Goal: Task Accomplishment & Management: Manage account settings

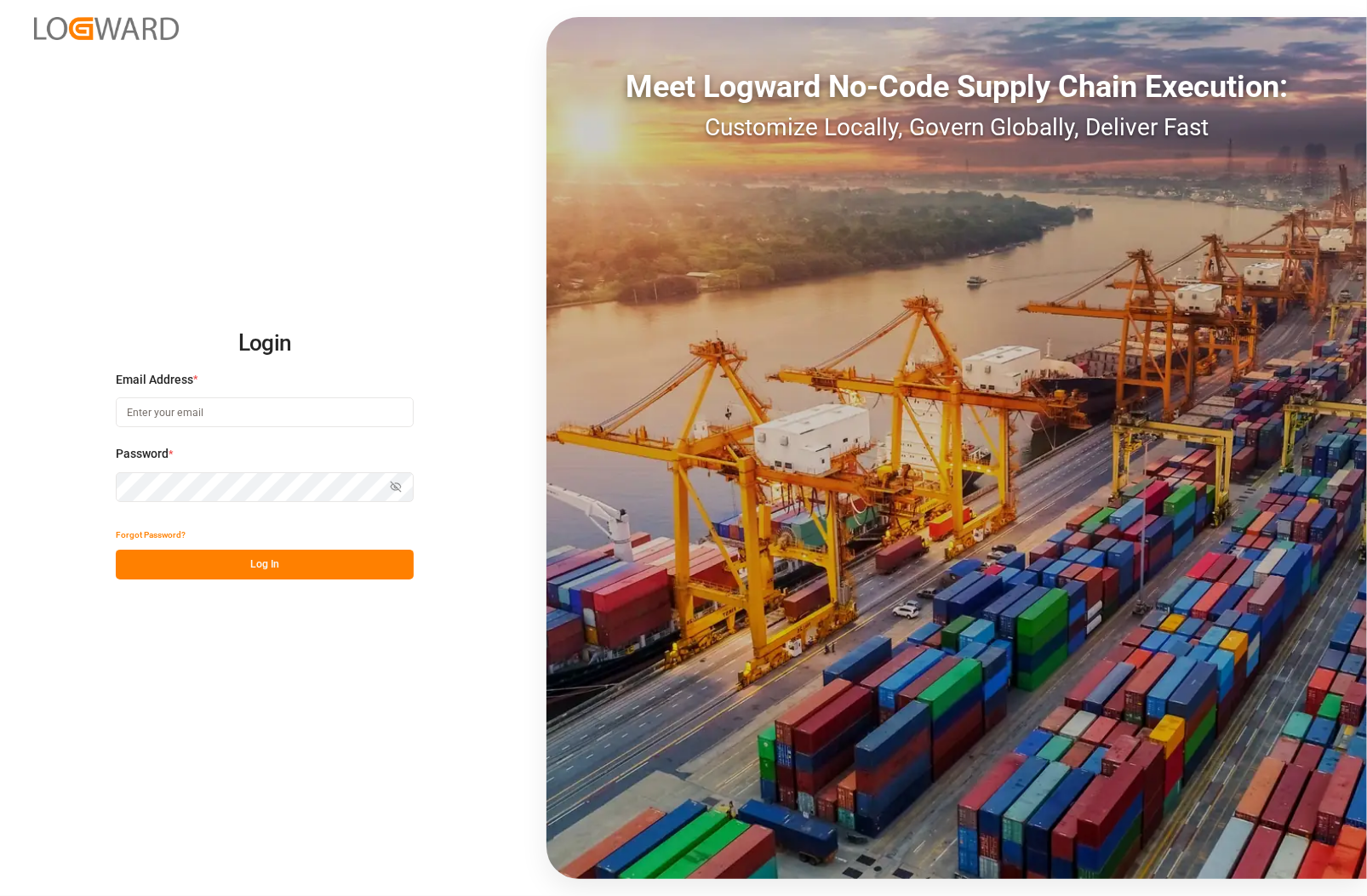
type input "[PERSON_NAME][EMAIL_ADDRESS][PERSON_NAME][DOMAIN_NAME]"
click at [183, 562] on button "Log In" at bounding box center [264, 564] width 298 height 30
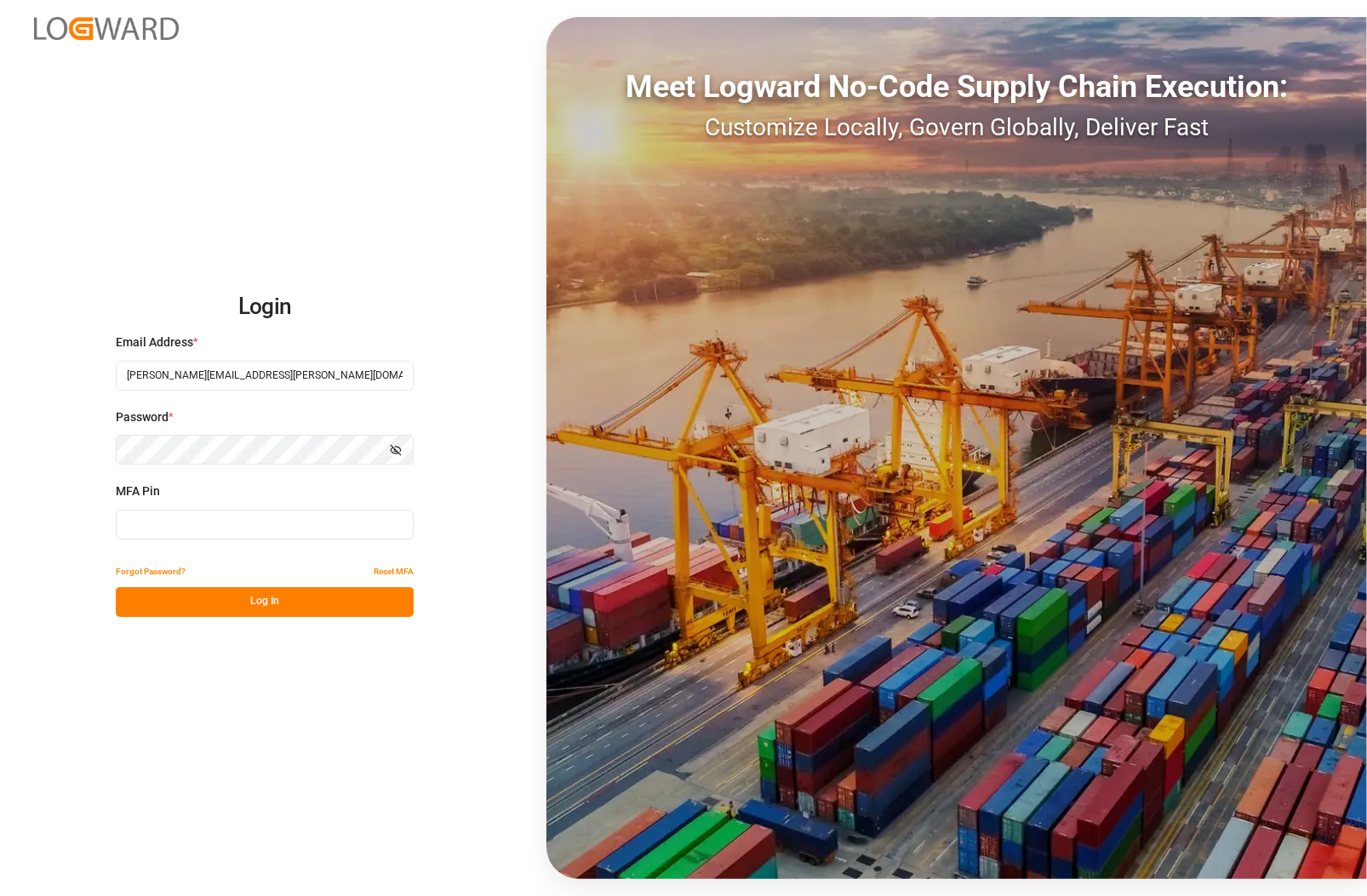
click at [282, 566] on div "Forgot Password? Reset MFA" at bounding box center [264, 572] width 298 height 30
click at [282, 540] on div "MFA Pin" at bounding box center [264, 519] width 298 height 75
click at [282, 534] on input at bounding box center [264, 524] width 298 height 30
type input "047097"
click at [239, 599] on button "Log In" at bounding box center [264, 601] width 298 height 30
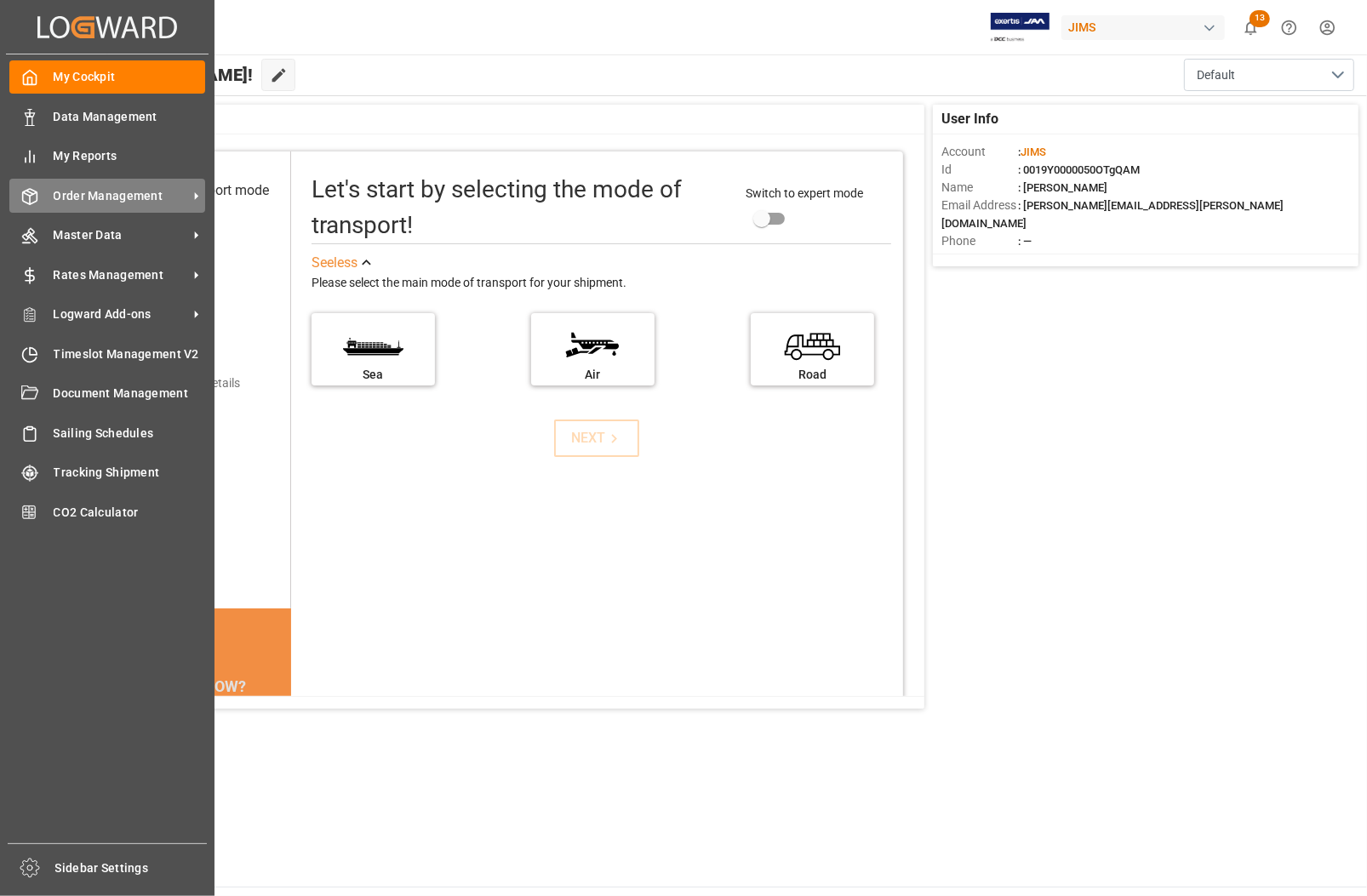
click at [84, 192] on span "Order Management" at bounding box center [121, 196] width 135 height 18
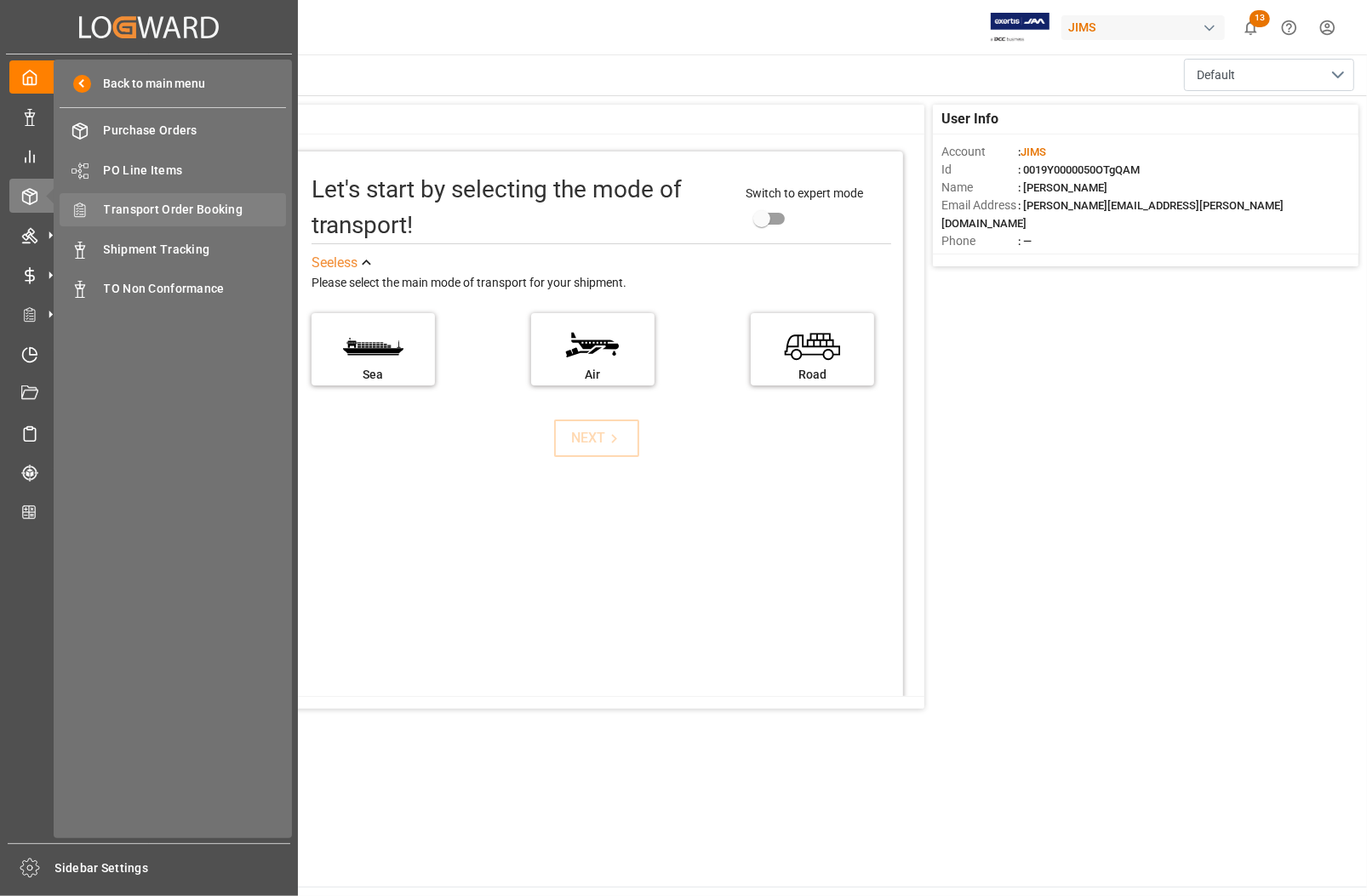
click at [129, 216] on span "Transport Order Booking" at bounding box center [195, 210] width 183 height 18
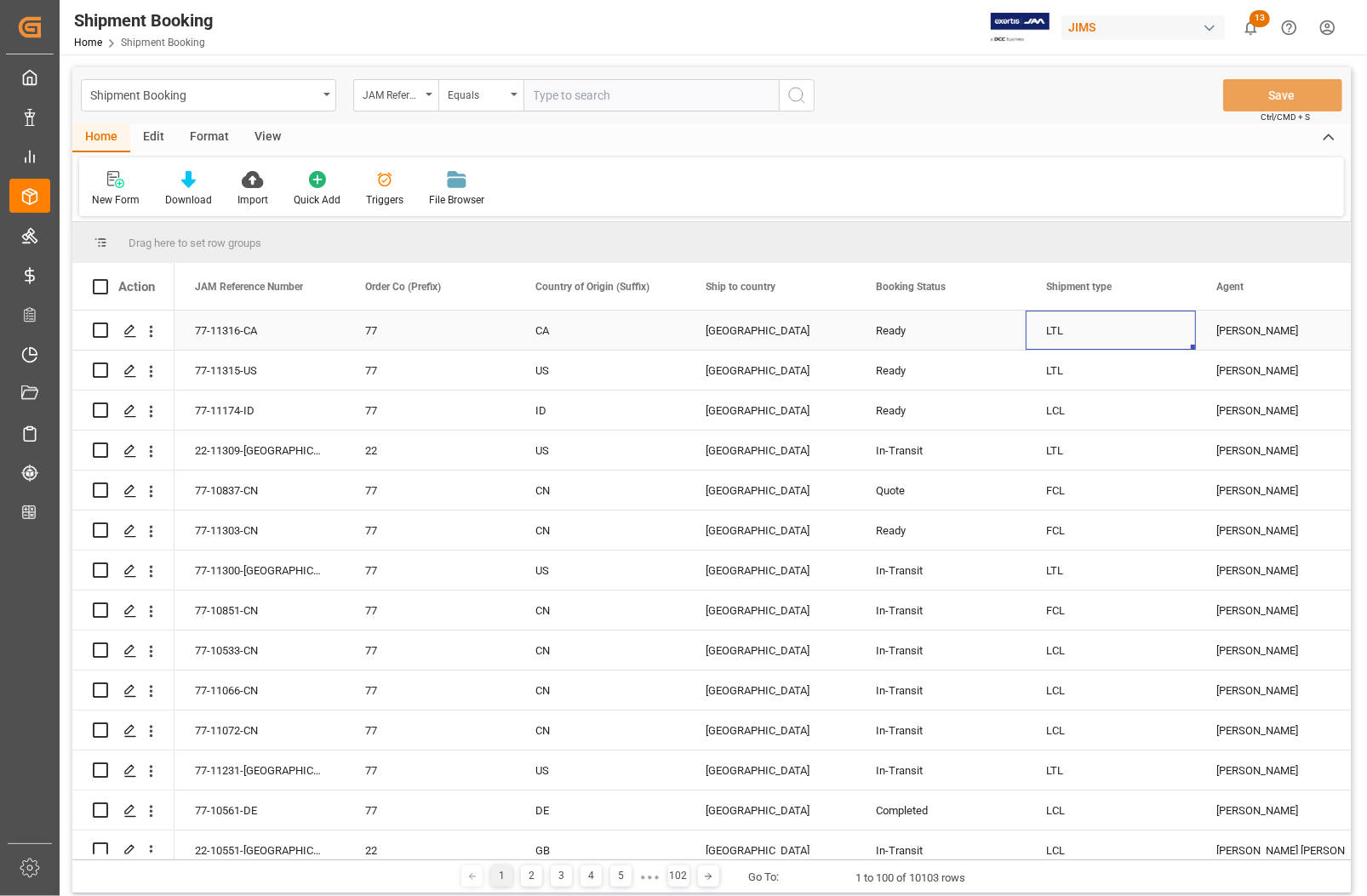
click at [1082, 329] on div "LTL" at bounding box center [1111, 330] width 129 height 39
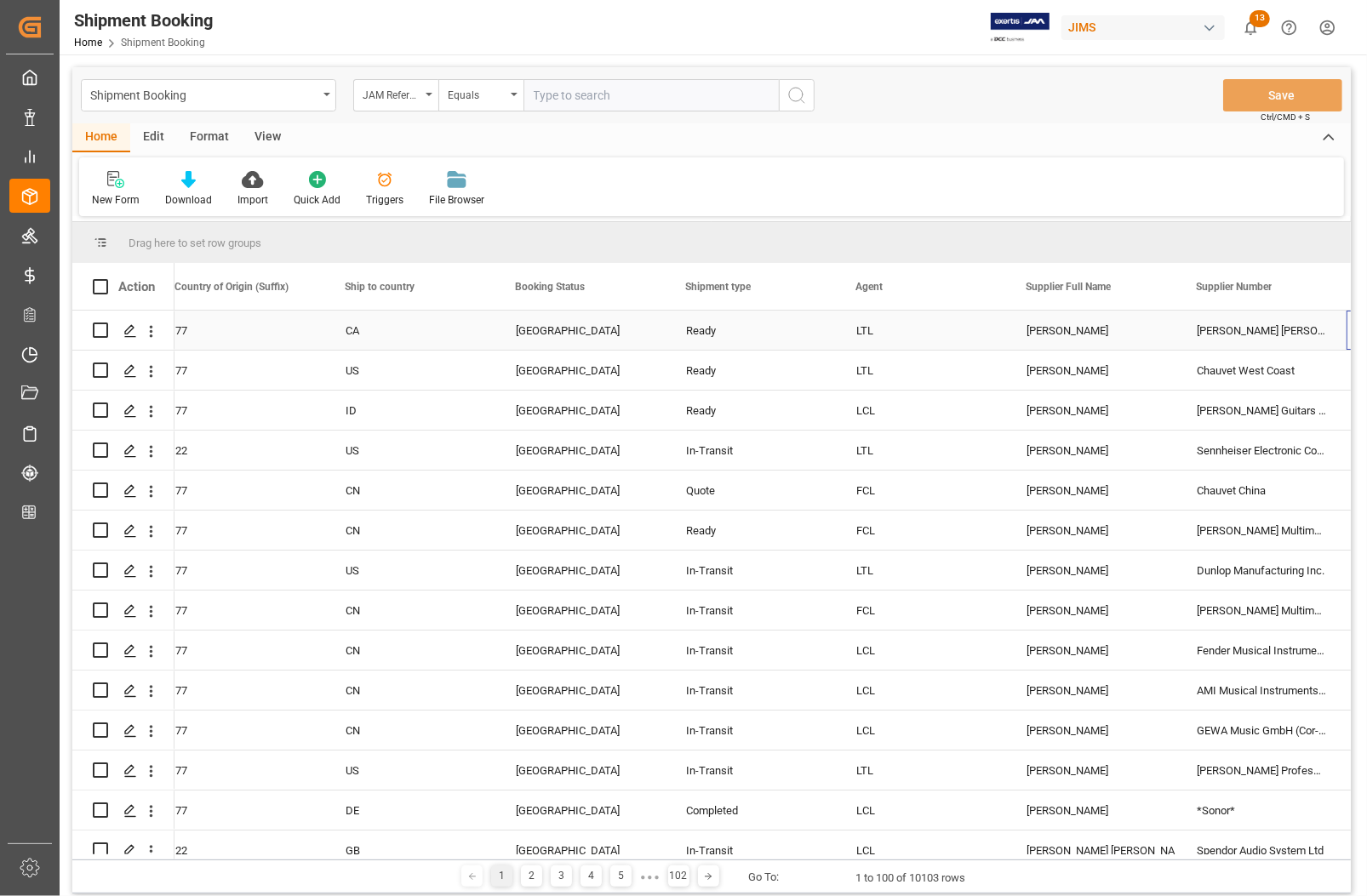
scroll to position [0, 360]
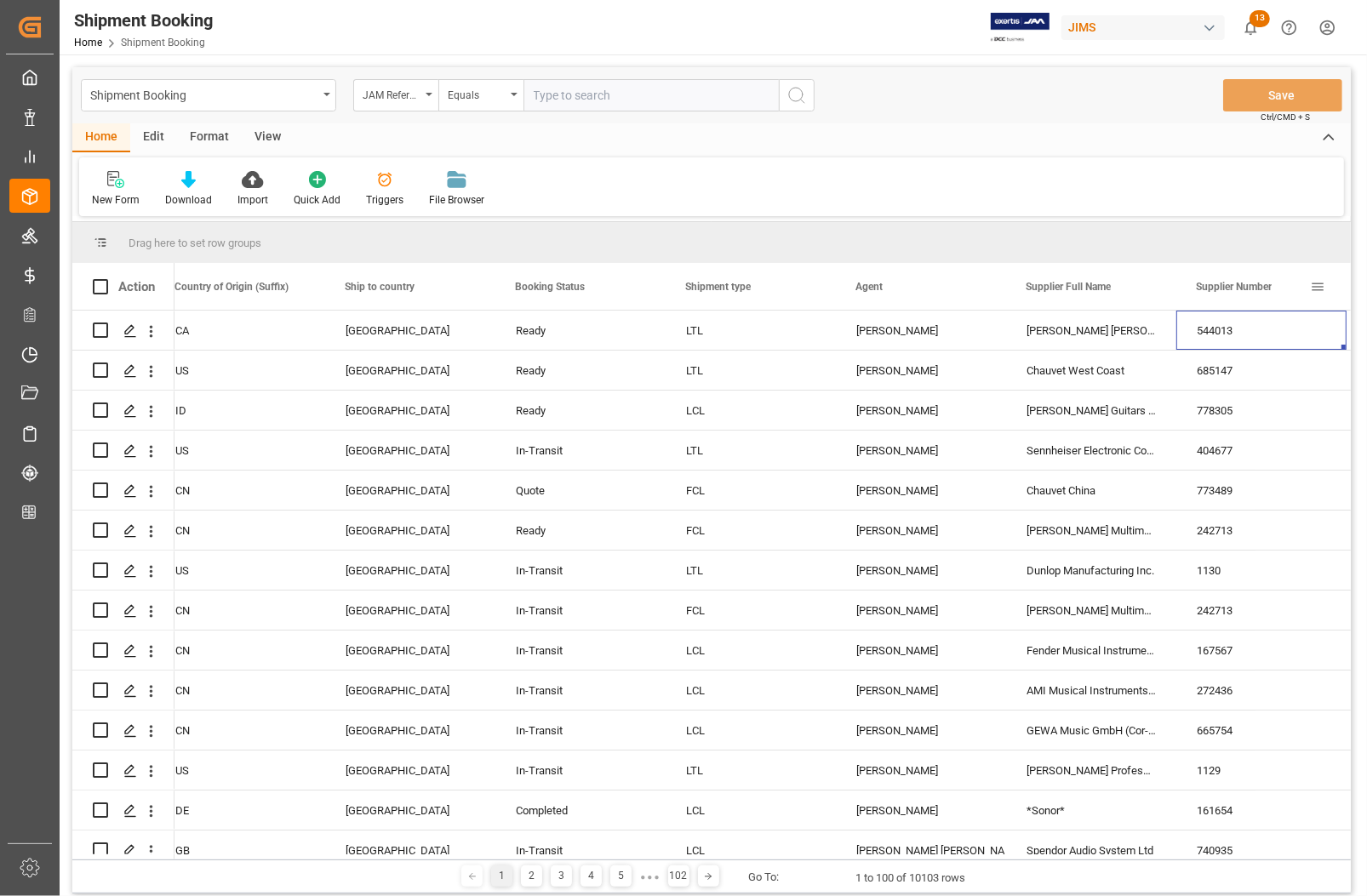
click at [1318, 283] on span at bounding box center [1317, 287] width 15 height 15
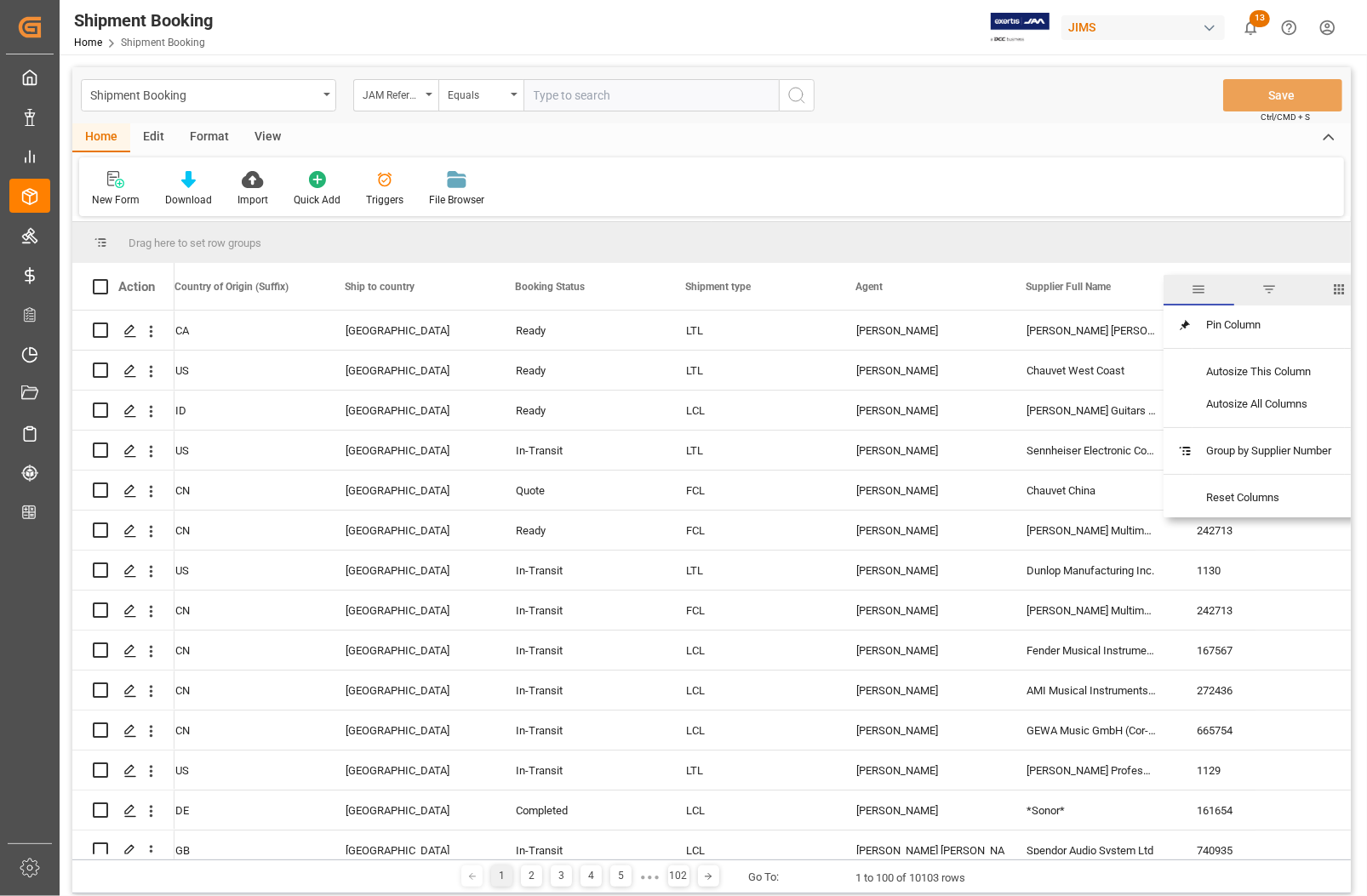
click at [1267, 290] on span "filter" at bounding box center [1269, 289] width 15 height 15
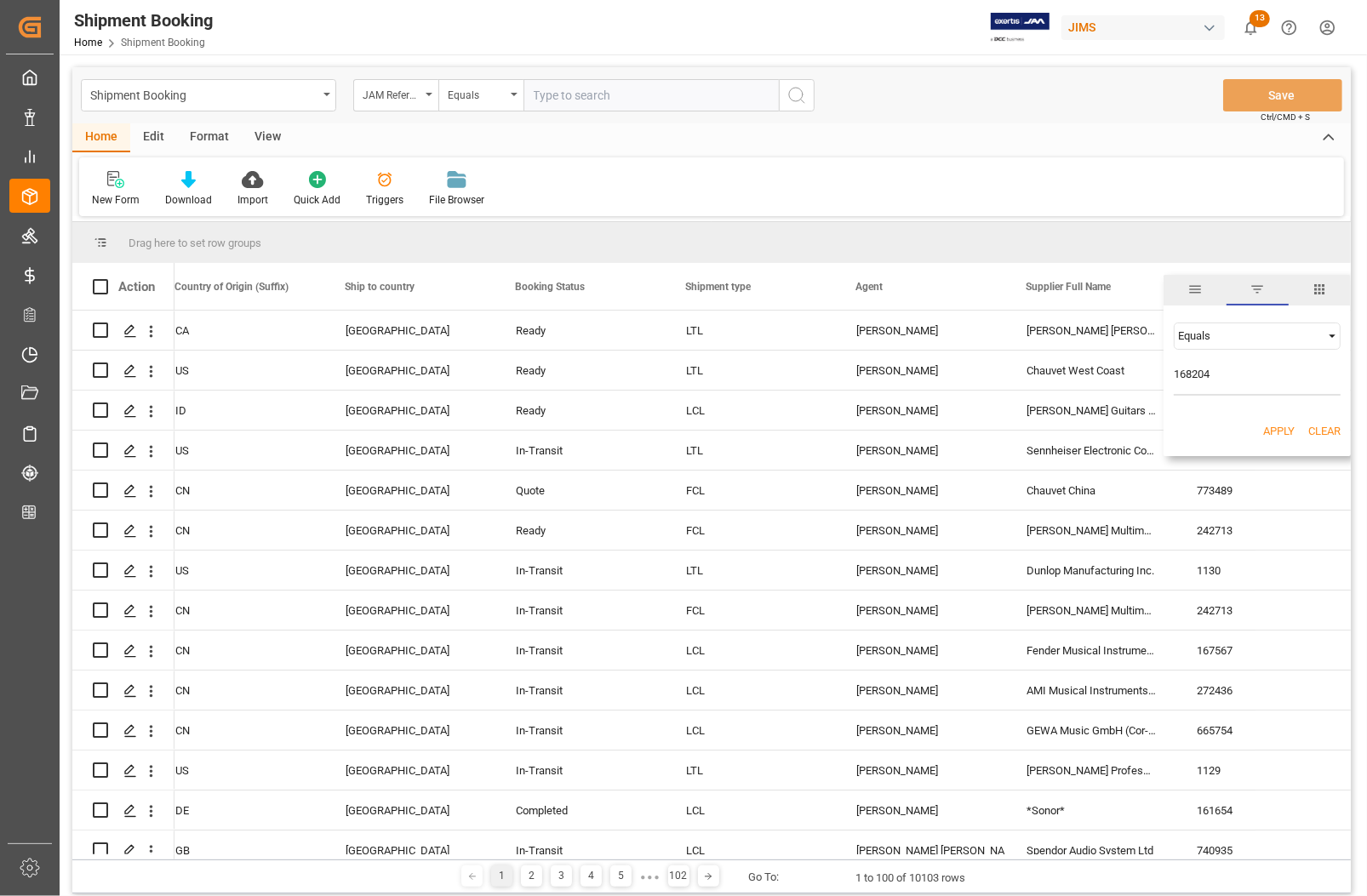
type input "168204"
click at [1279, 428] on button "Apply" at bounding box center [1279, 431] width 32 height 17
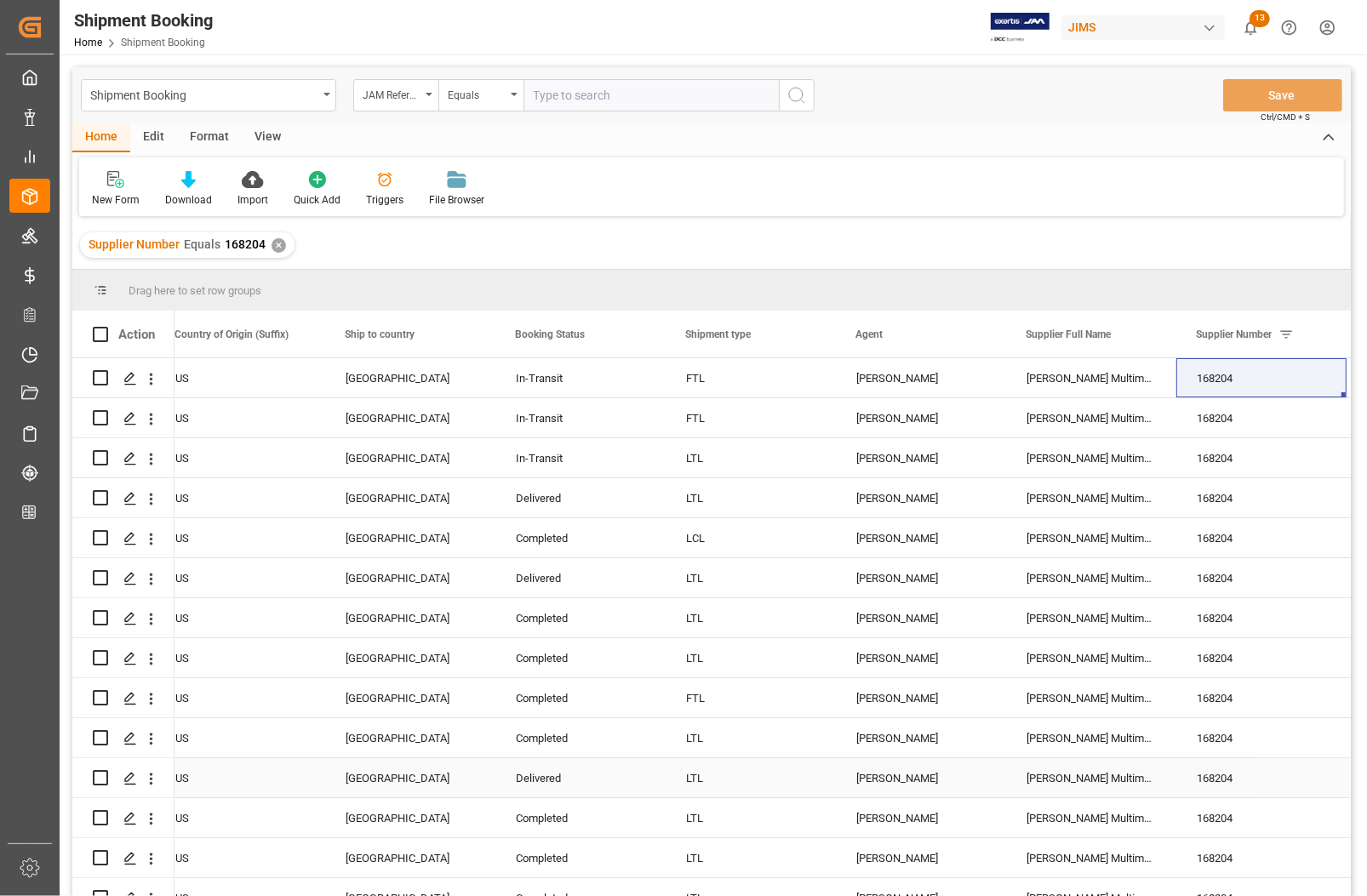
click at [620, 698] on div "Completed" at bounding box center [581, 698] width 129 height 39
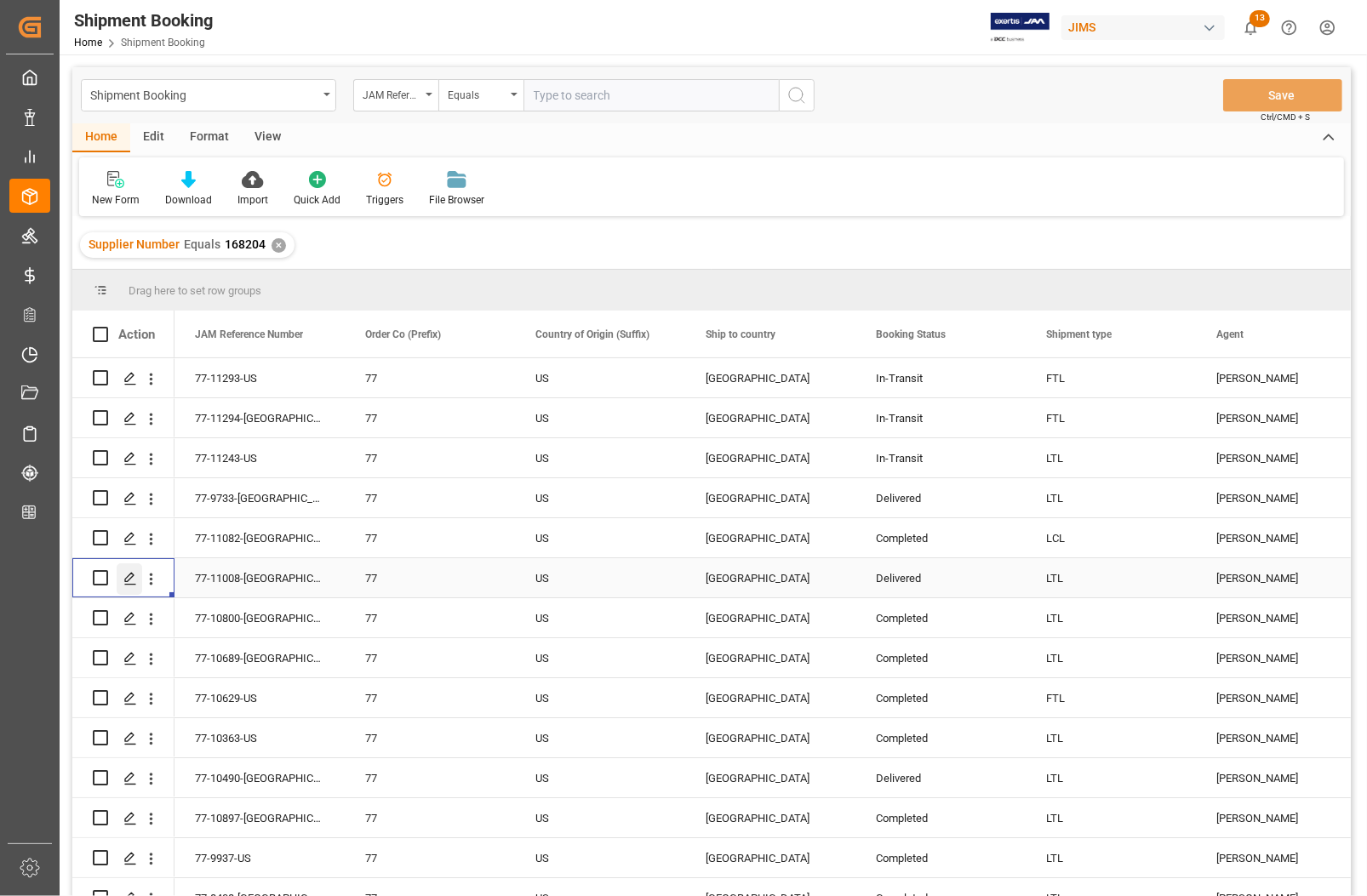
click at [134, 572] on icon "Press SPACE to select this row." at bounding box center [130, 579] width 14 height 14
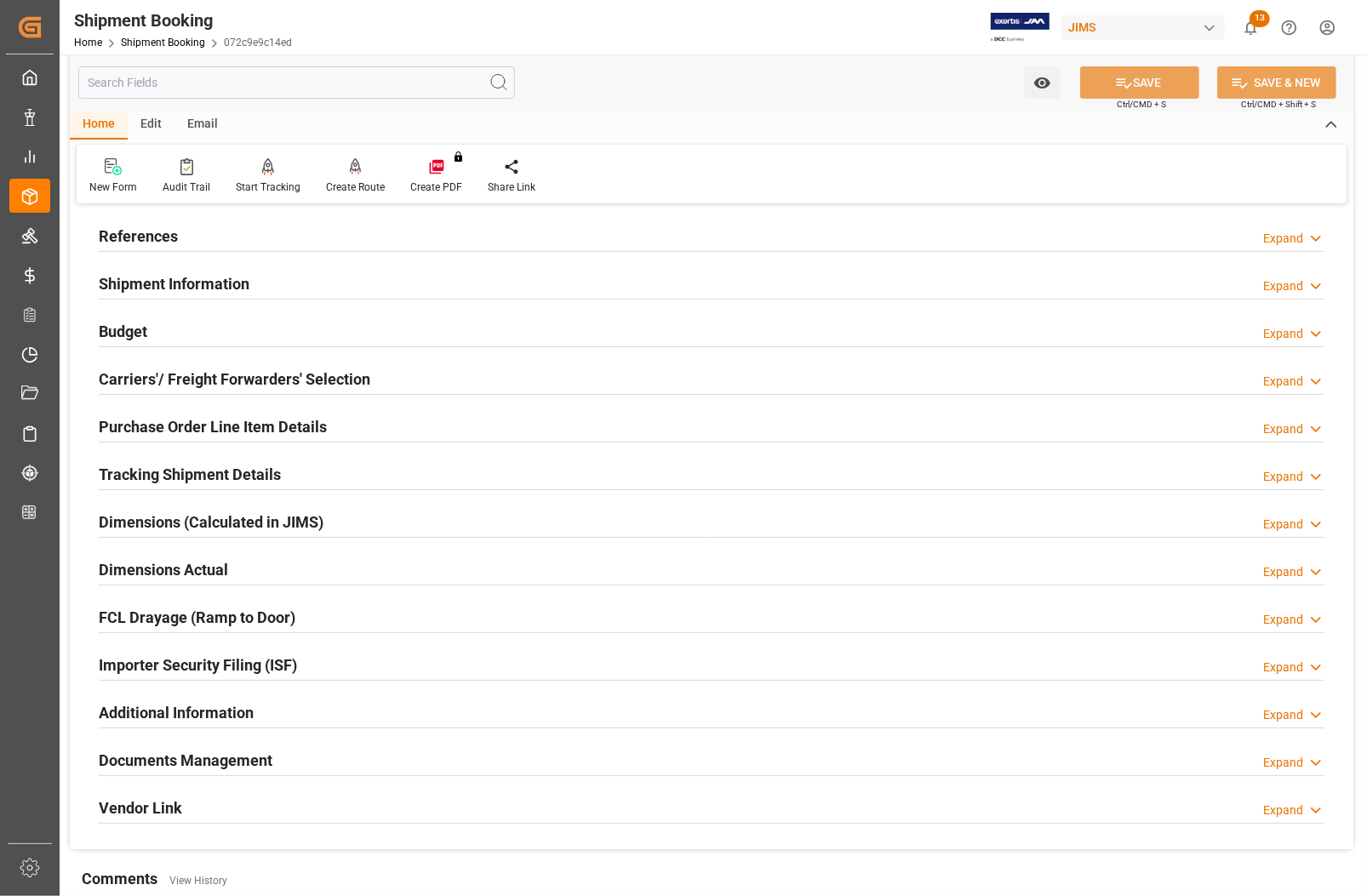
scroll to position [213, 0]
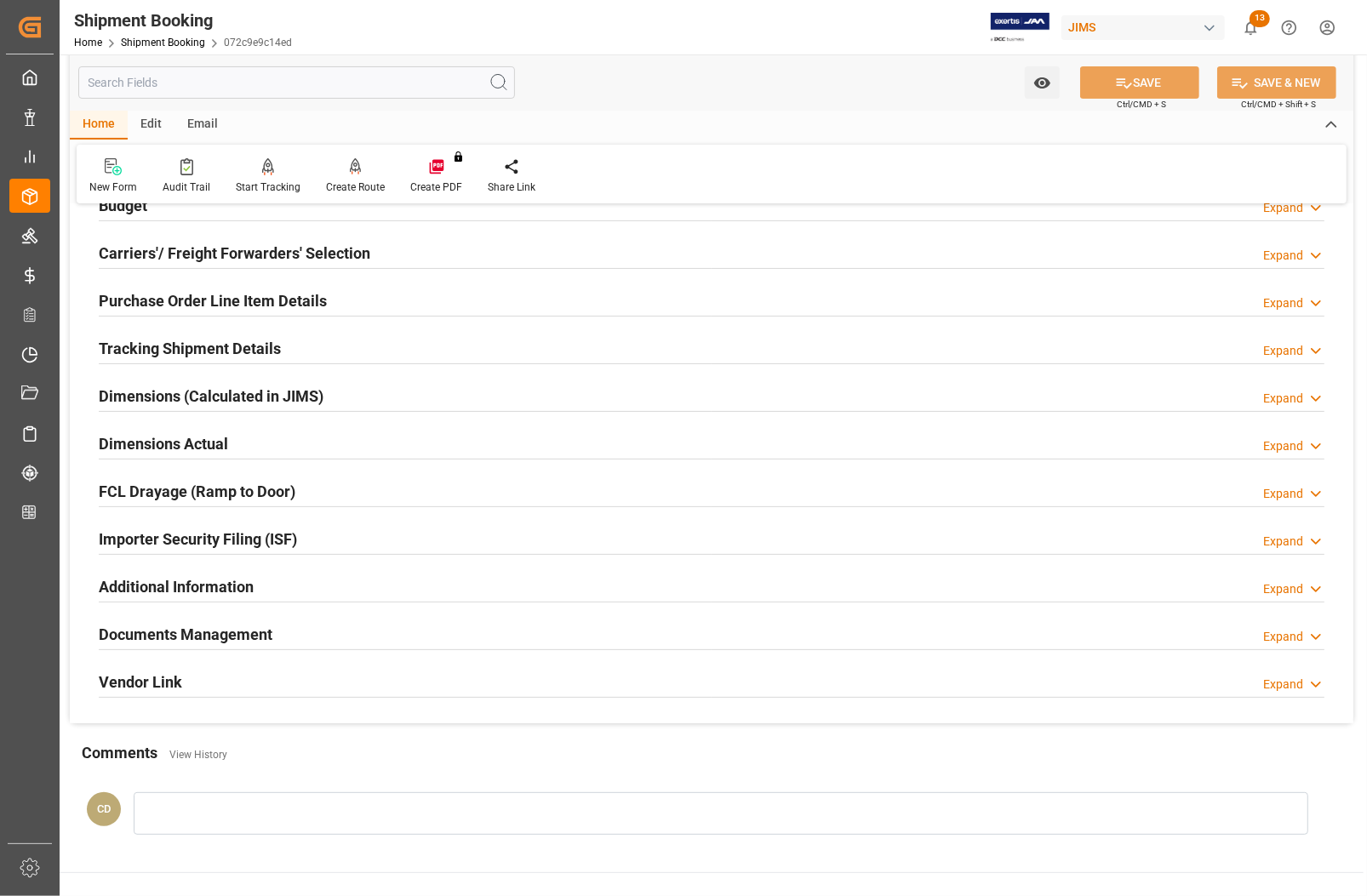
click at [216, 632] on h2 "Documents Management" at bounding box center [186, 634] width 174 height 23
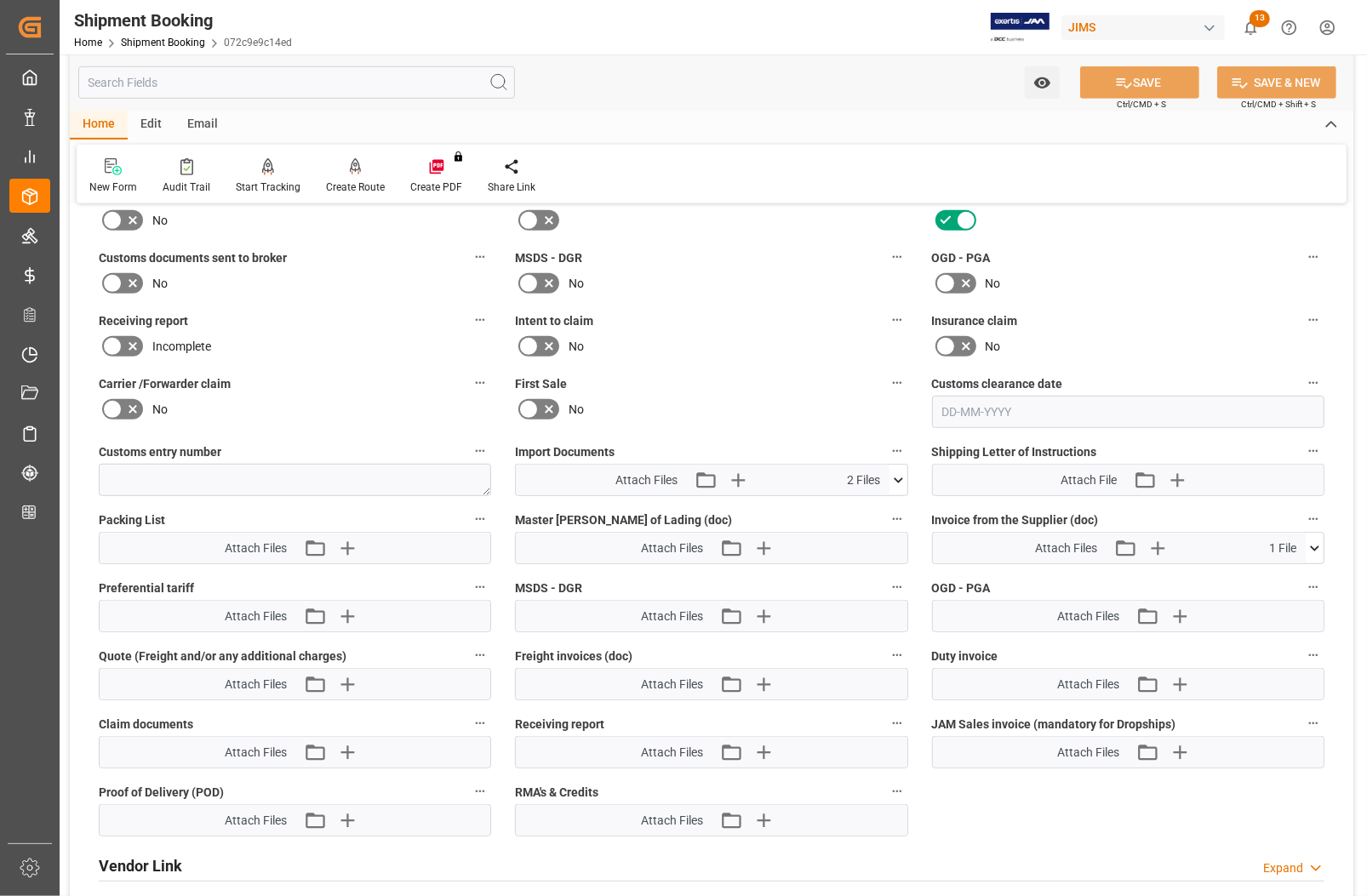
scroll to position [744, 0]
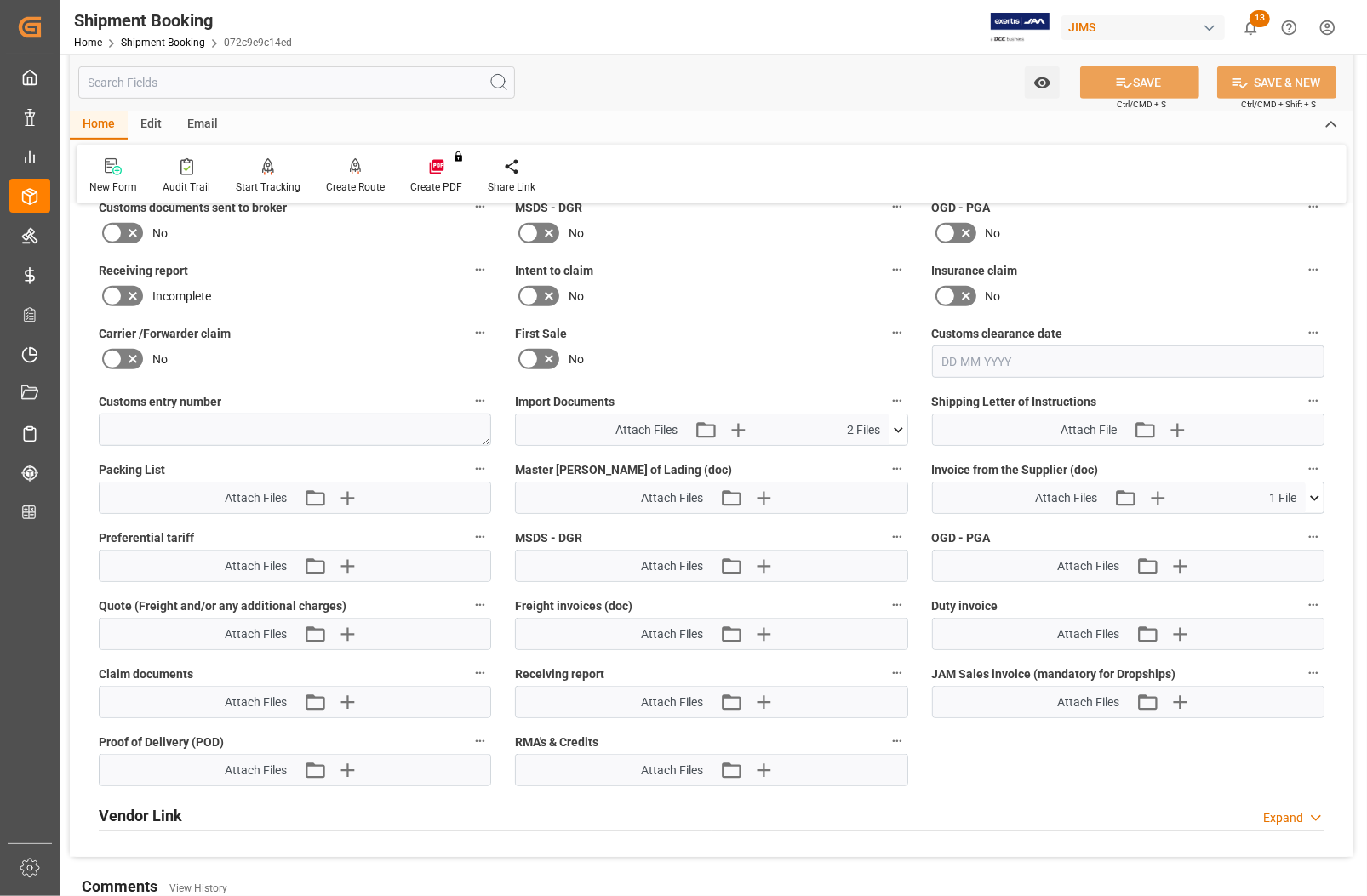
click at [1311, 495] on icon at bounding box center [1314, 498] width 9 height 5
click at [1267, 526] on icon at bounding box center [1270, 529] width 18 height 18
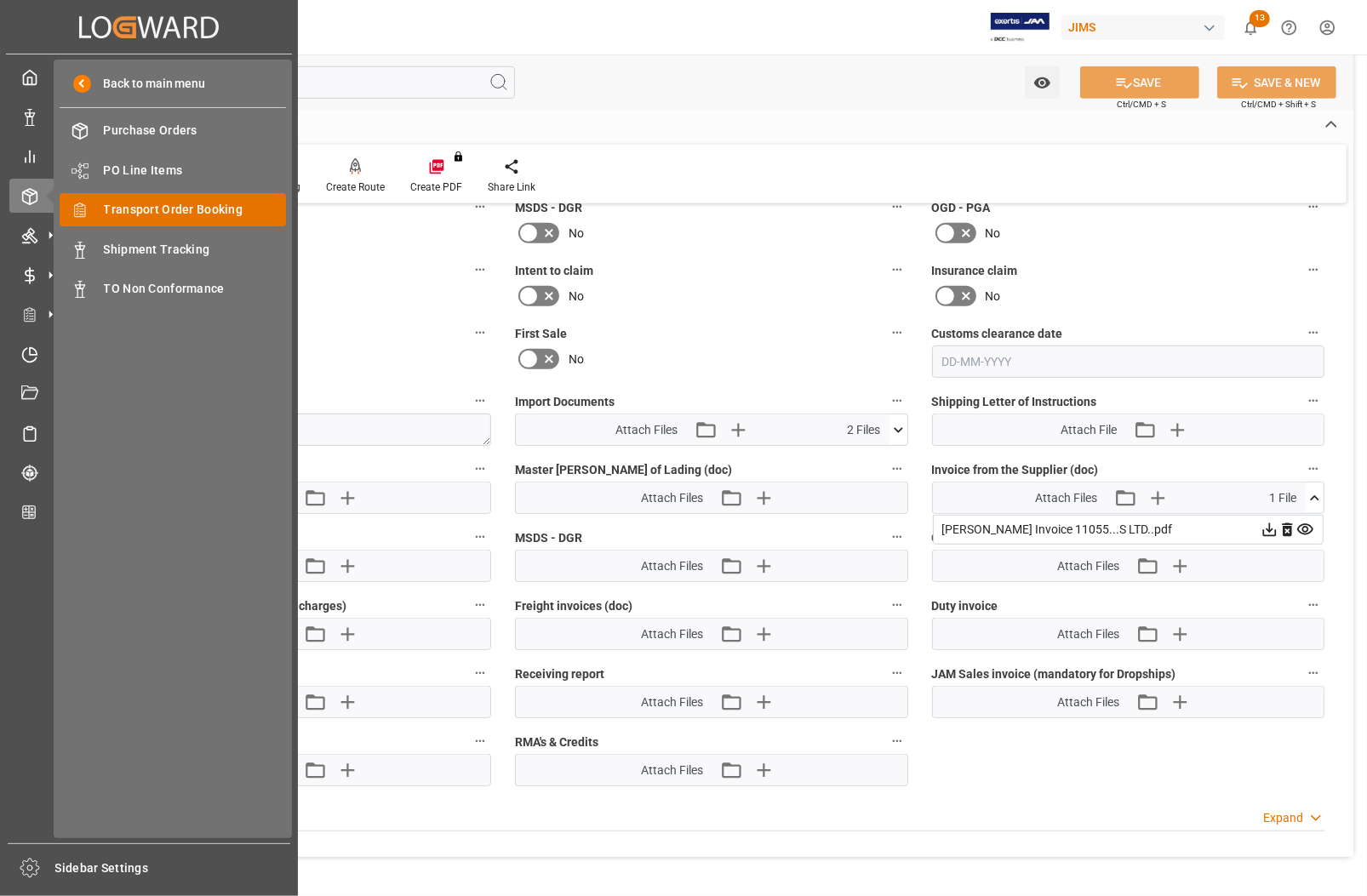
click at [162, 209] on span "Transport Order Booking" at bounding box center [195, 210] width 183 height 18
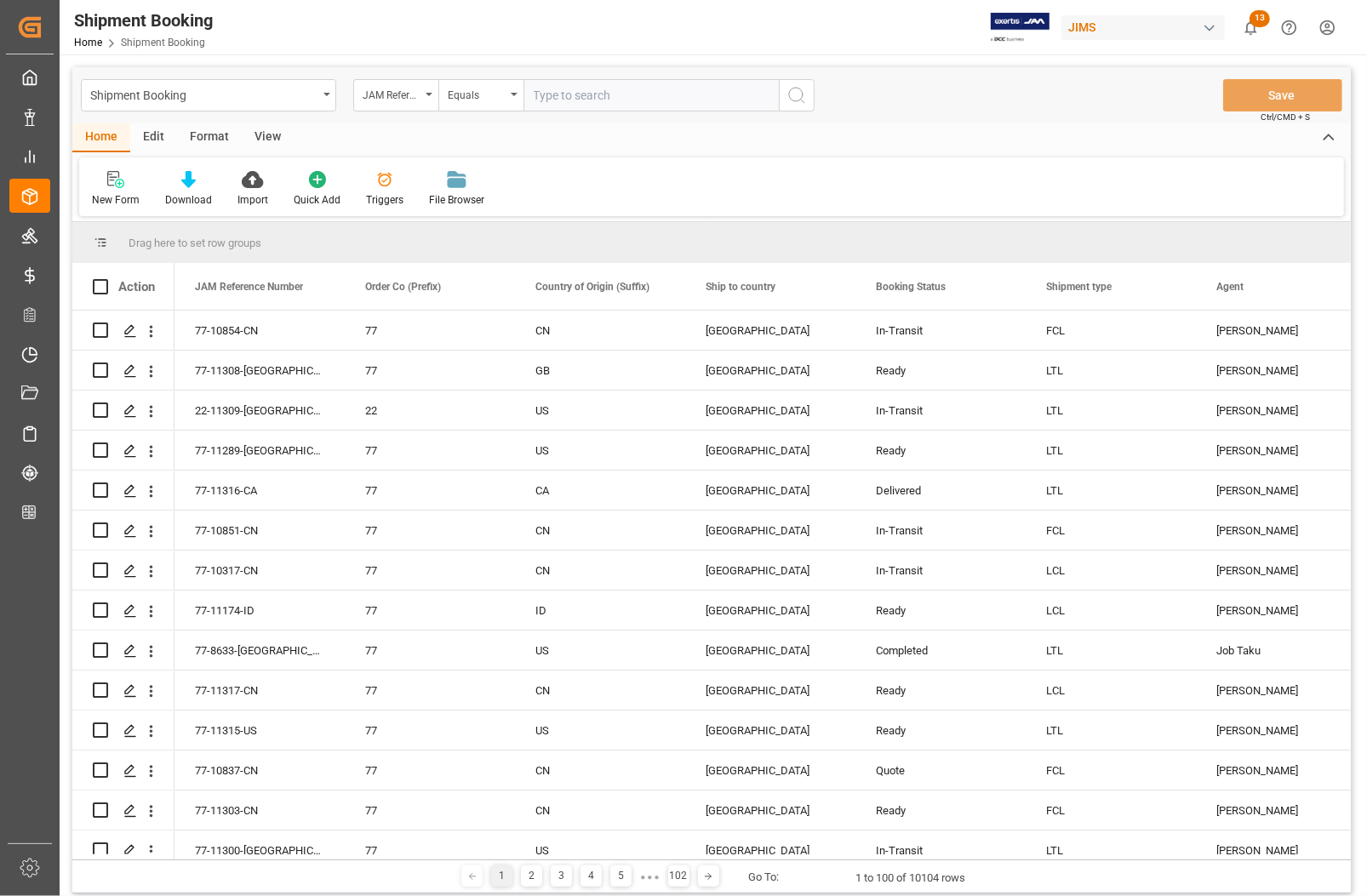
click at [583, 96] on input "text" at bounding box center [651, 96] width 256 height 33
type input "77-11301-CN"
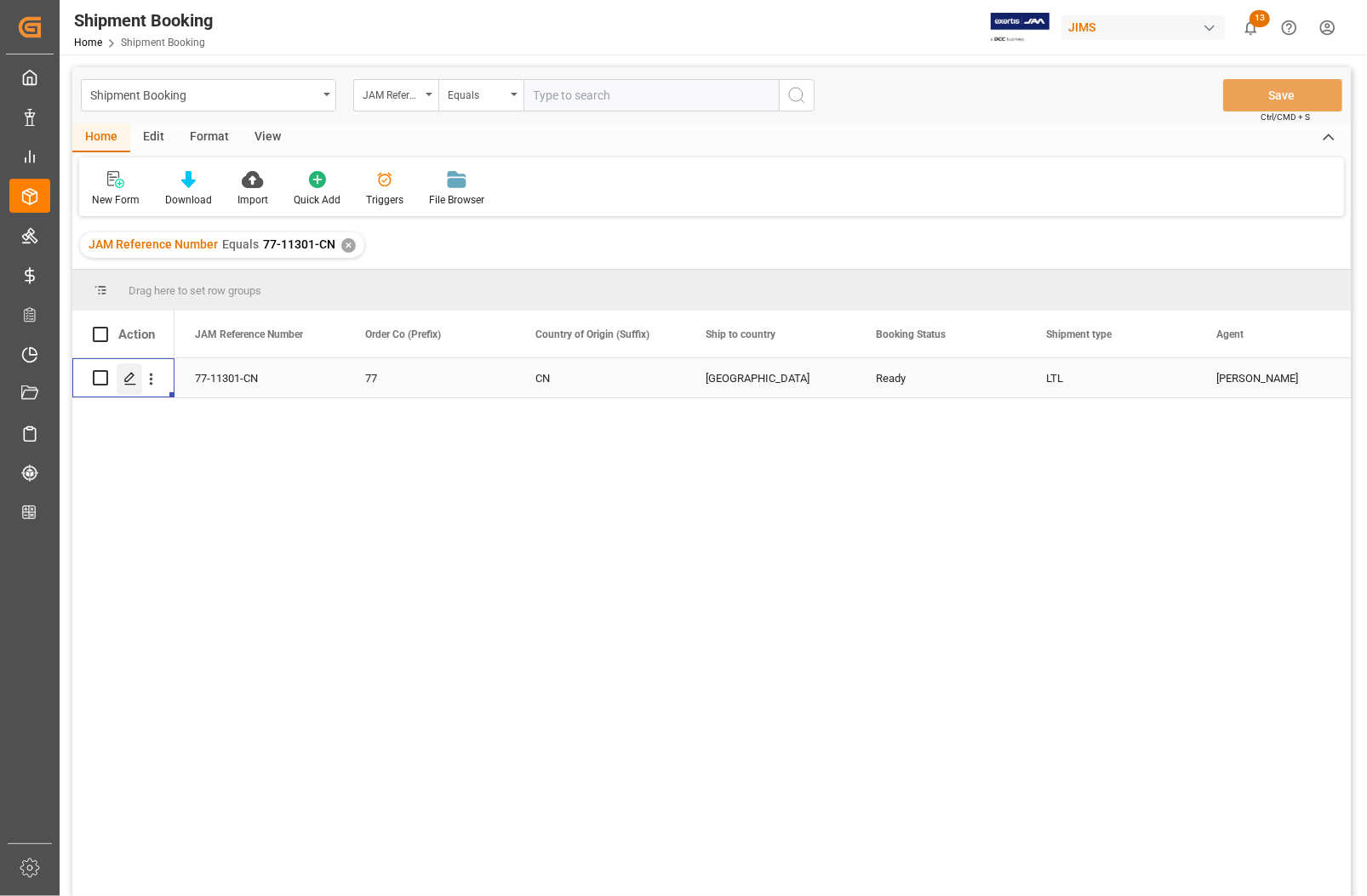
click at [127, 378] on icon "Press SPACE to select this row." at bounding box center [130, 378] width 14 height 14
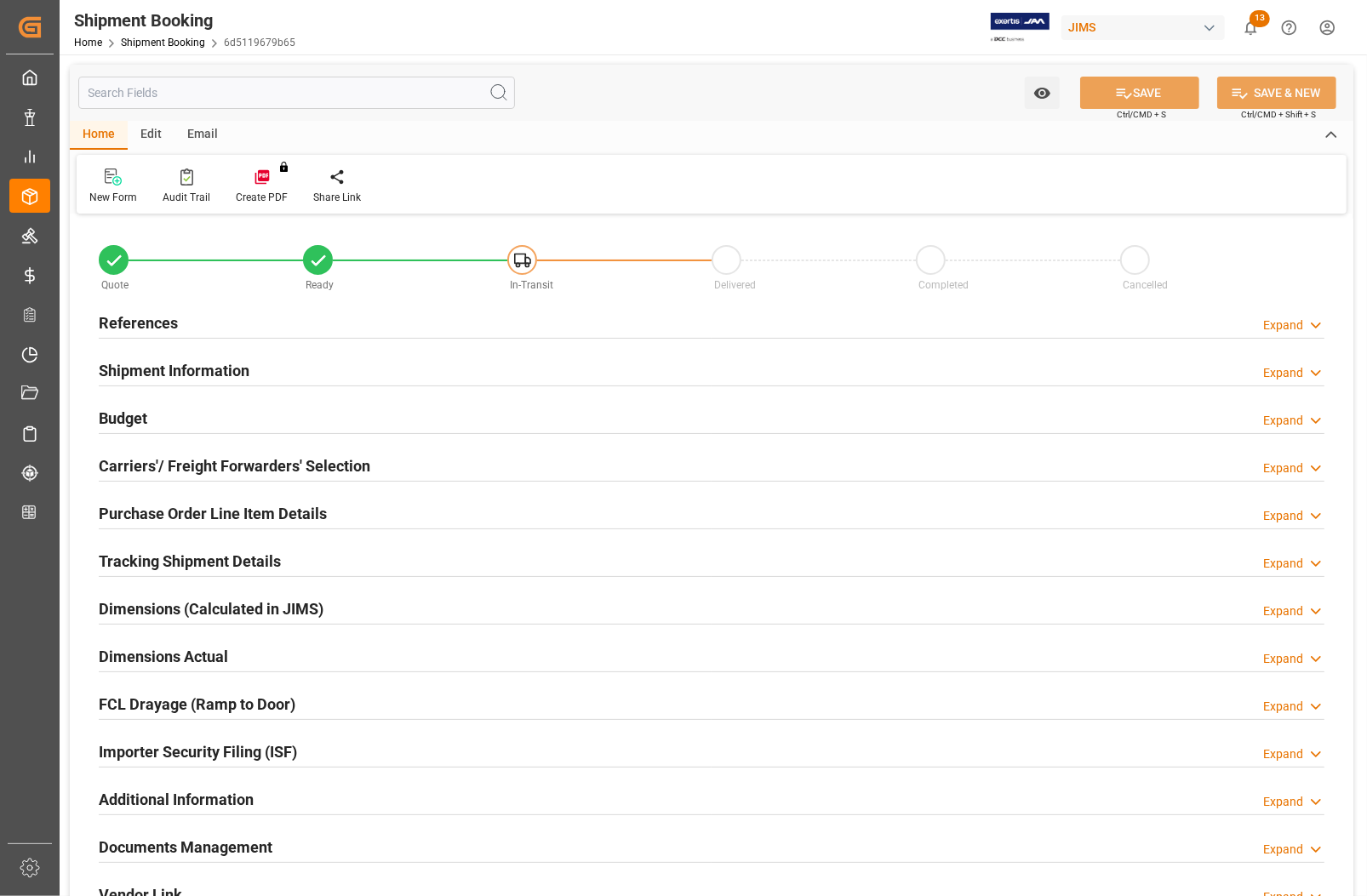
type input "0"
type input "[DATE]"
click at [143, 317] on h2 "References" at bounding box center [138, 322] width 79 height 23
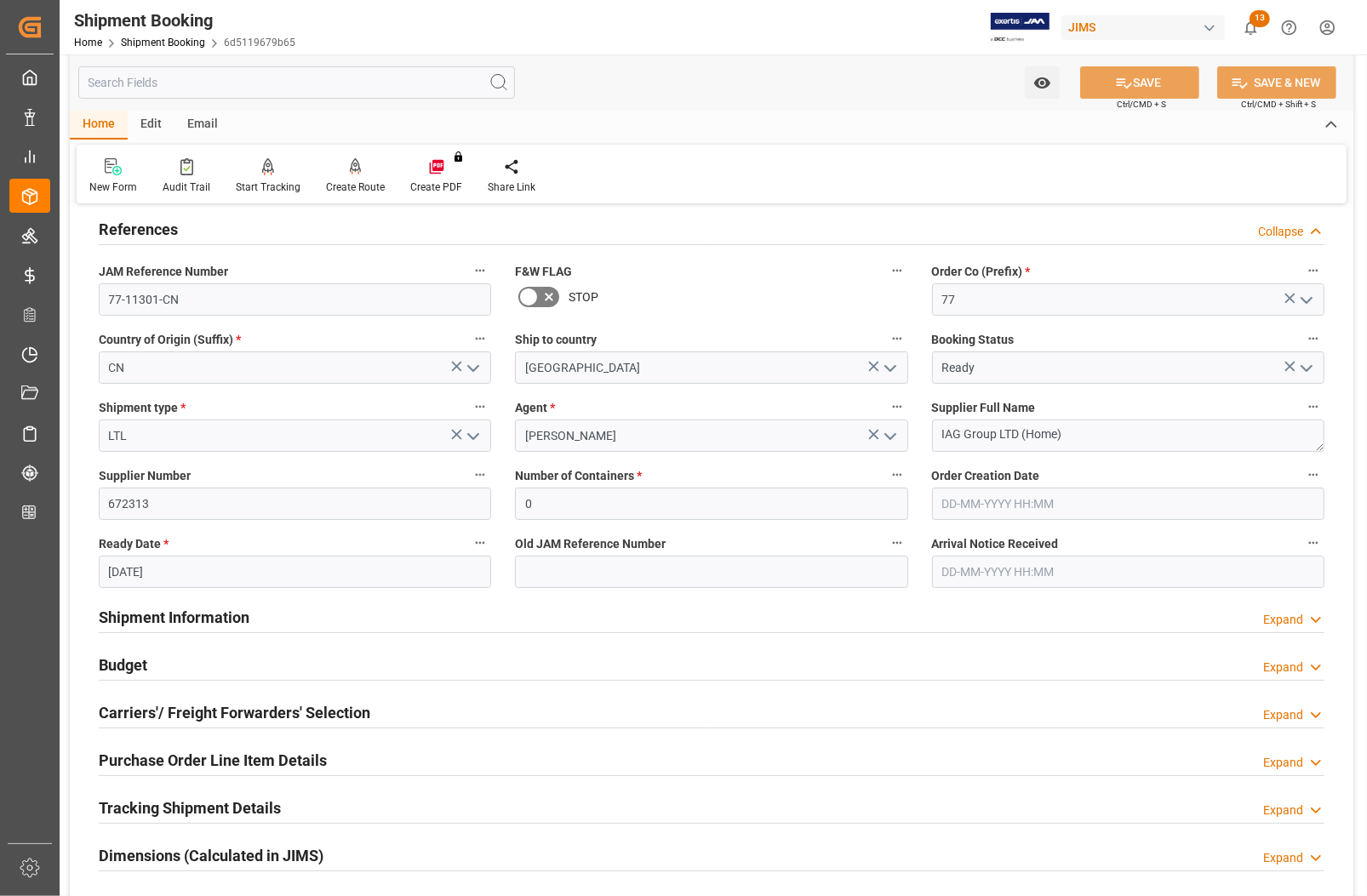
scroll to position [213, 0]
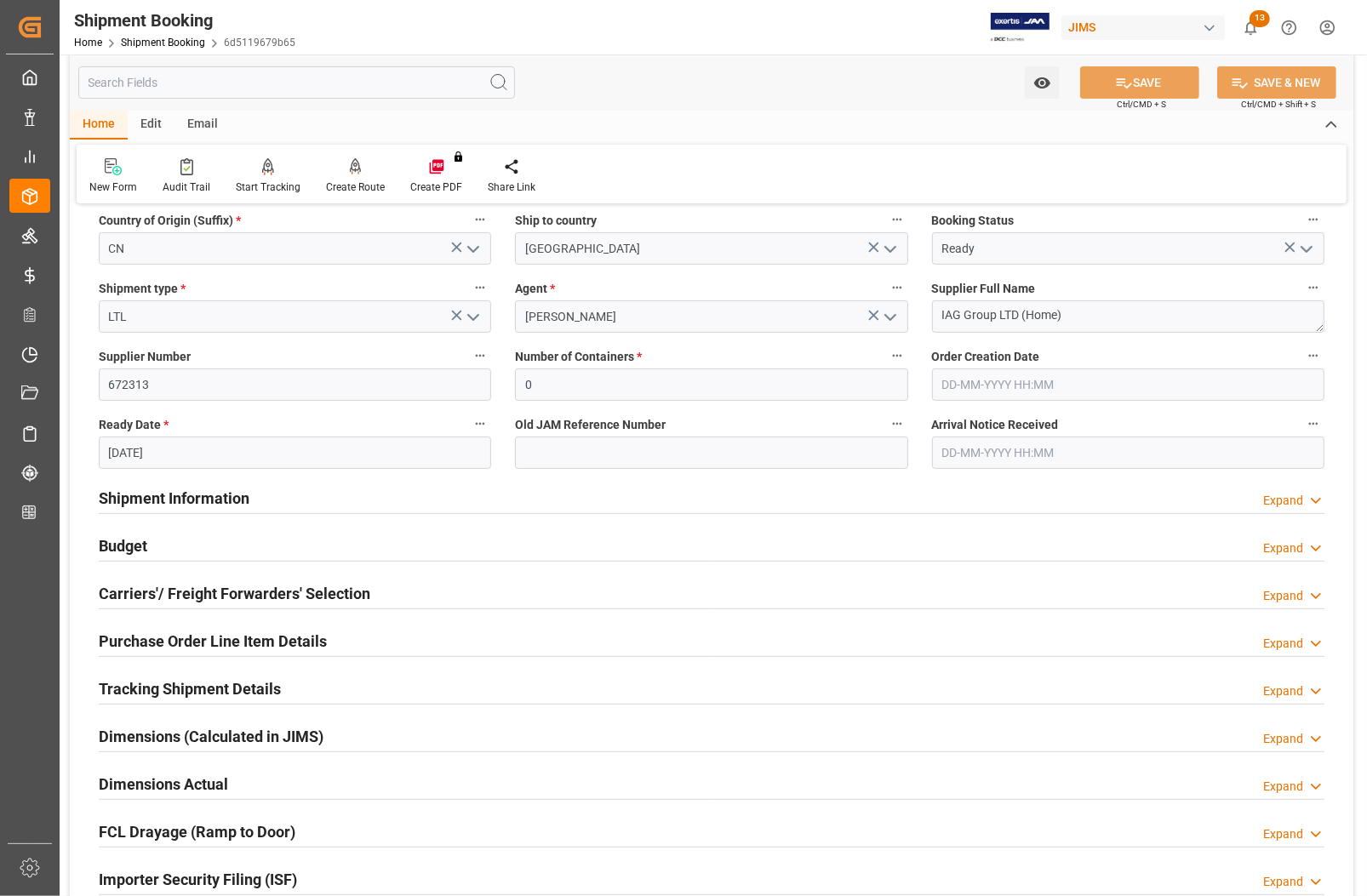
click at [122, 546] on h2 "Budget" at bounding box center [123, 545] width 48 height 23
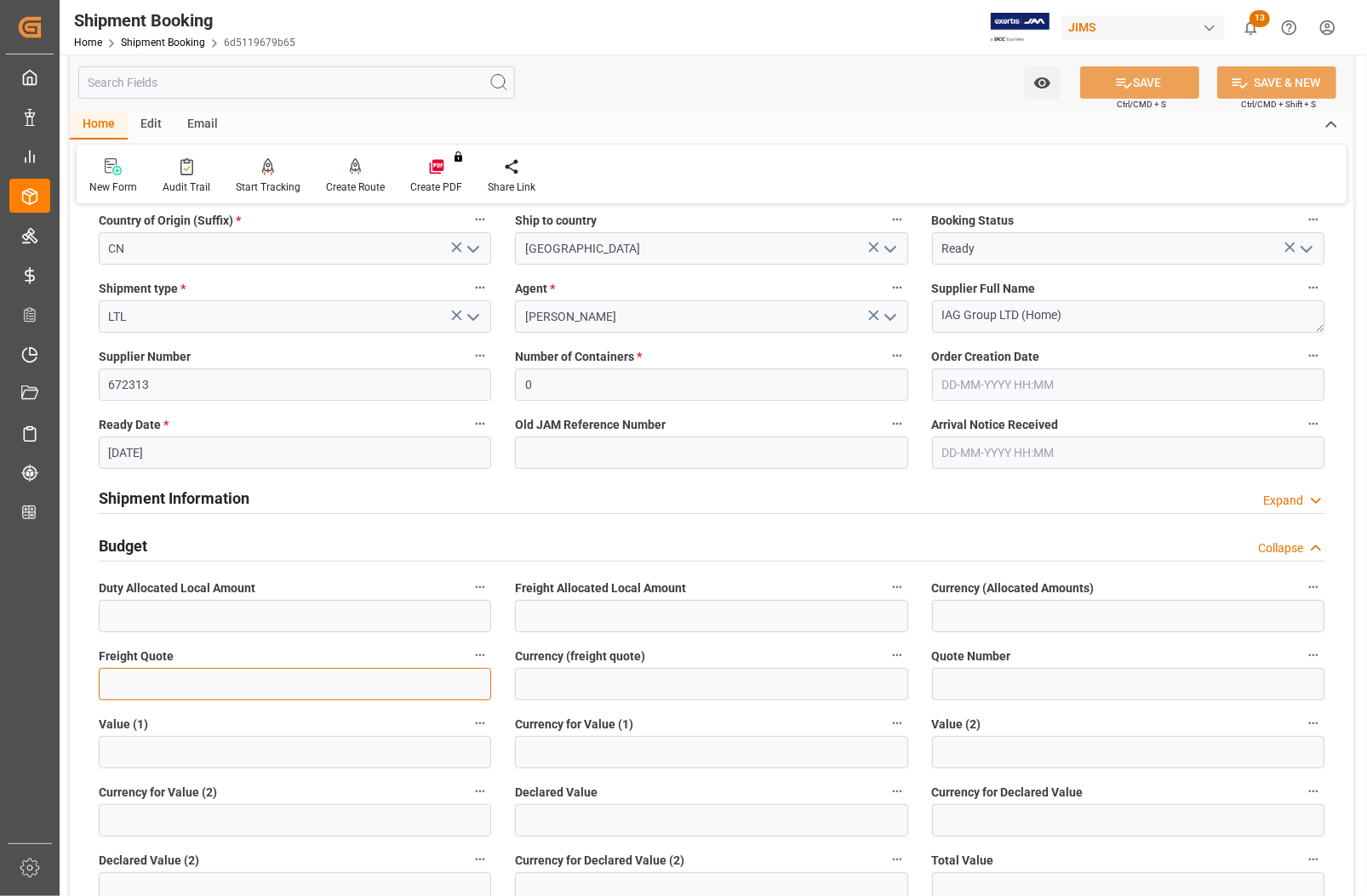
click at [146, 673] on input "text" at bounding box center [295, 684] width 392 height 33
type input "260"
click at [543, 679] on input at bounding box center [711, 684] width 392 height 33
type input "USD"
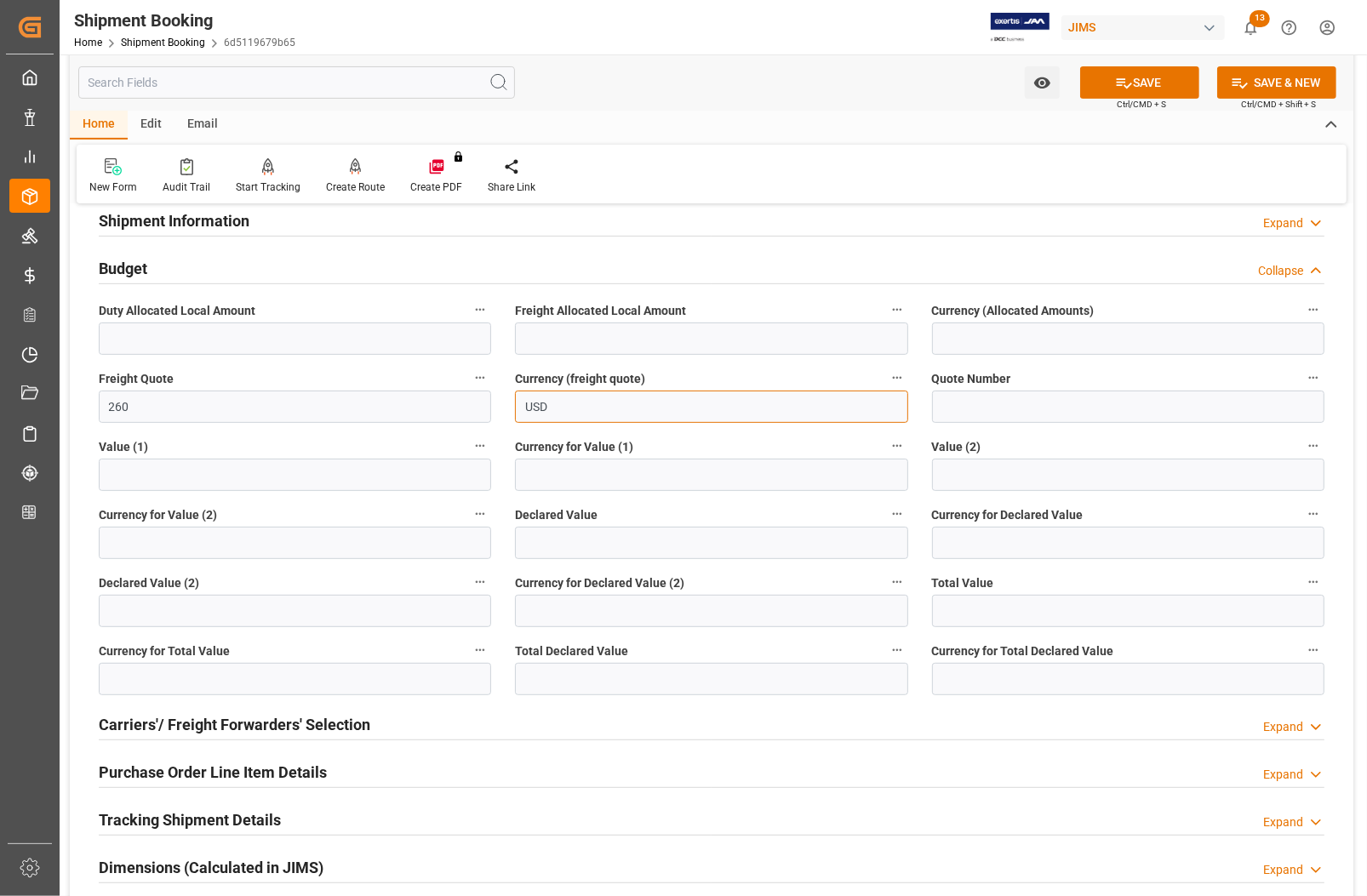
scroll to position [744, 0]
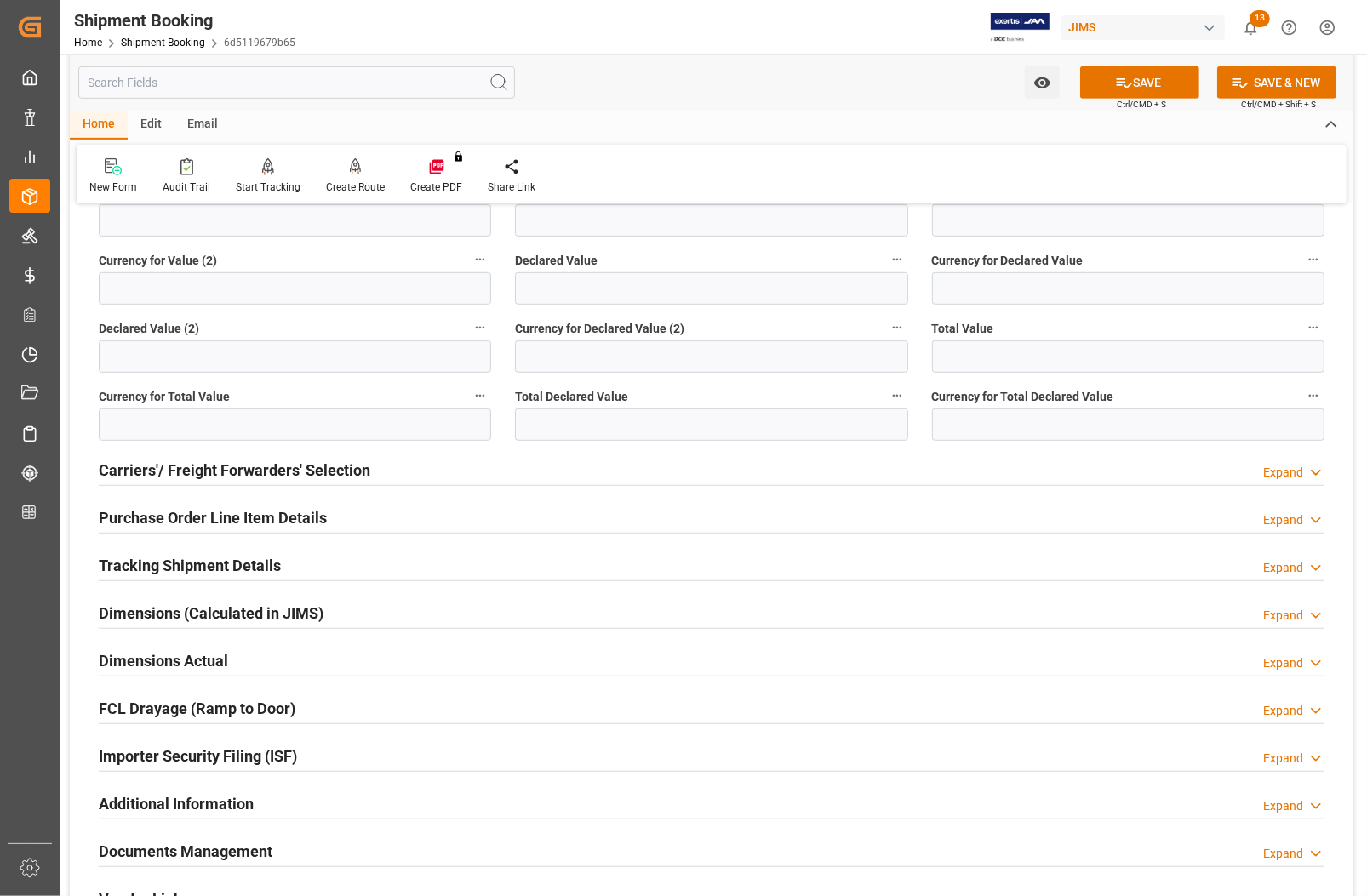
click at [132, 460] on h2 "Carriers'/ Freight Forwarders' Selection" at bounding box center [235, 469] width 271 height 23
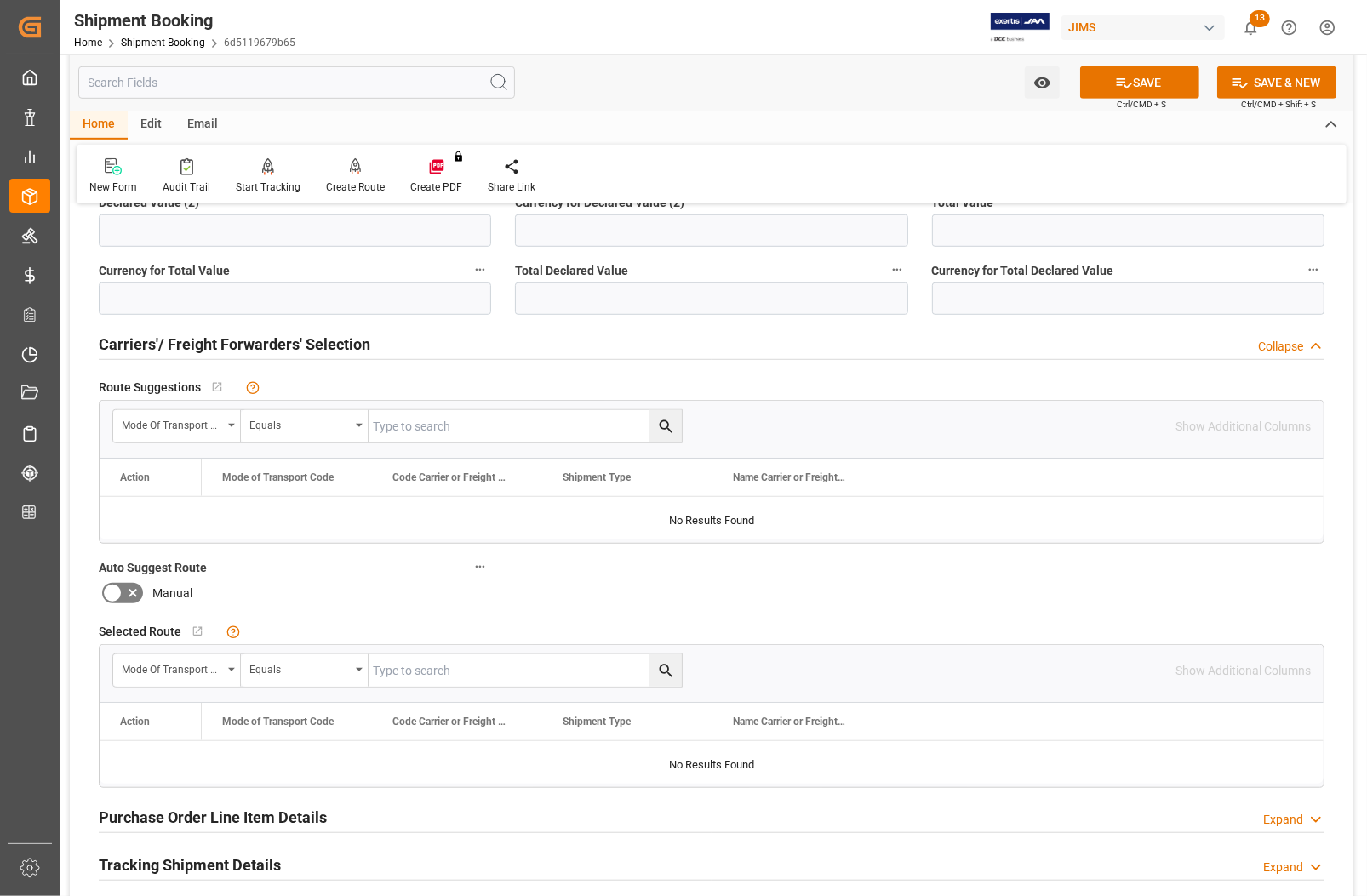
scroll to position [639, 0]
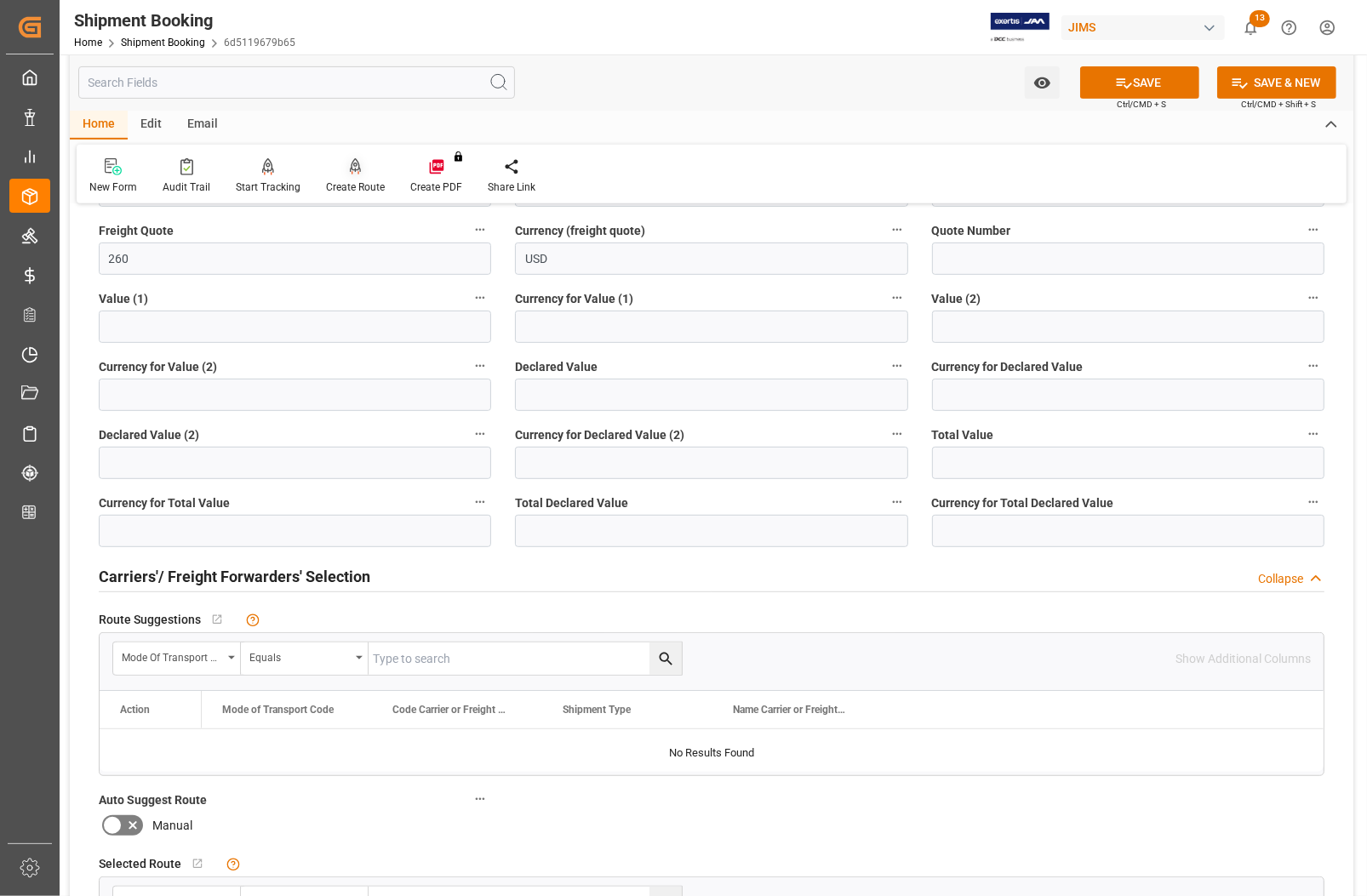
click at [362, 176] on div "Create Route" at bounding box center [355, 176] width 85 height 37
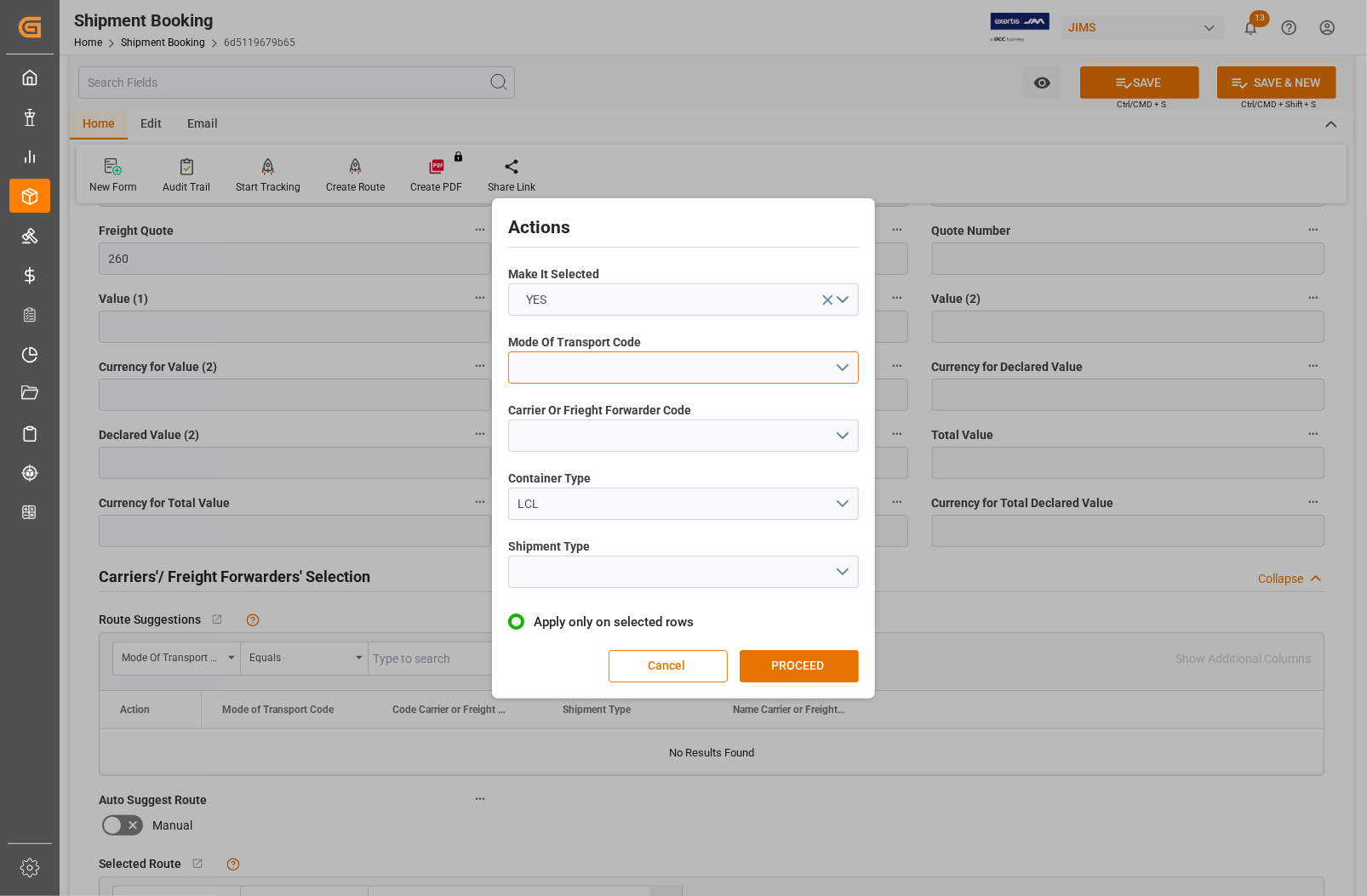
click at [583, 371] on button "open menu" at bounding box center [683, 367] width 350 height 33
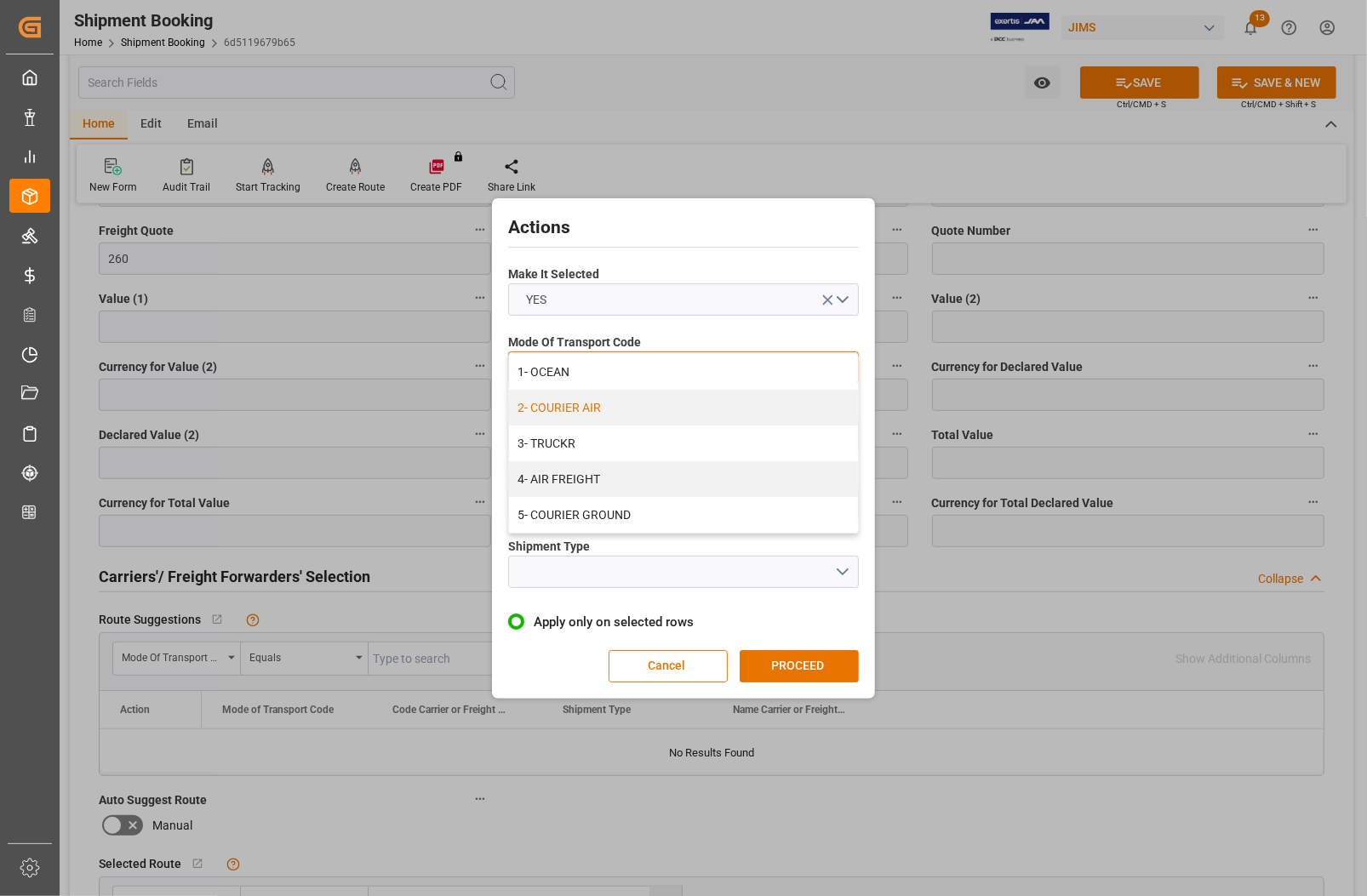
click at [580, 407] on div "2- COURIER AIR" at bounding box center [683, 407] width 349 height 35
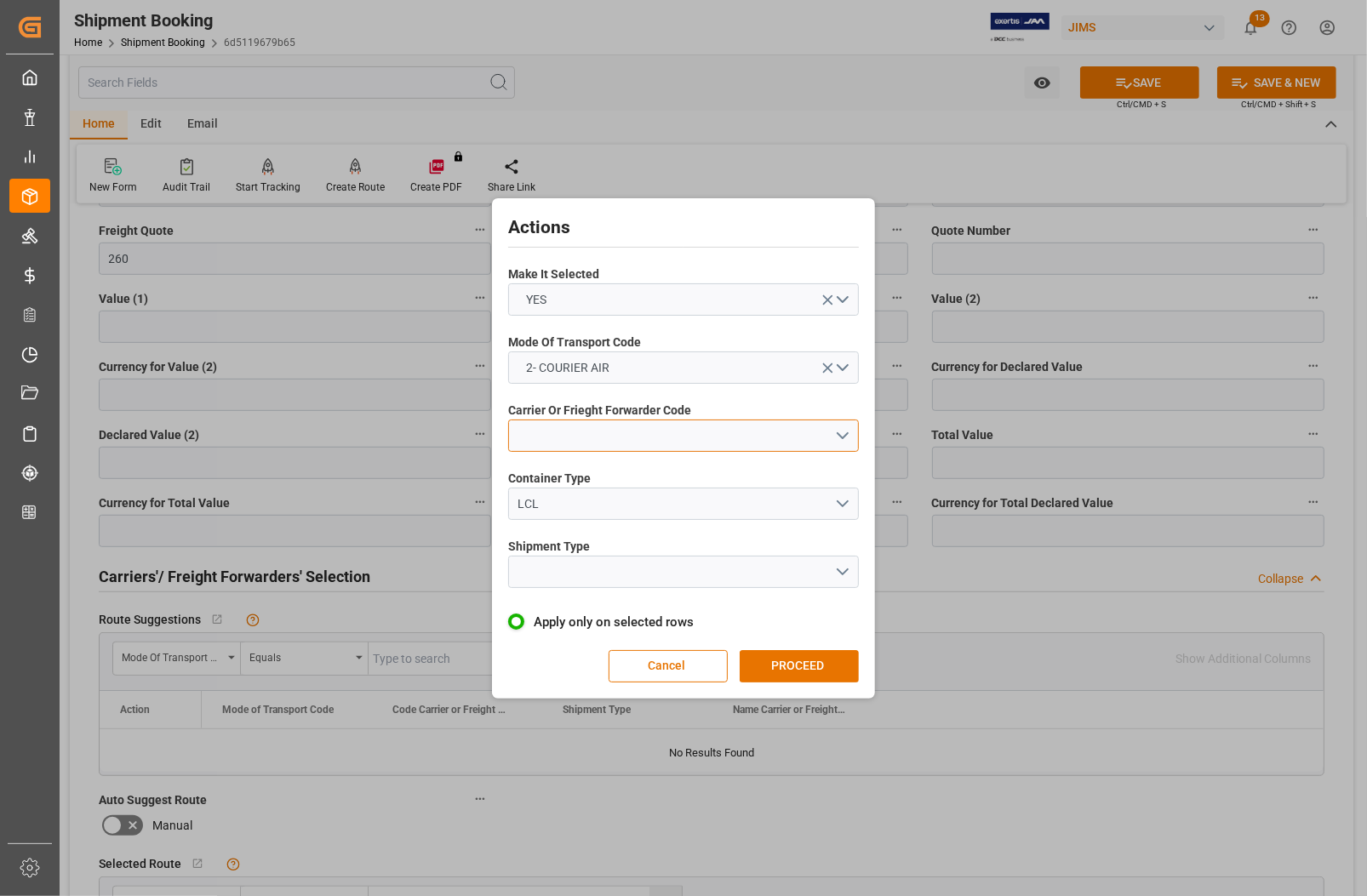
click at [579, 428] on button "open menu" at bounding box center [683, 436] width 350 height 33
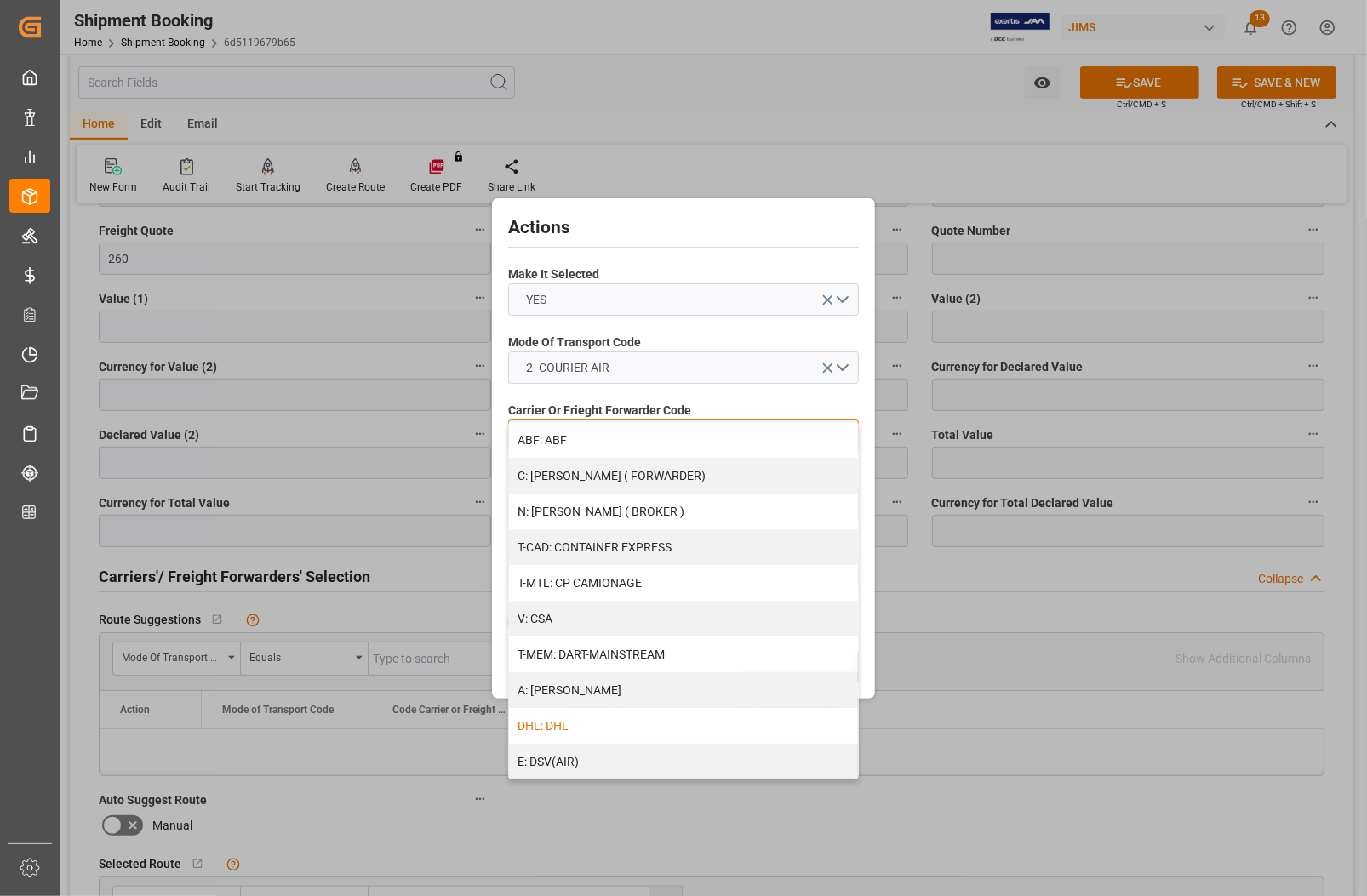
click at [583, 728] on div "DHL: DHL" at bounding box center [683, 725] width 349 height 35
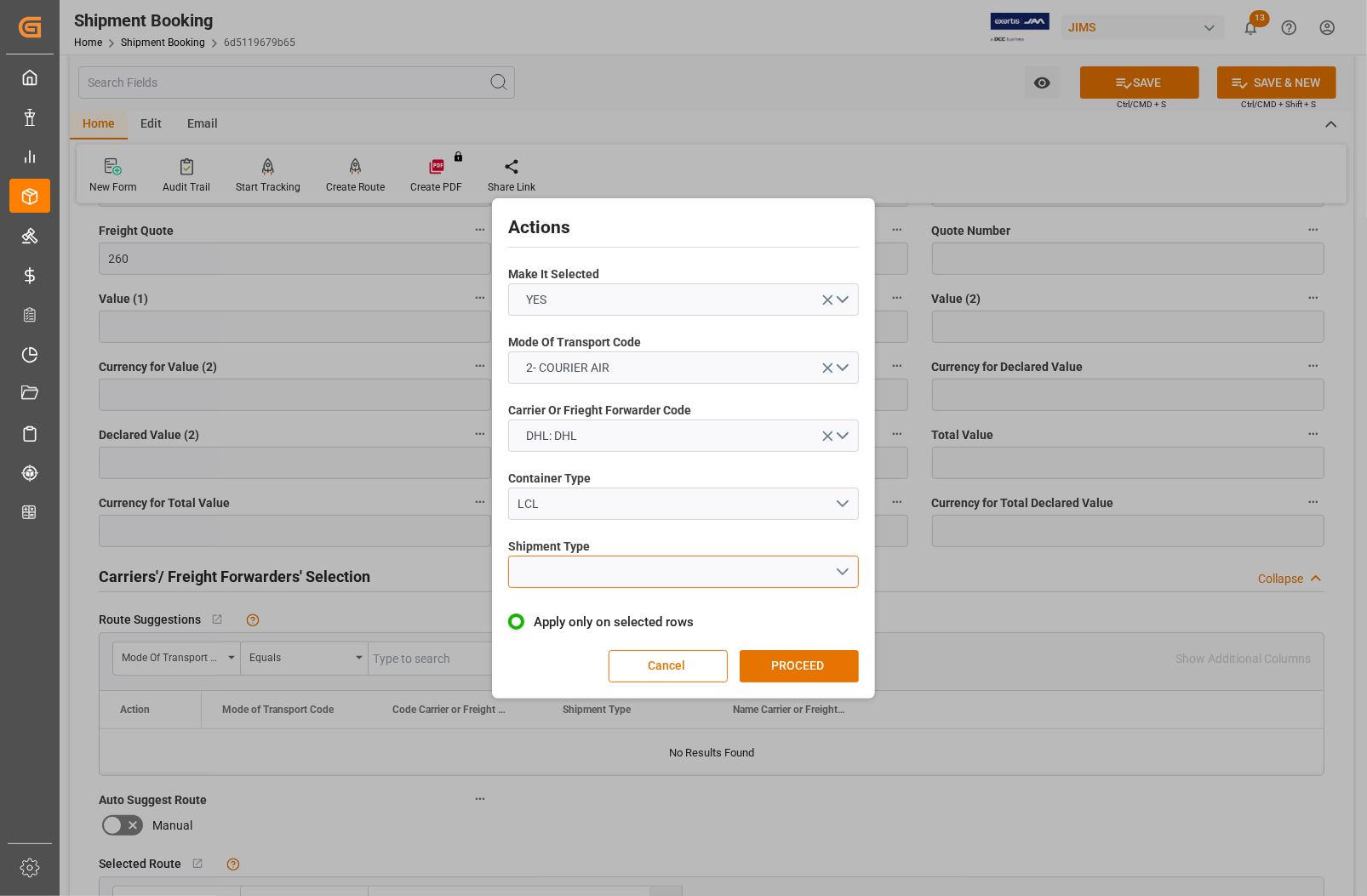
click at [585, 580] on button "open menu" at bounding box center [683, 572] width 350 height 33
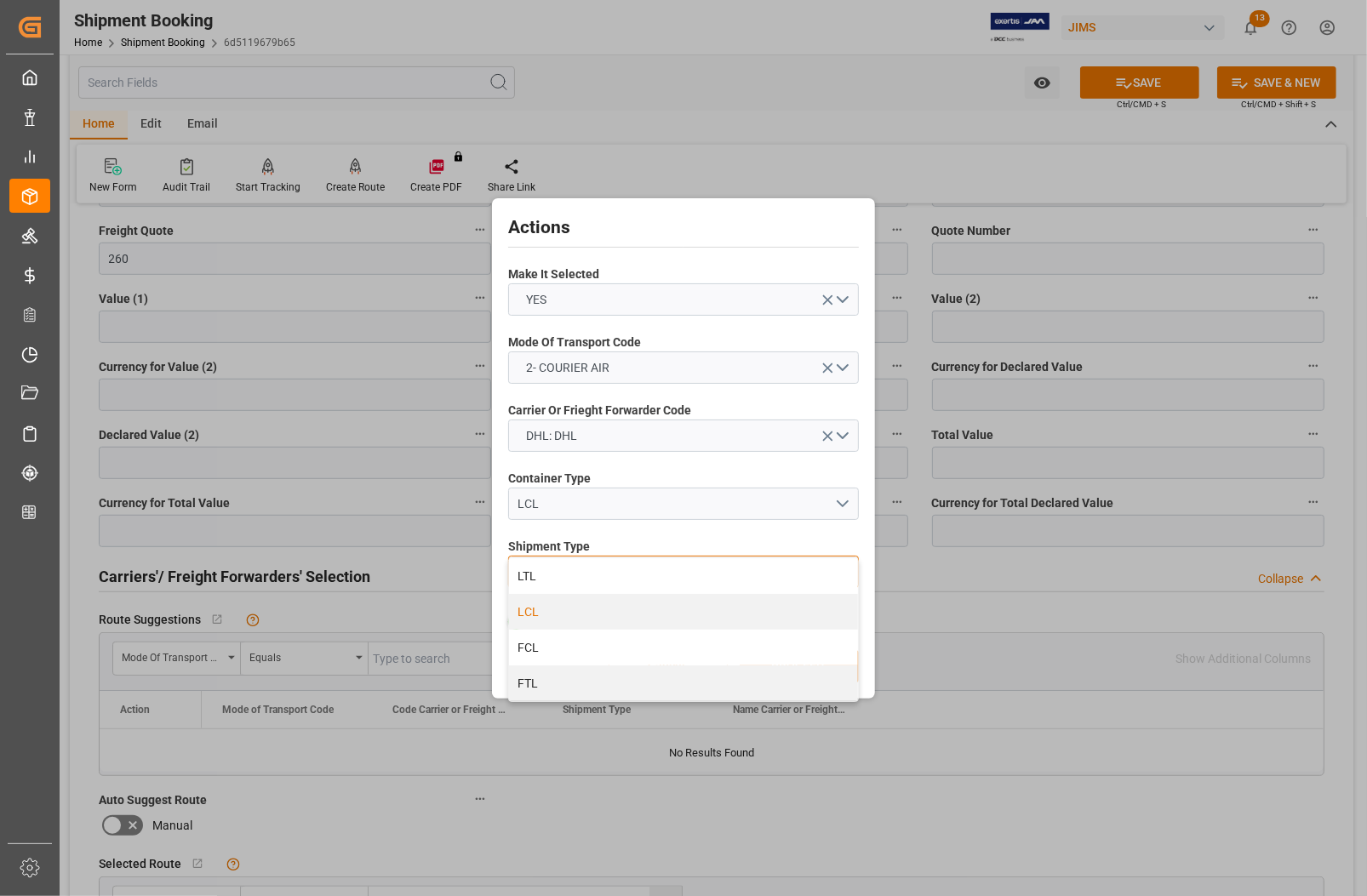
click at [549, 610] on div "LCL" at bounding box center [683, 611] width 349 height 35
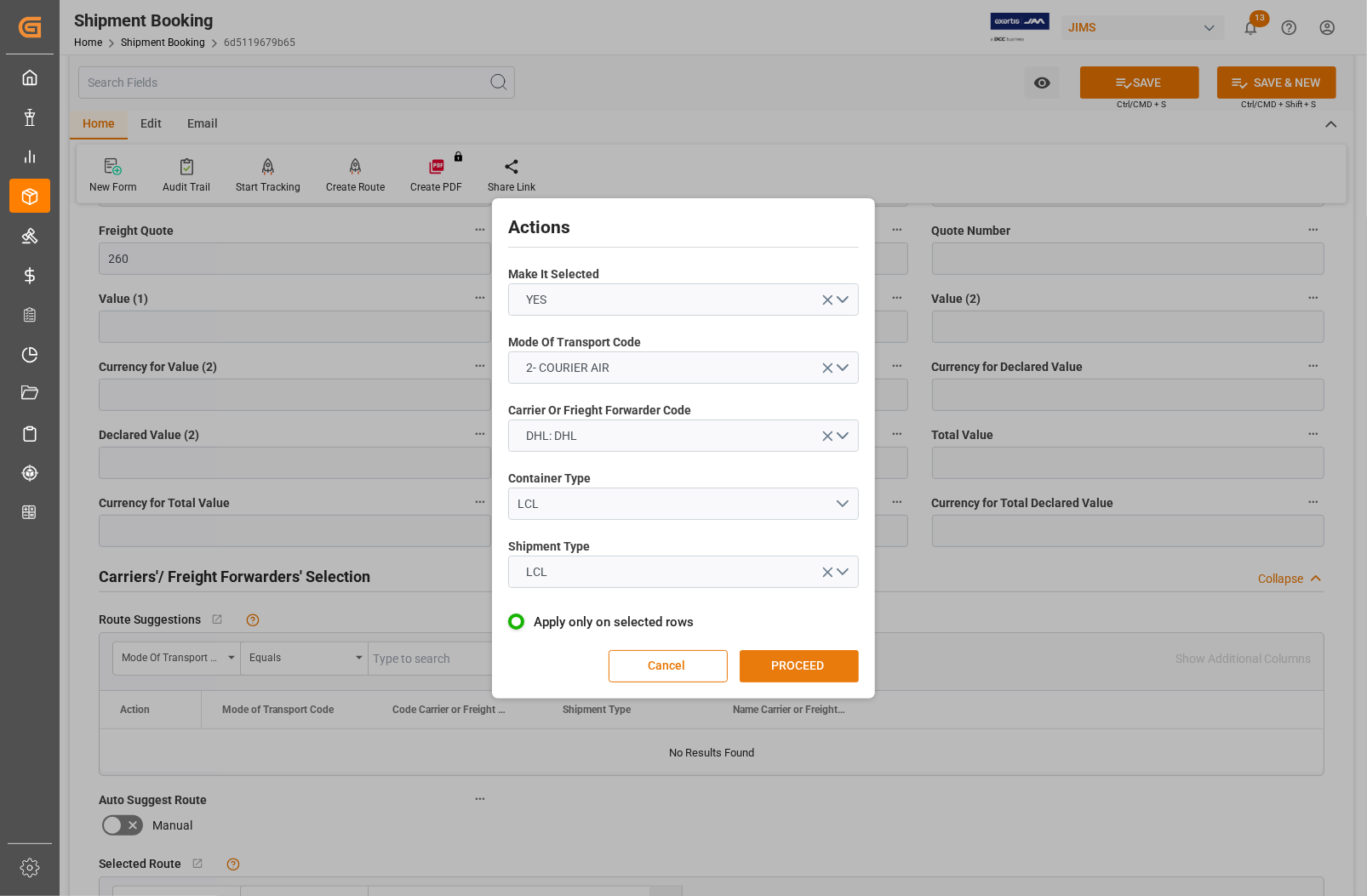
click at [785, 666] on button "PROCEED" at bounding box center [799, 667] width 119 height 33
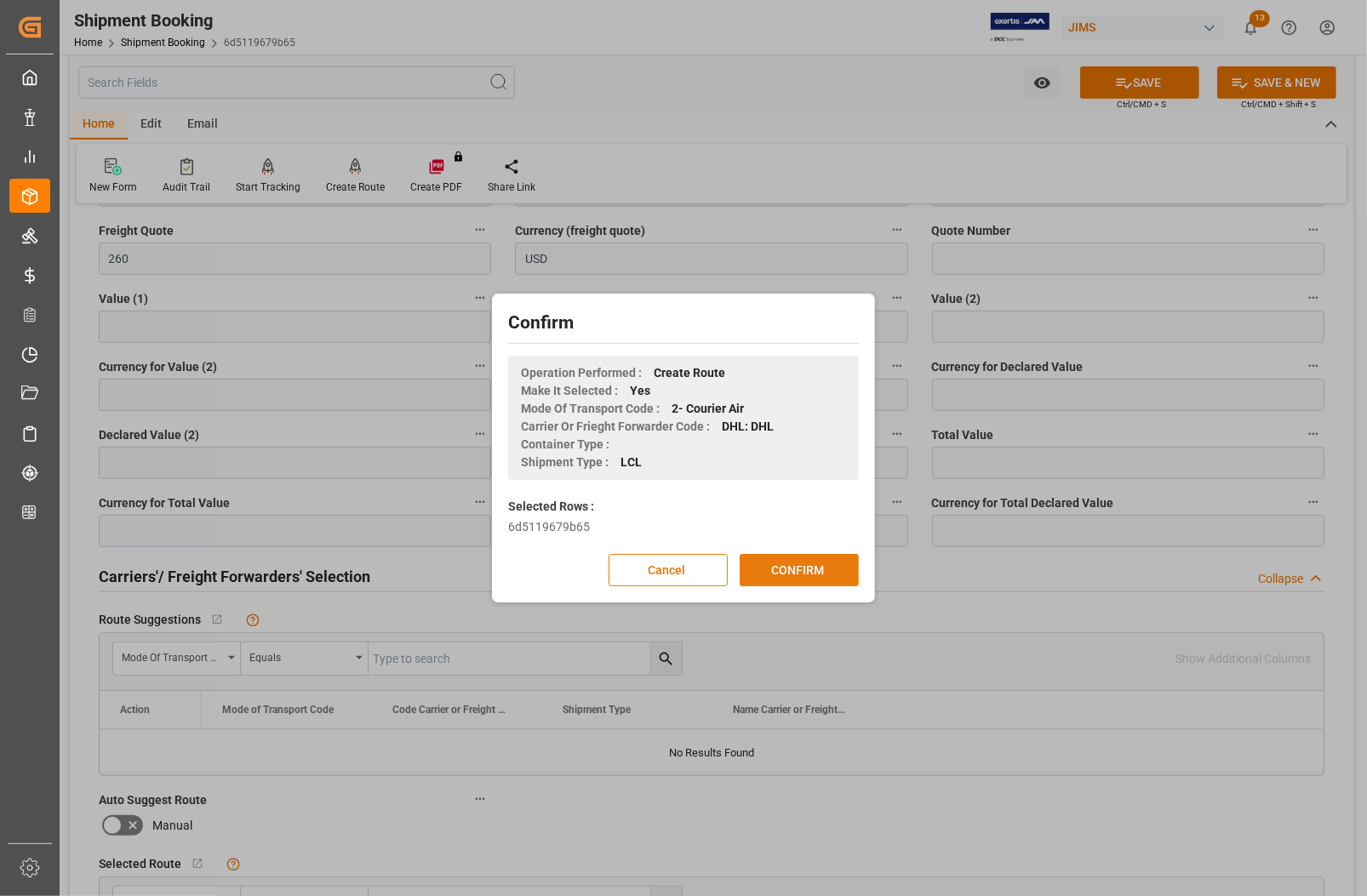
click at [805, 576] on button "CONFIRM" at bounding box center [799, 570] width 119 height 33
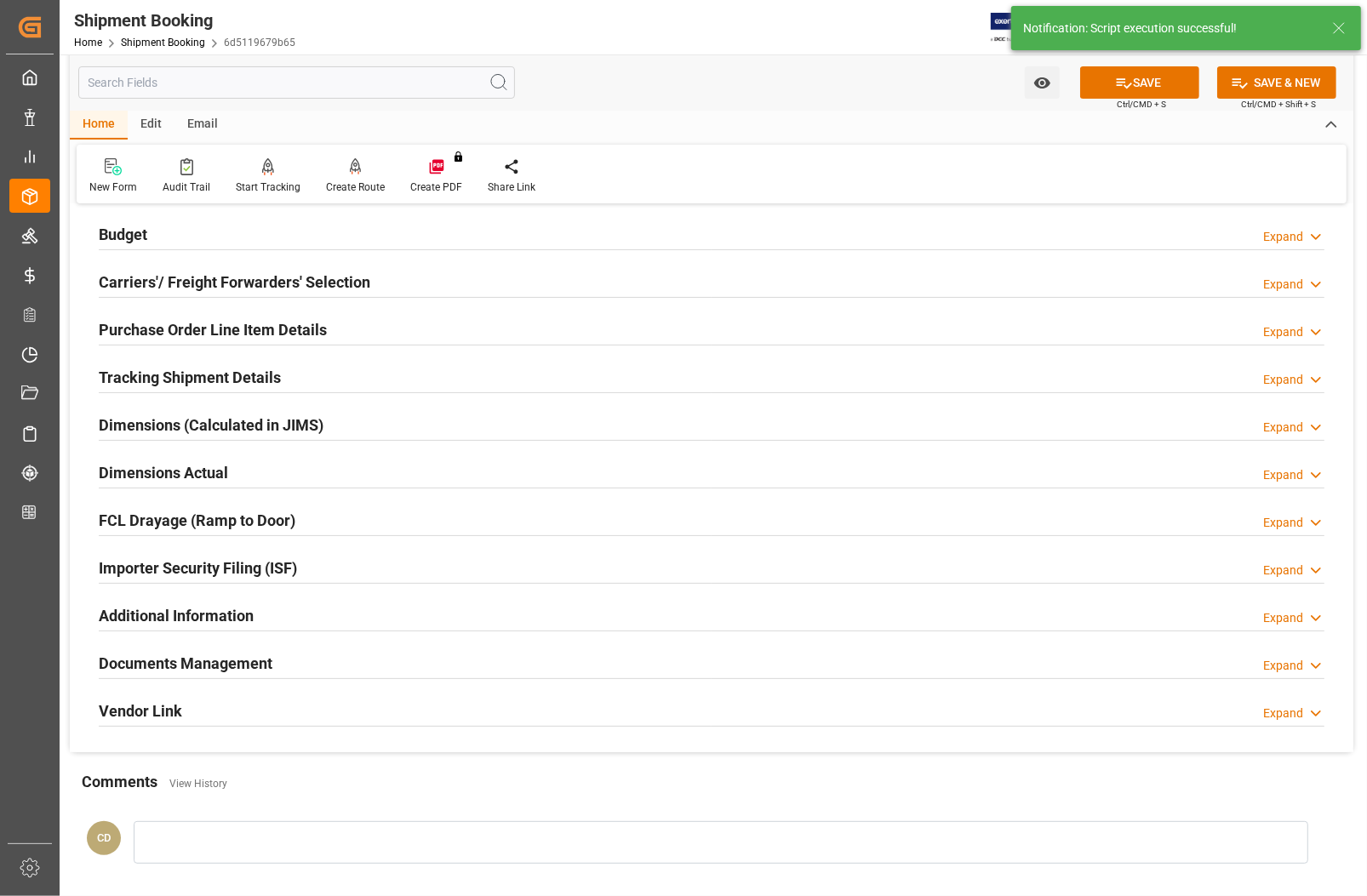
scroll to position [383, 0]
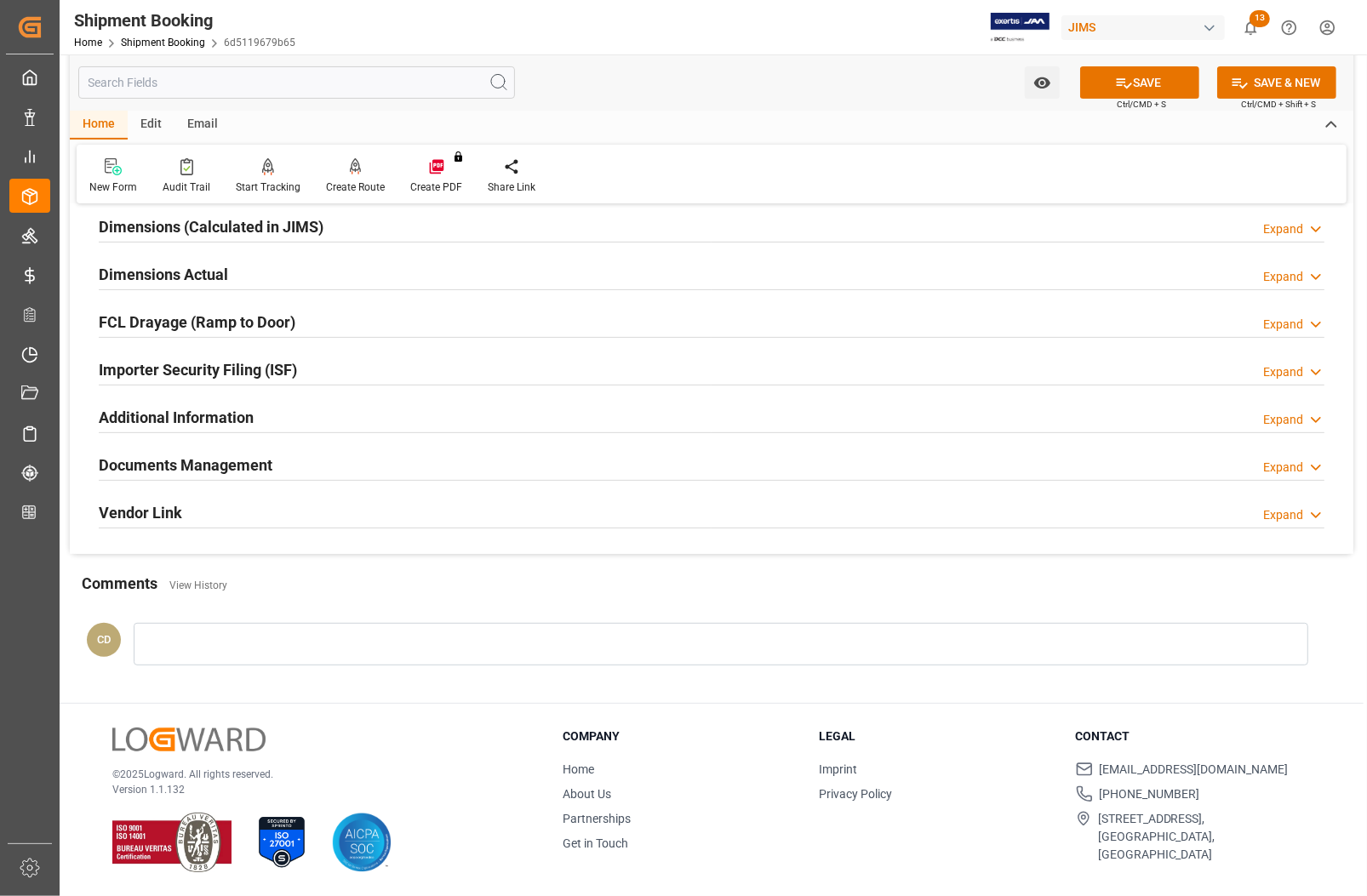
click at [177, 459] on h2 "Documents Management" at bounding box center [186, 465] width 174 height 23
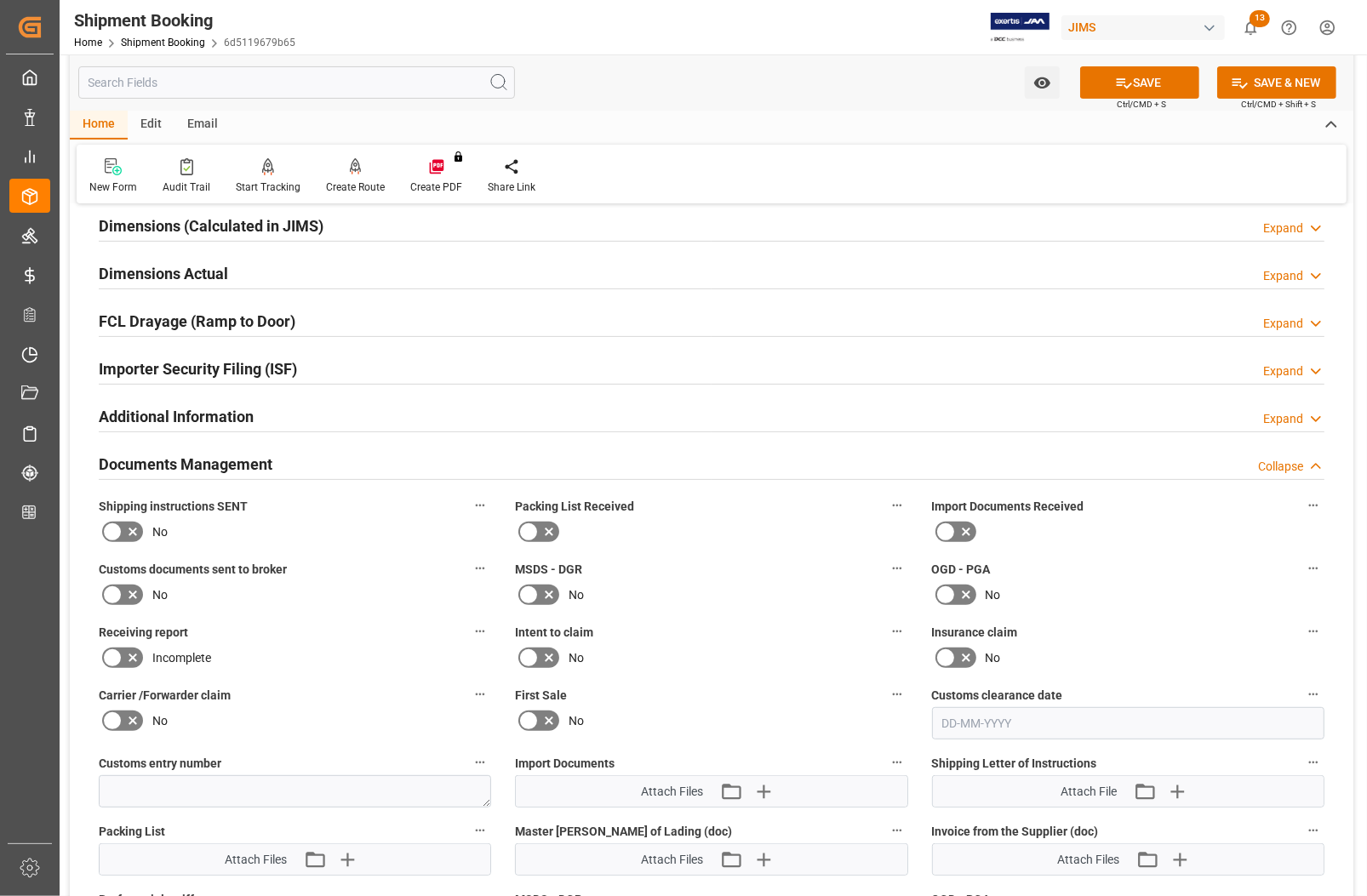
scroll to position [639, 0]
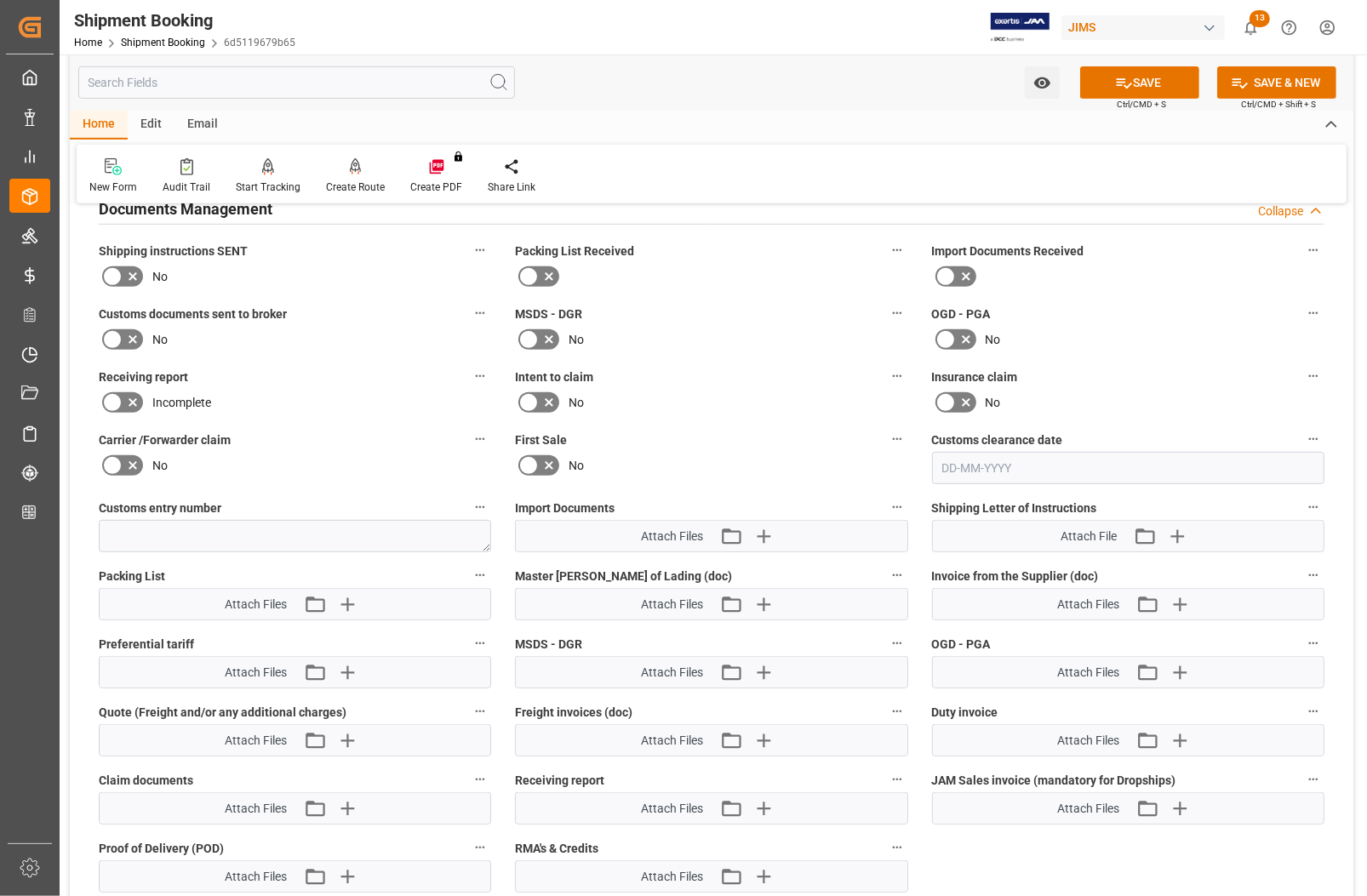
click at [177, 459] on div "No" at bounding box center [295, 466] width 392 height 27
click at [151, 214] on h2 "Documents Management" at bounding box center [186, 208] width 174 height 23
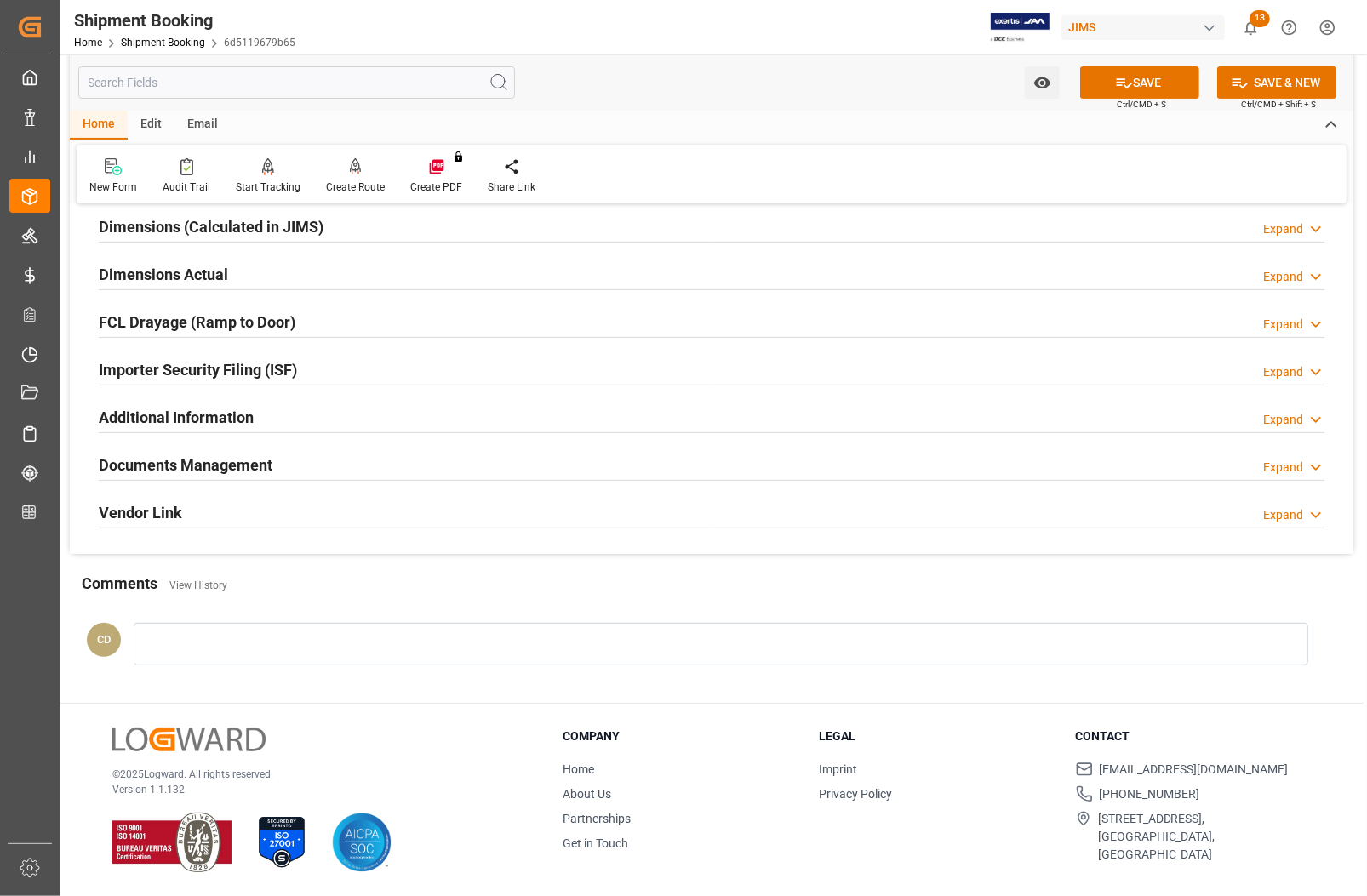
scroll to position [383, 0]
click at [164, 269] on h2 "Dimensions Actual" at bounding box center [164, 274] width 129 height 23
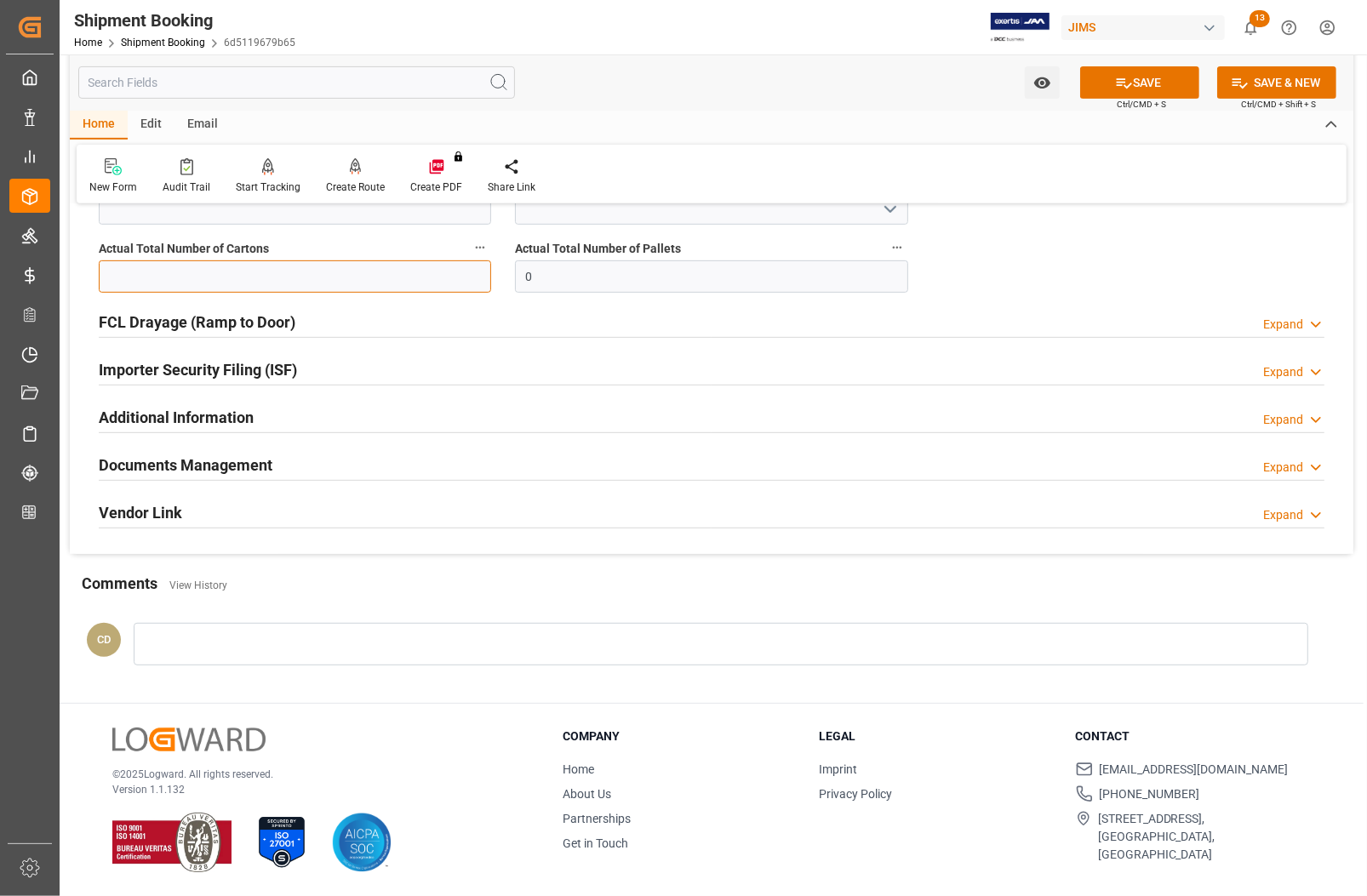
click at [282, 268] on input "text" at bounding box center [295, 277] width 392 height 33
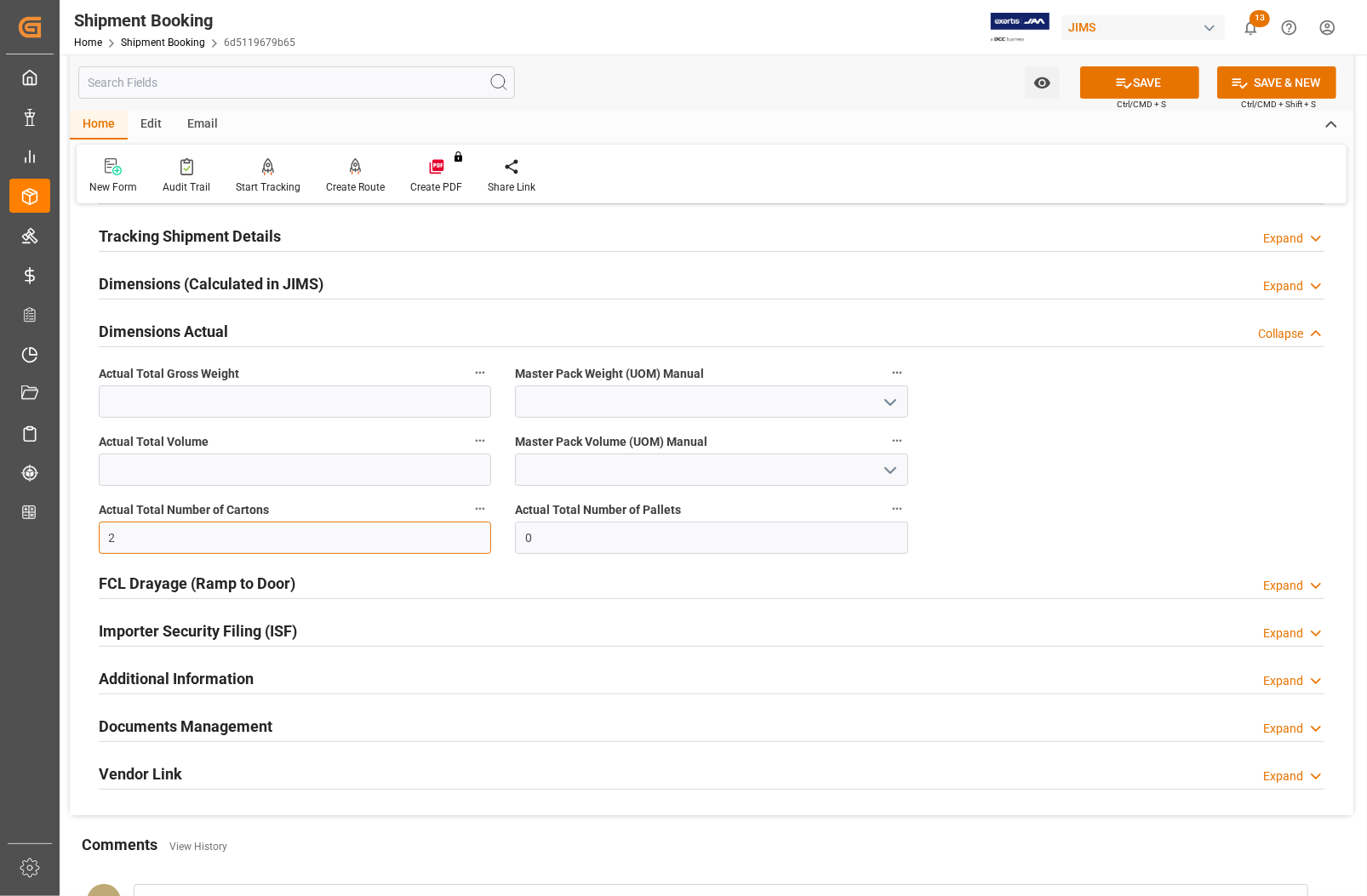
scroll to position [268, 0]
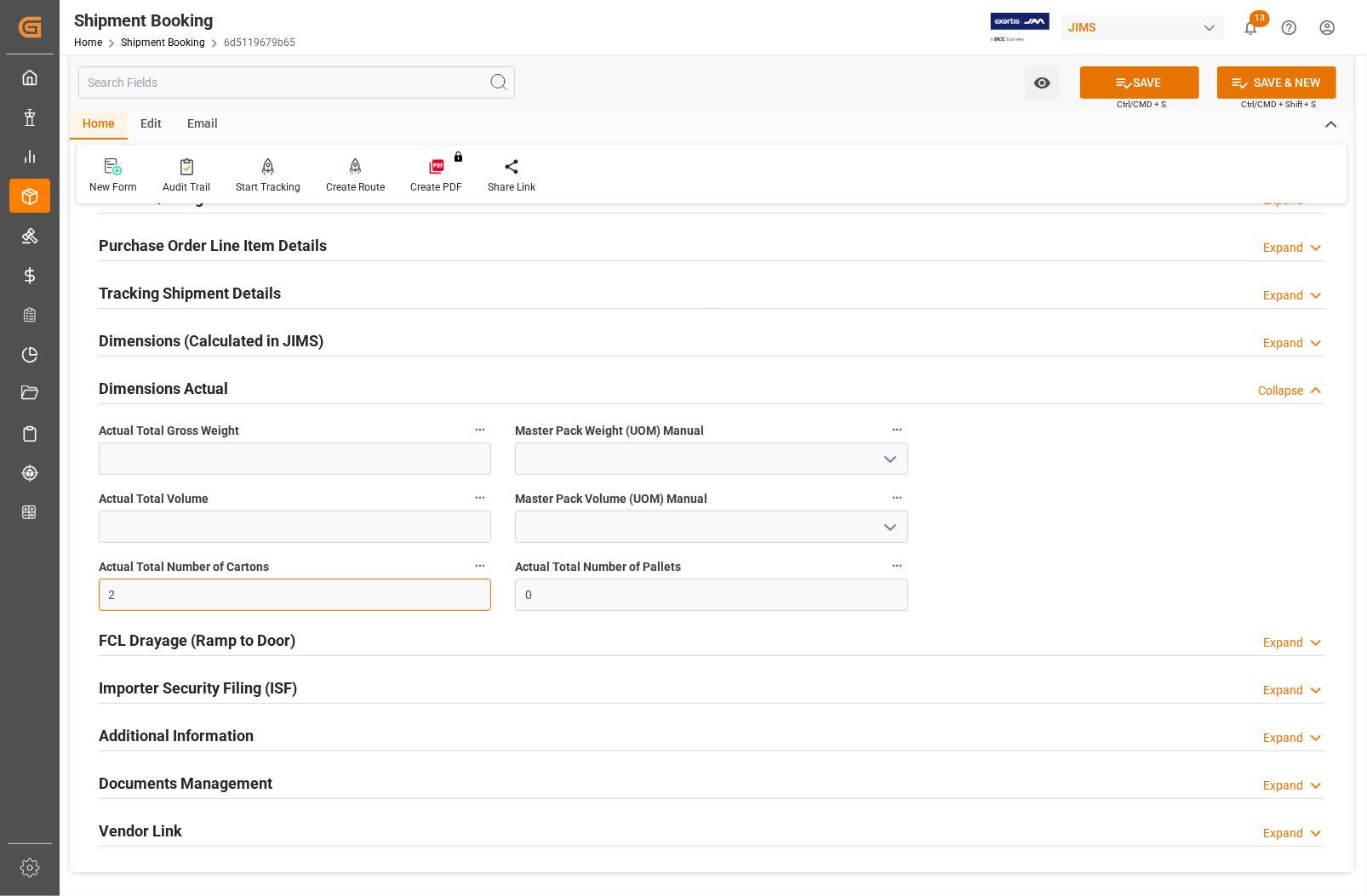
type input "2"
click at [560, 453] on input at bounding box center [711, 458] width 392 height 33
click at [356, 458] on input "text" at bounding box center [295, 458] width 392 height 33
type input "50"
click at [889, 452] on icon "open menu" at bounding box center [890, 459] width 20 height 20
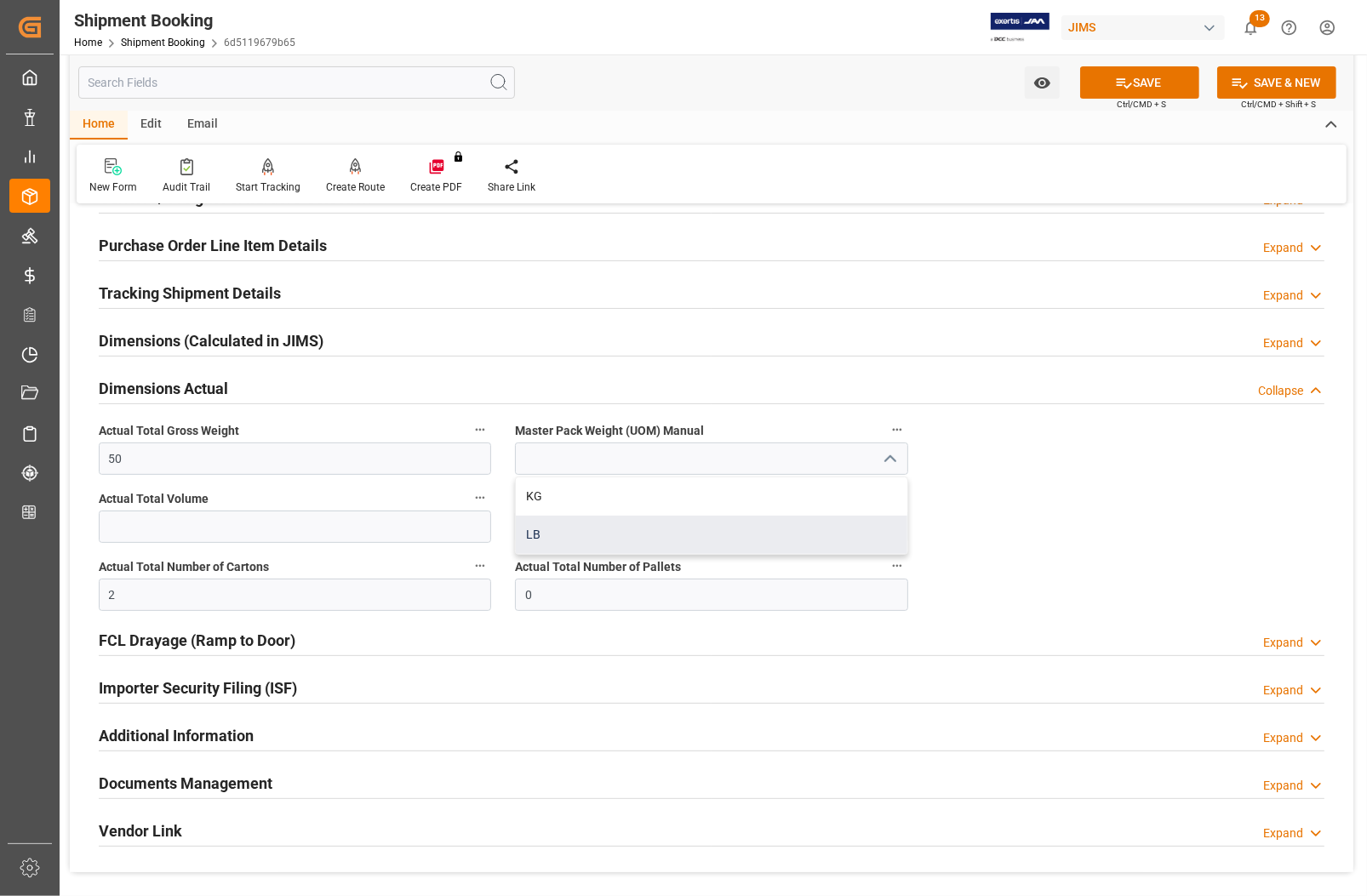
click at [647, 537] on div "LB" at bounding box center [711, 535] width 390 height 38
type input "LB"
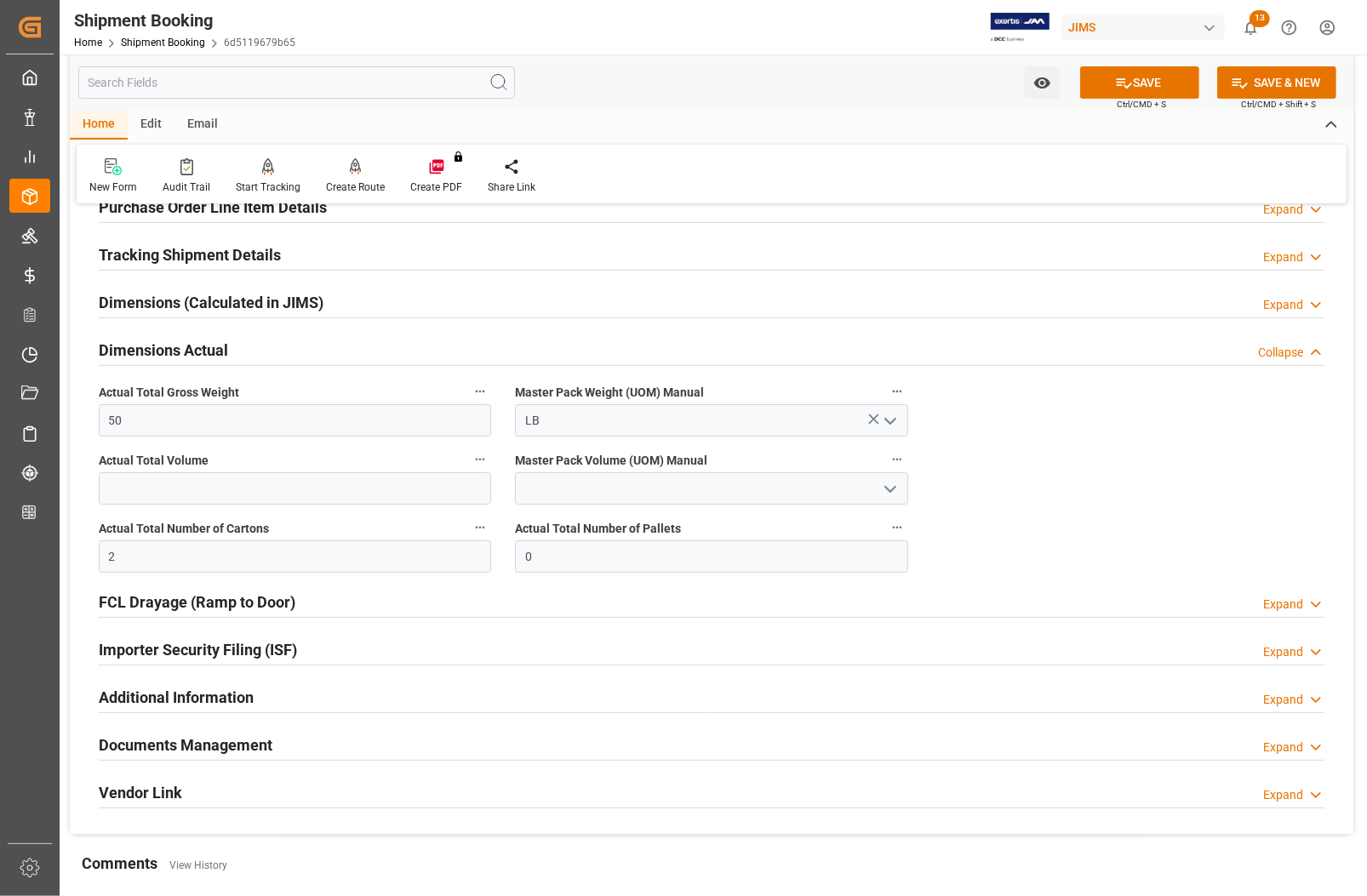
scroll to position [375, 0]
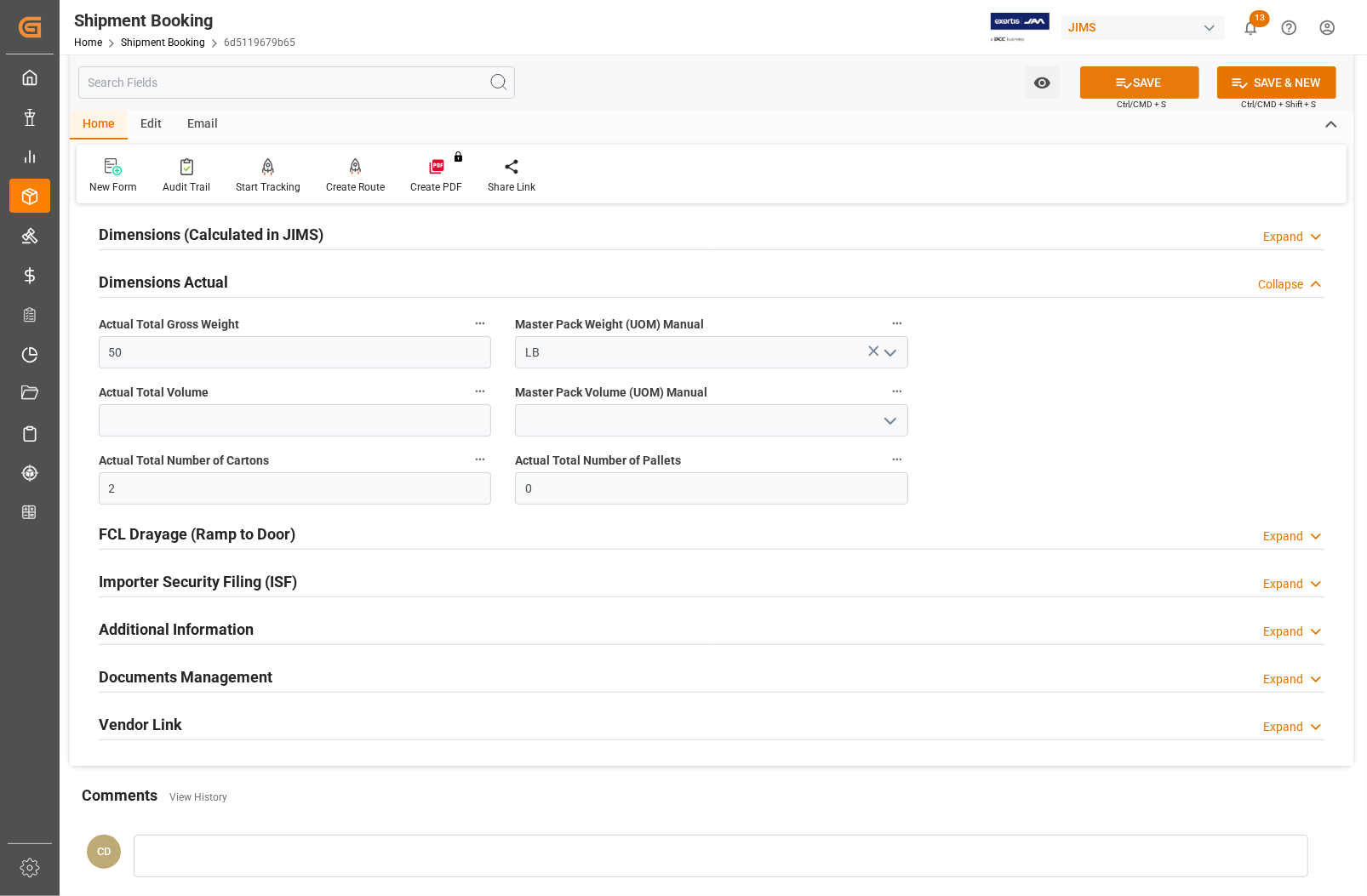
click at [1132, 78] on button "SAVE" at bounding box center [1139, 83] width 119 height 33
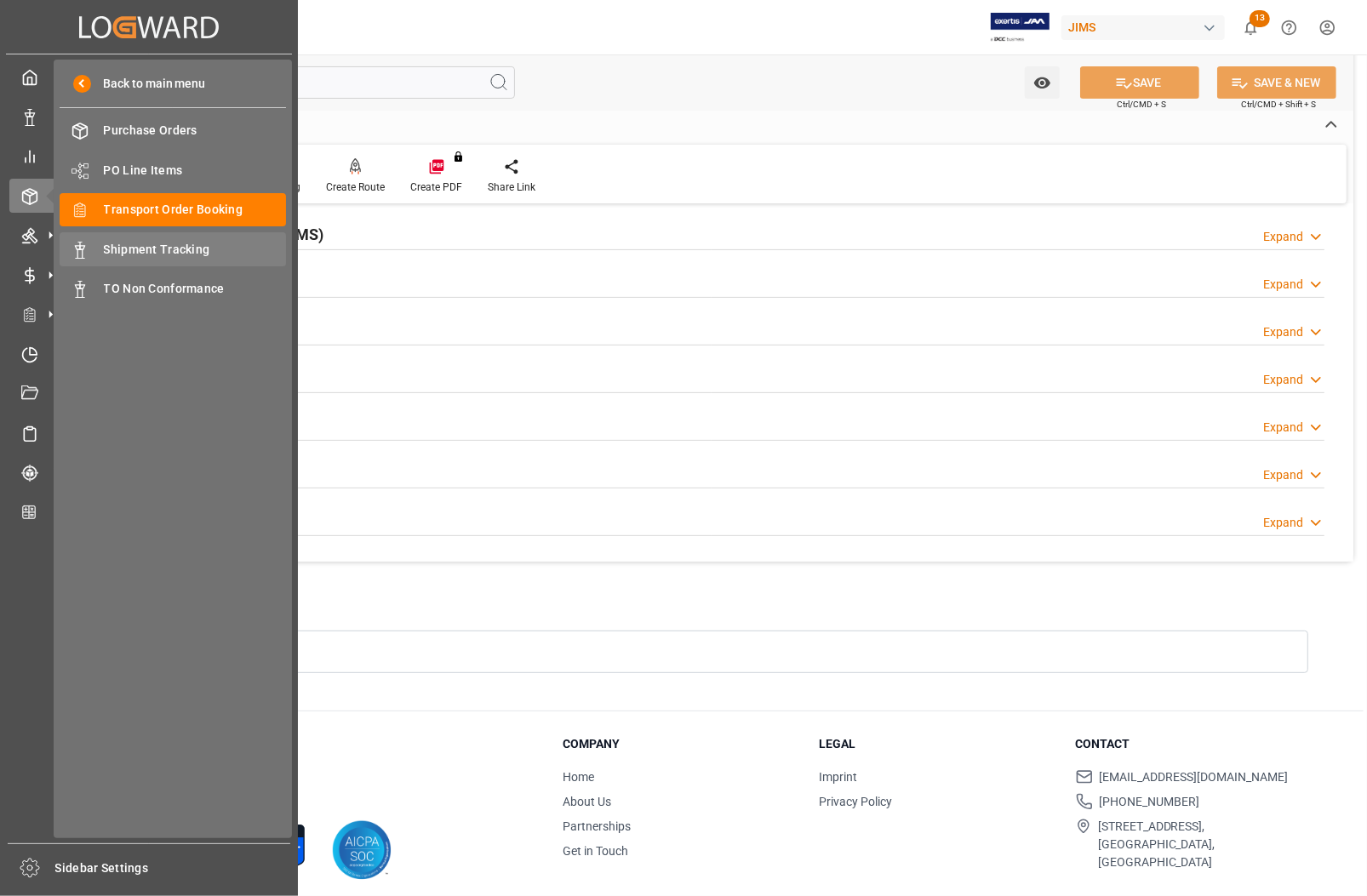
click at [115, 244] on span "Shipment Tracking" at bounding box center [195, 250] width 183 height 18
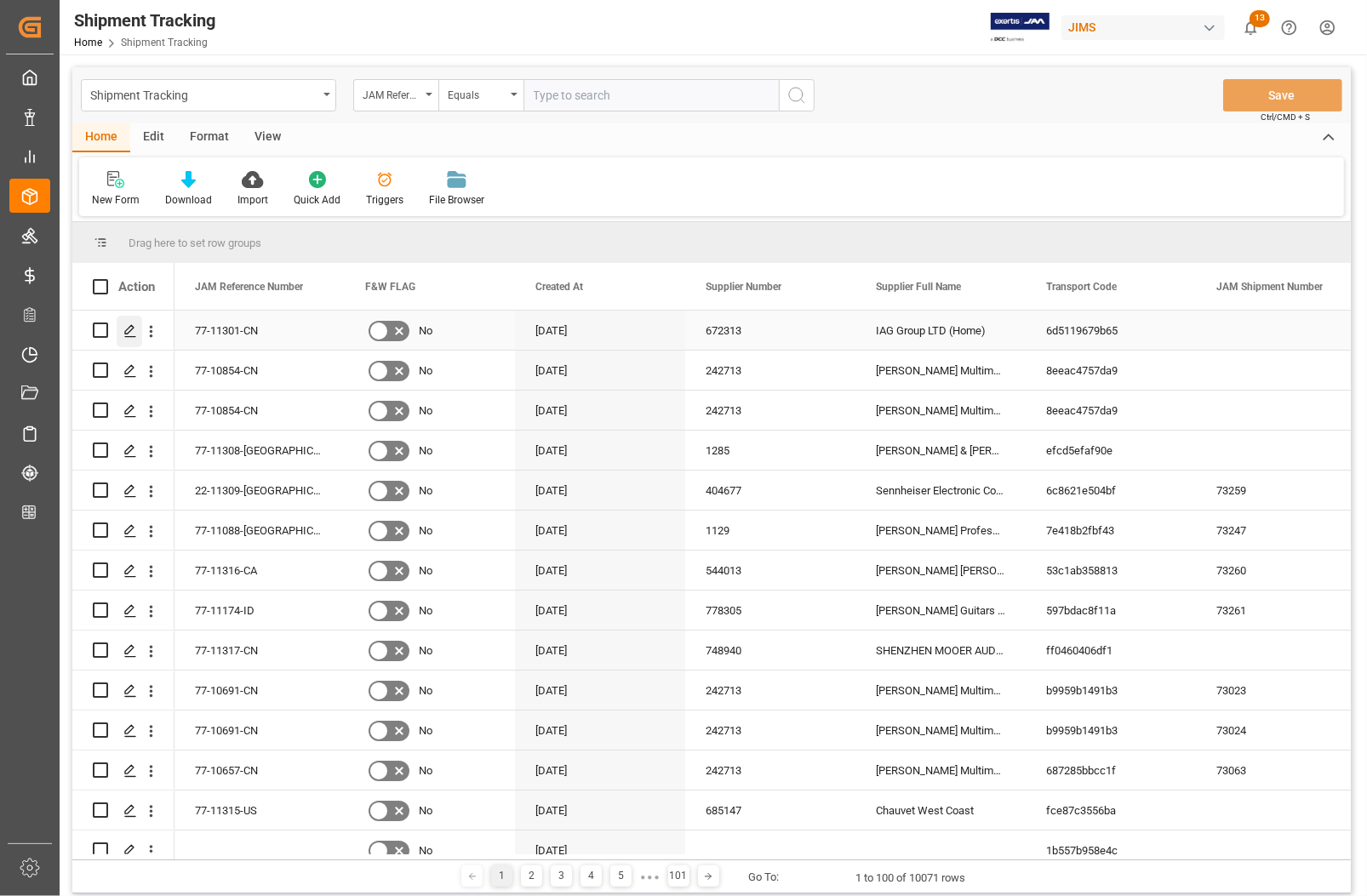
click at [124, 334] on icon "Press SPACE to select this row." at bounding box center [130, 330] width 14 height 14
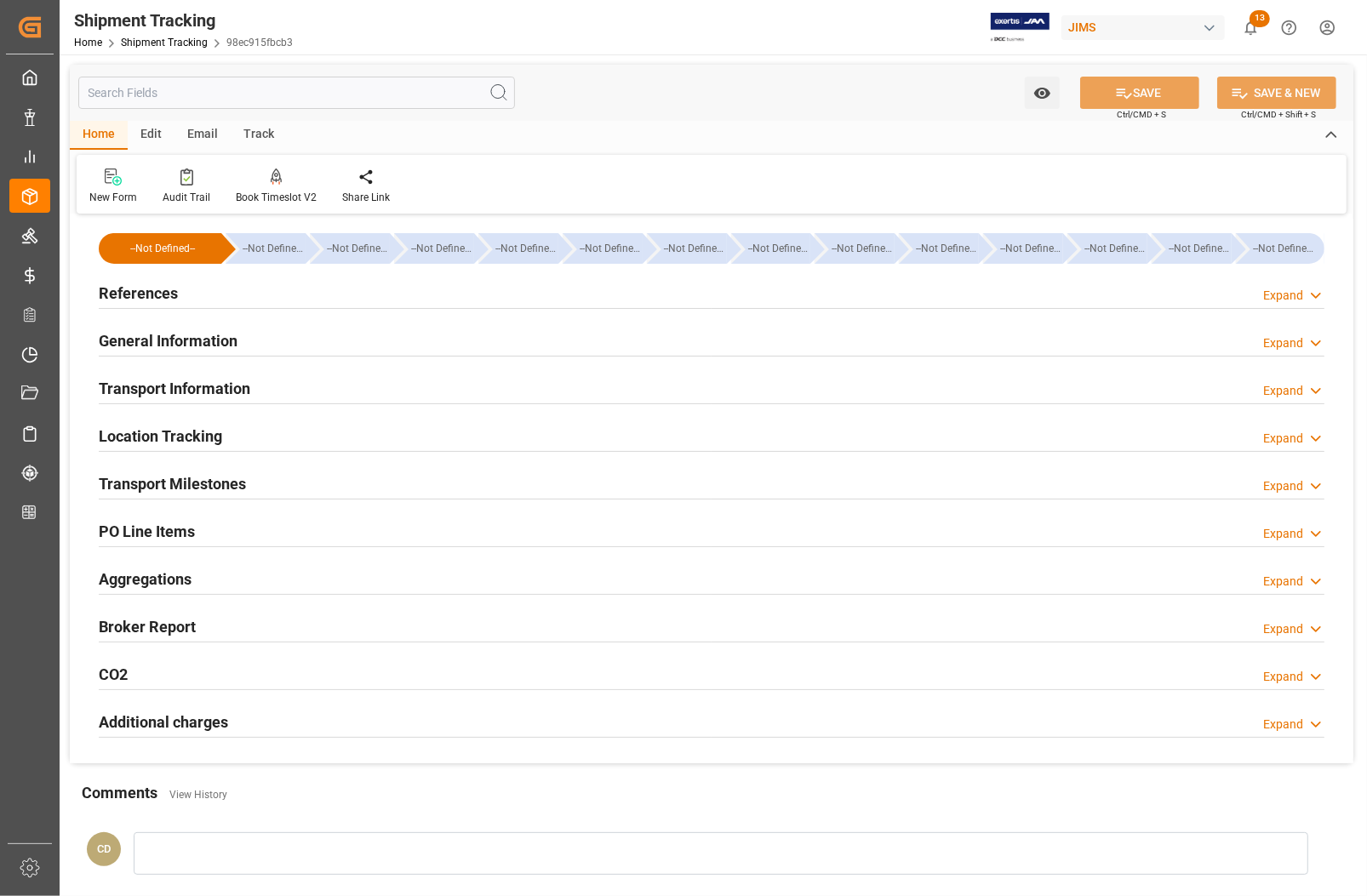
click at [137, 383] on h2 "Transport Information" at bounding box center [175, 388] width 151 height 23
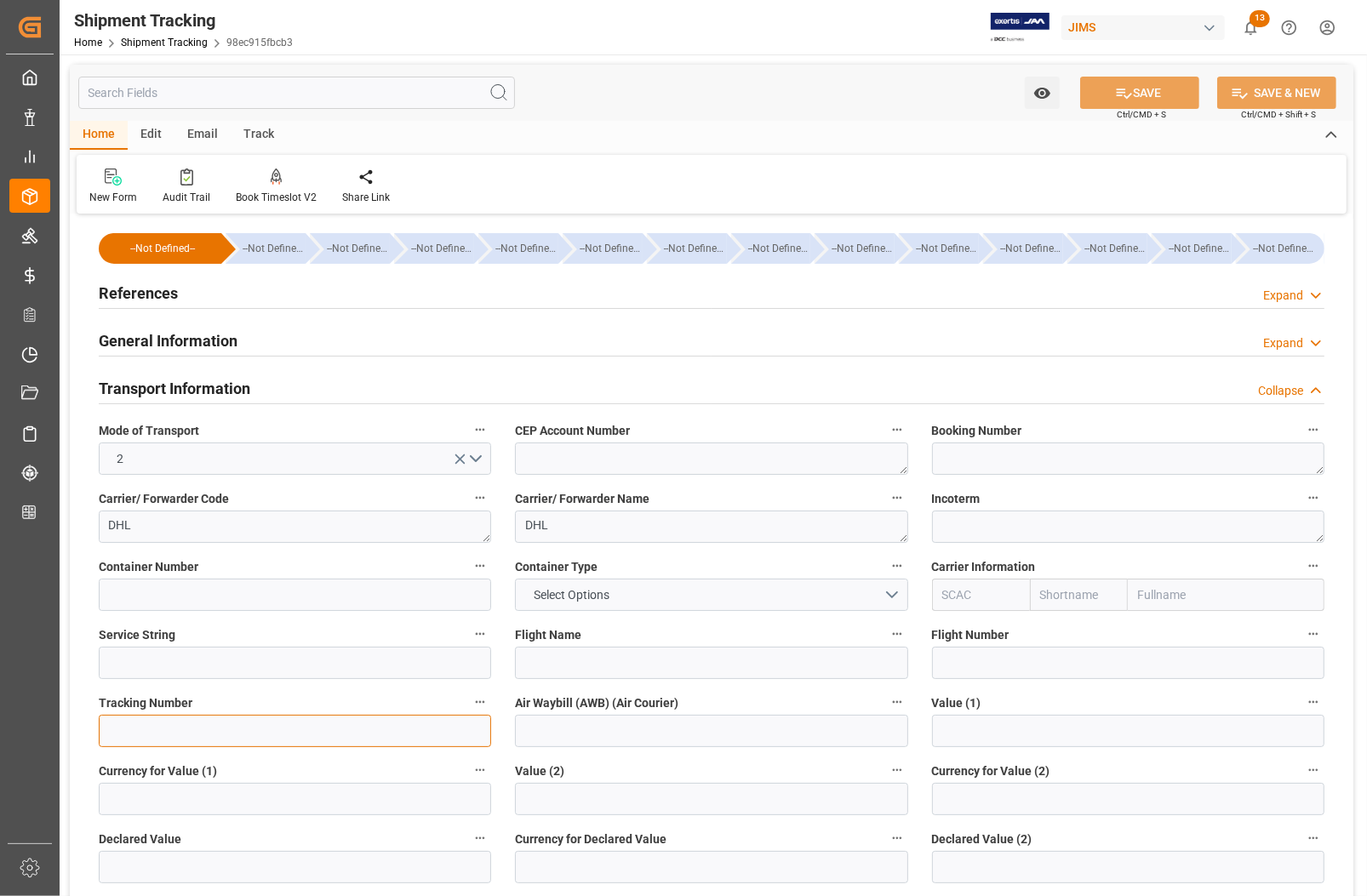
click at [170, 730] on input at bounding box center [295, 731] width 392 height 33
paste input "5110129032"
type input "5110129032"
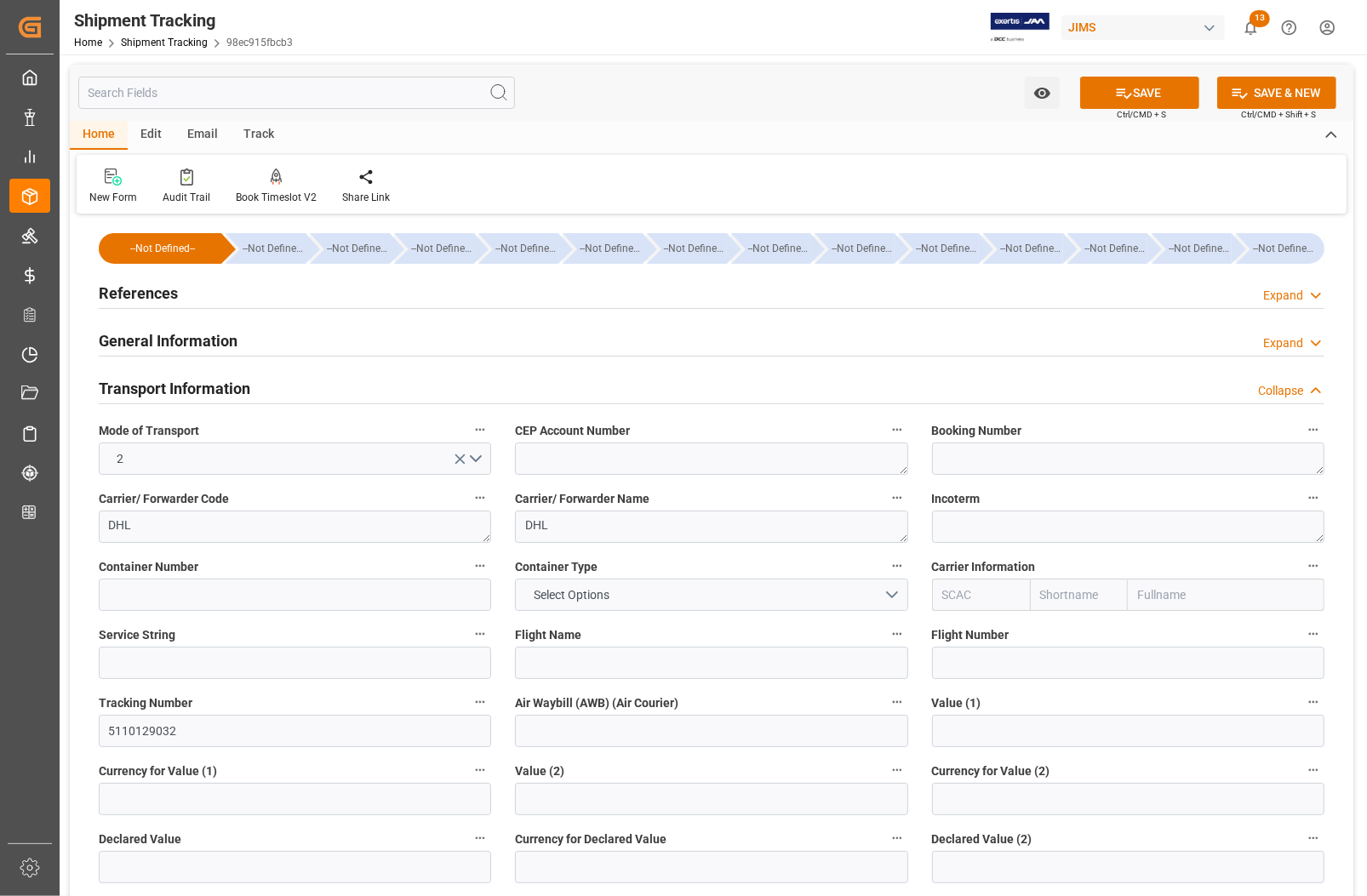
click at [151, 386] on h2 "Transport Information" at bounding box center [175, 388] width 151 height 23
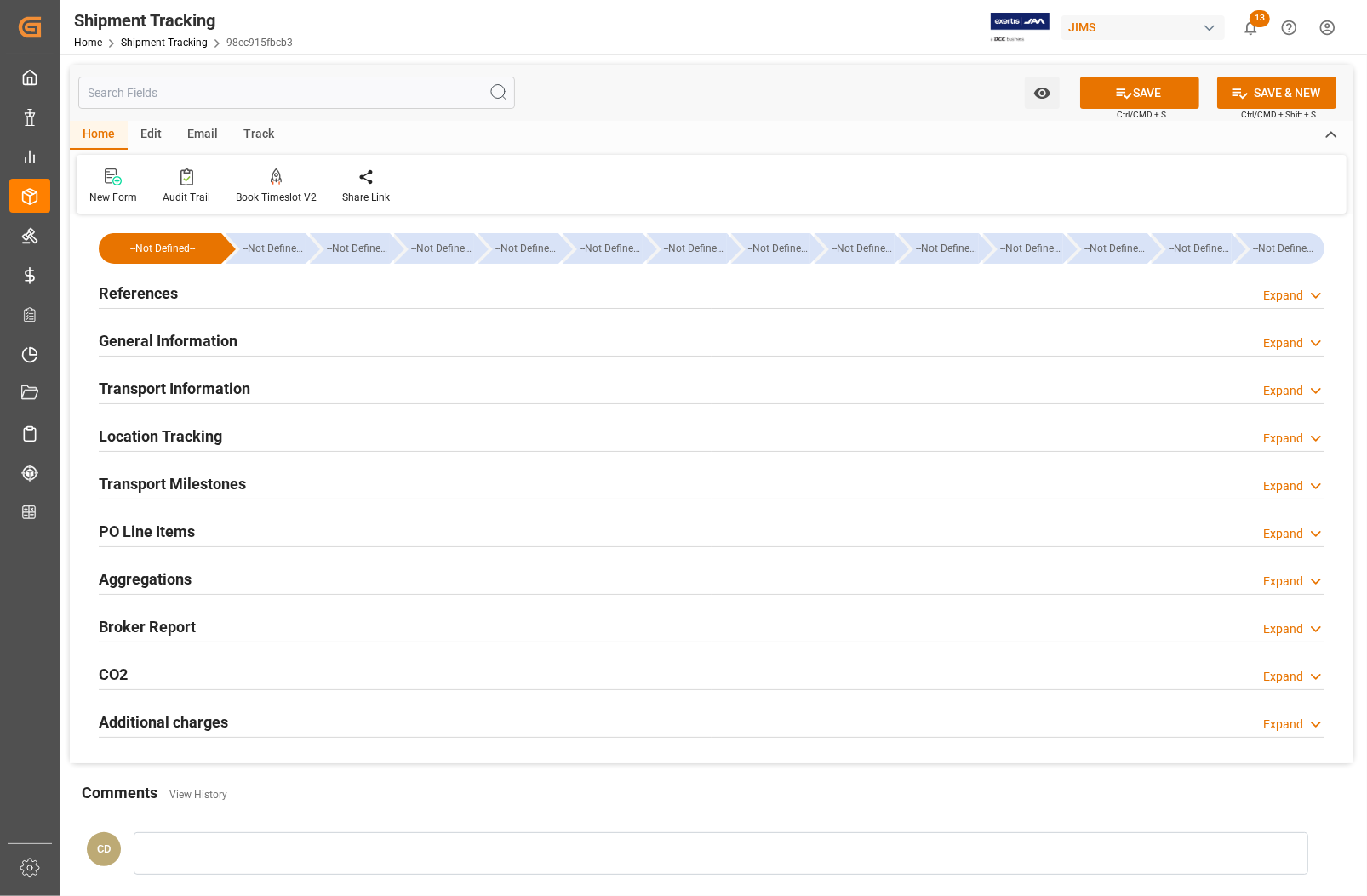
click at [142, 483] on h2 "Transport Milestones" at bounding box center [173, 483] width 147 height 23
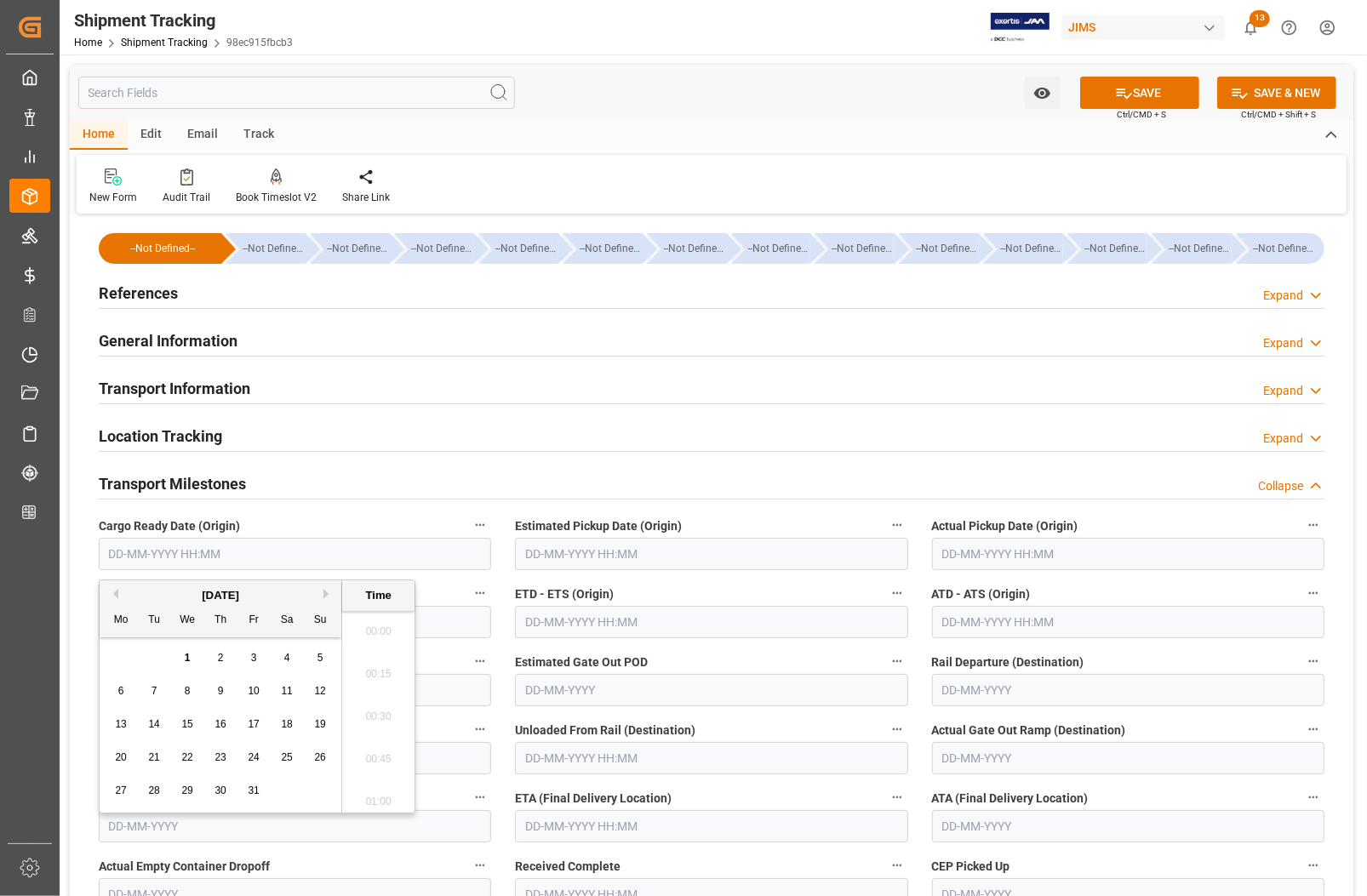
click at [146, 546] on input "text" at bounding box center [295, 554] width 392 height 33
click at [113, 597] on button "Previous Month" at bounding box center [113, 593] width 10 height 10
click at [154, 793] on span "30" at bounding box center [154, 790] width 11 height 12
type input "[DATE] 00:00"
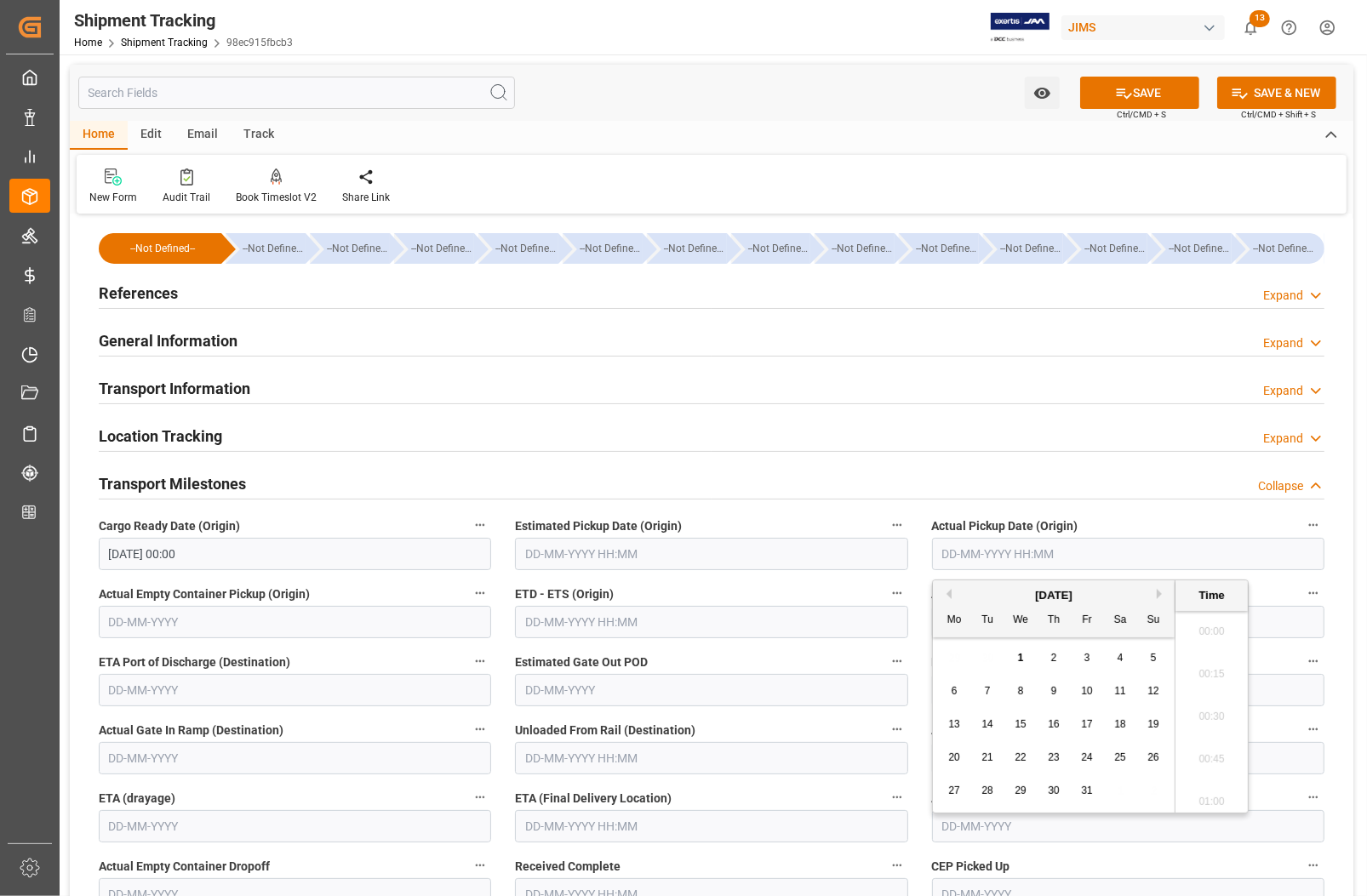
click at [981, 549] on input "text" at bounding box center [1128, 554] width 392 height 33
click at [939, 596] on div "[DATE]" at bounding box center [1054, 595] width 242 height 17
click at [949, 592] on button "Previous Month" at bounding box center [946, 593] width 10 height 10
click at [986, 790] on span "30" at bounding box center [987, 790] width 11 height 12
type input "[DATE] 00:00"
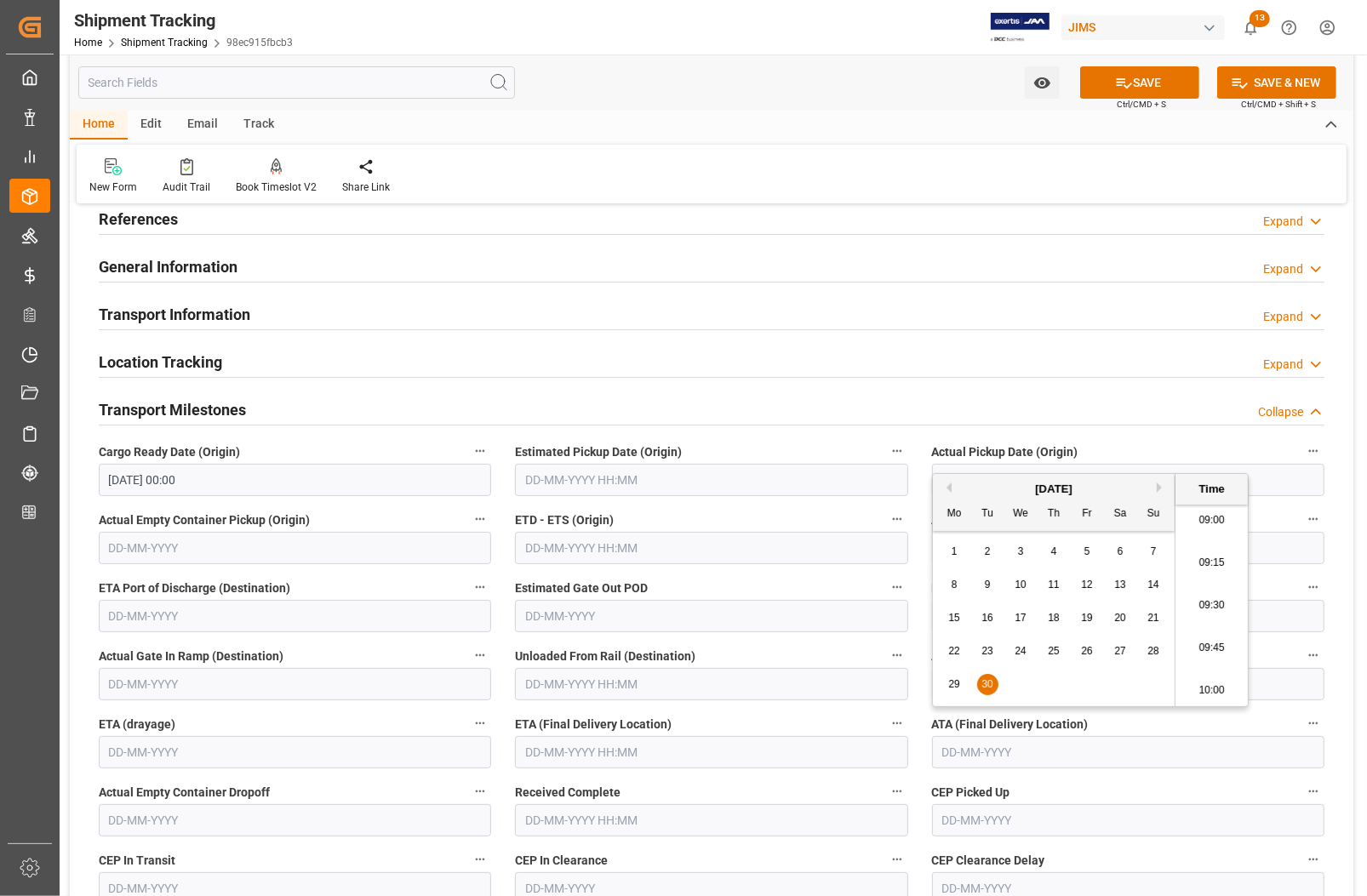
scroll to position [106, 0]
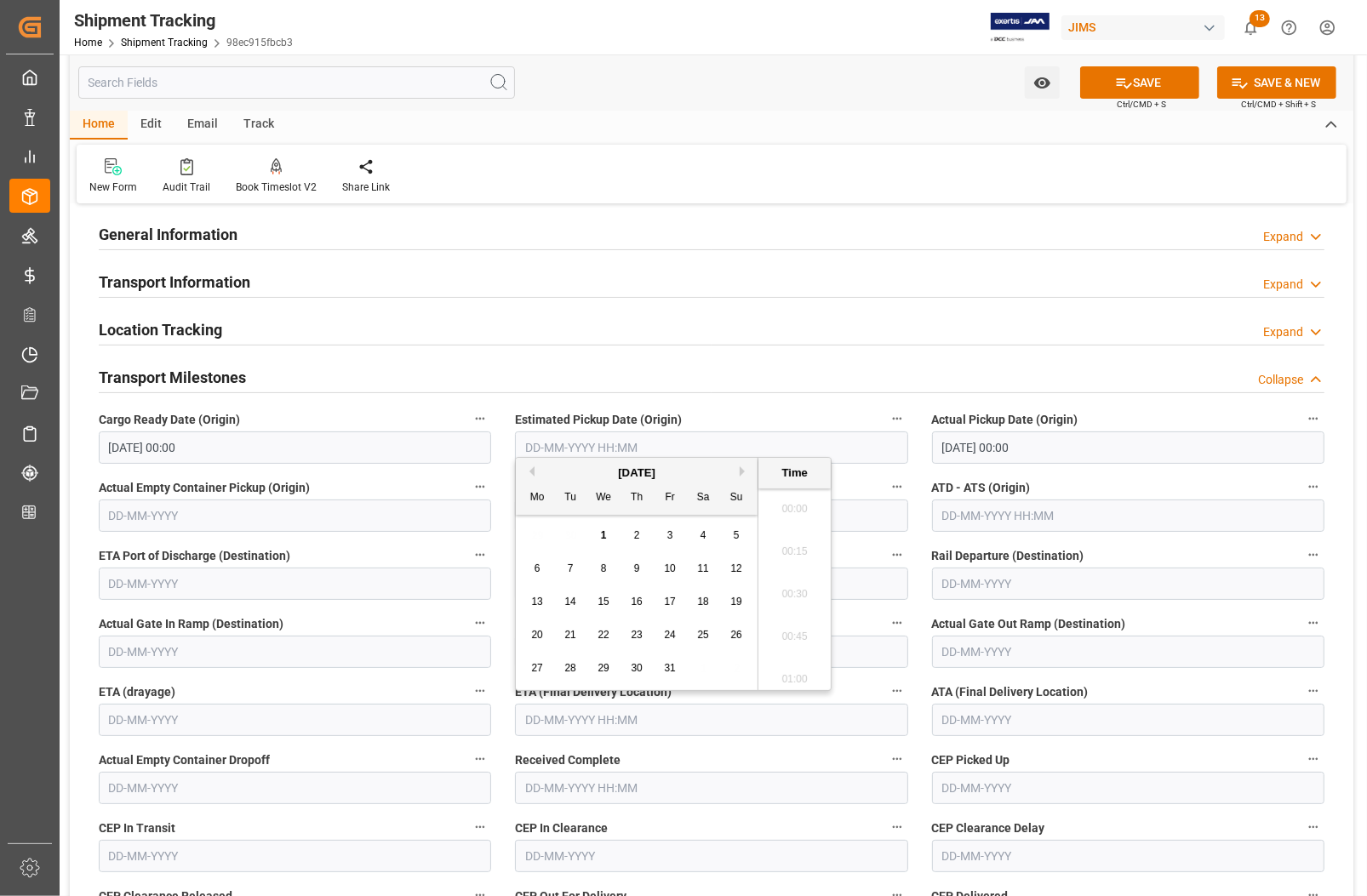
click at [576, 719] on input "text" at bounding box center [711, 720] width 392 height 33
click at [501, 675] on div "ETA (drayage)" at bounding box center [294, 708] width 416 height 68
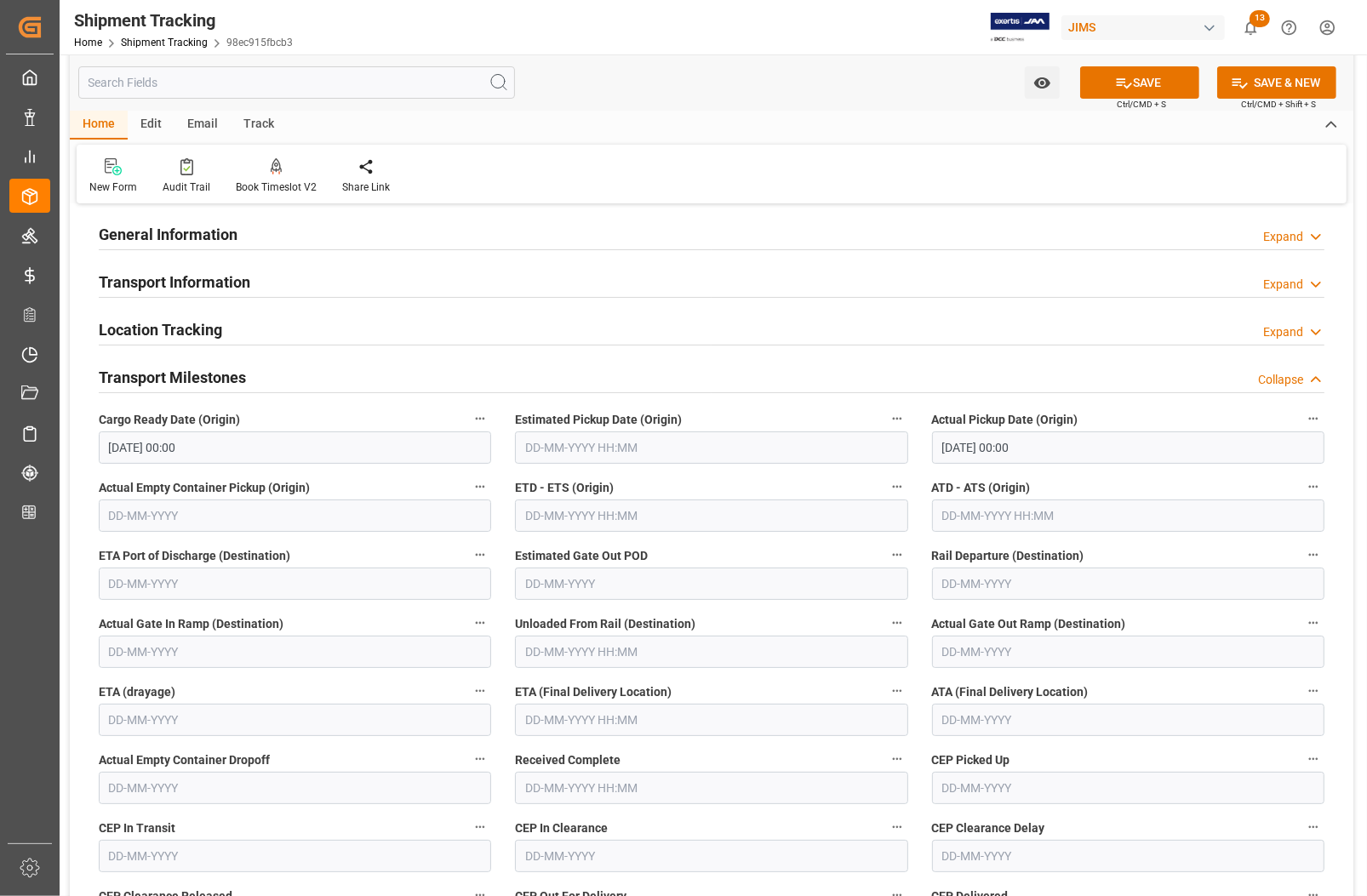
click at [567, 720] on input "text" at bounding box center [711, 720] width 392 height 33
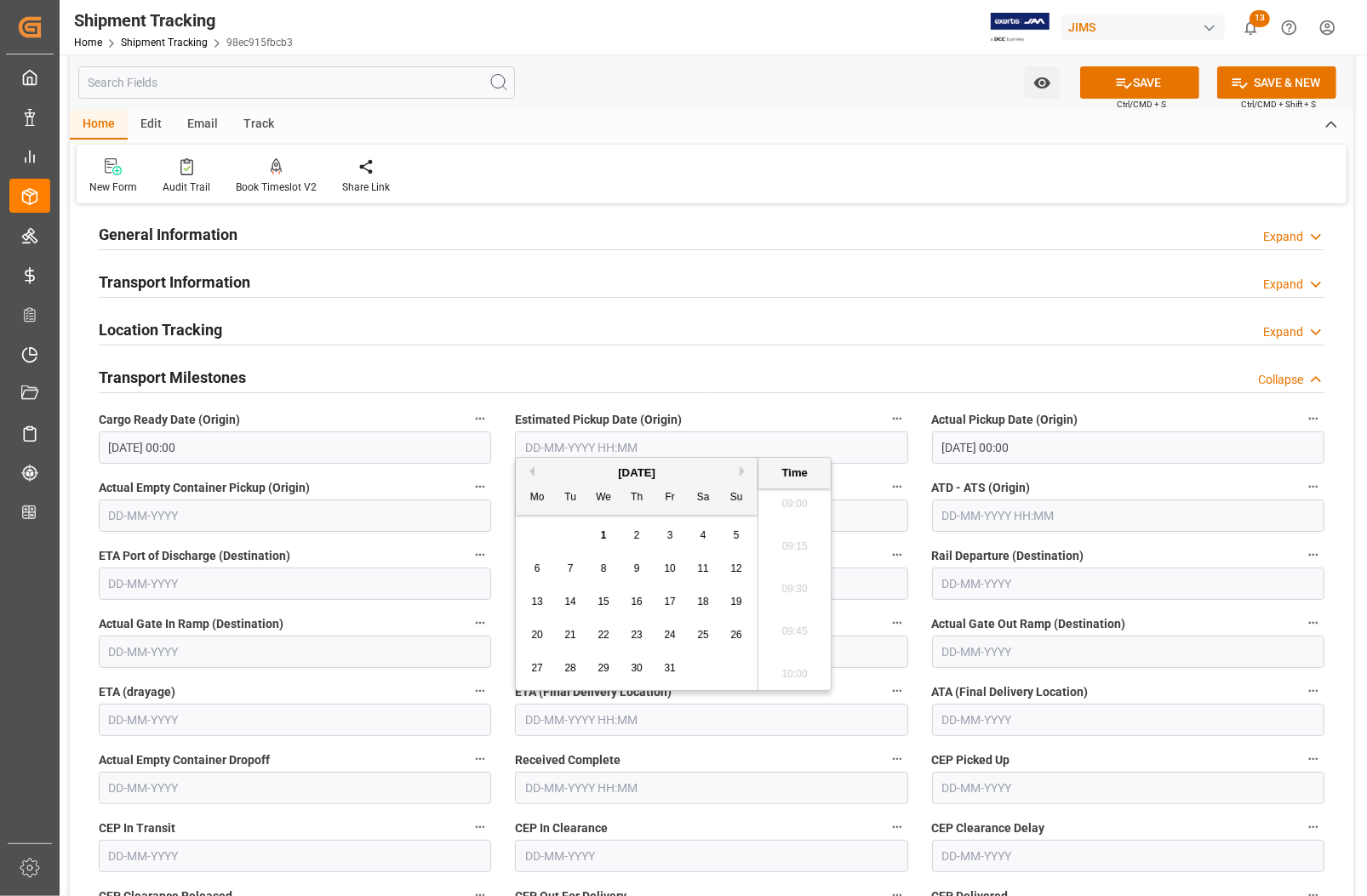
click at [533, 534] on div "29 30 1 2 3 4 5" at bounding box center [636, 536] width 232 height 33
click at [605, 571] on span "8" at bounding box center [603, 568] width 6 height 12
type input "[DATE] 00:00"
click at [602, 570] on span "8" at bounding box center [603, 568] width 6 height 12
click at [602, 570] on span "8" at bounding box center [603, 568] width 6 height 12
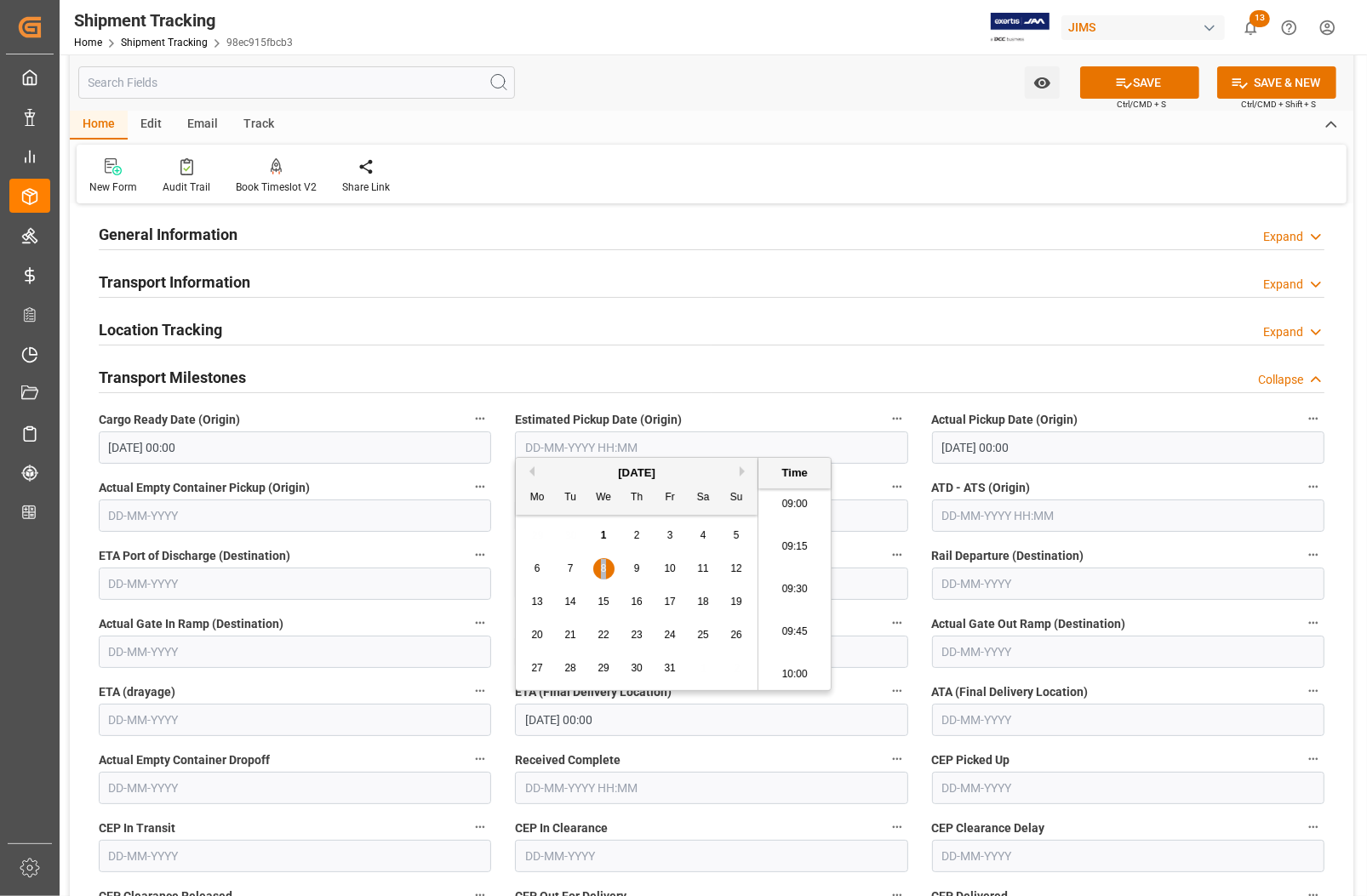
click at [602, 570] on span "8" at bounding box center [603, 568] width 6 height 12
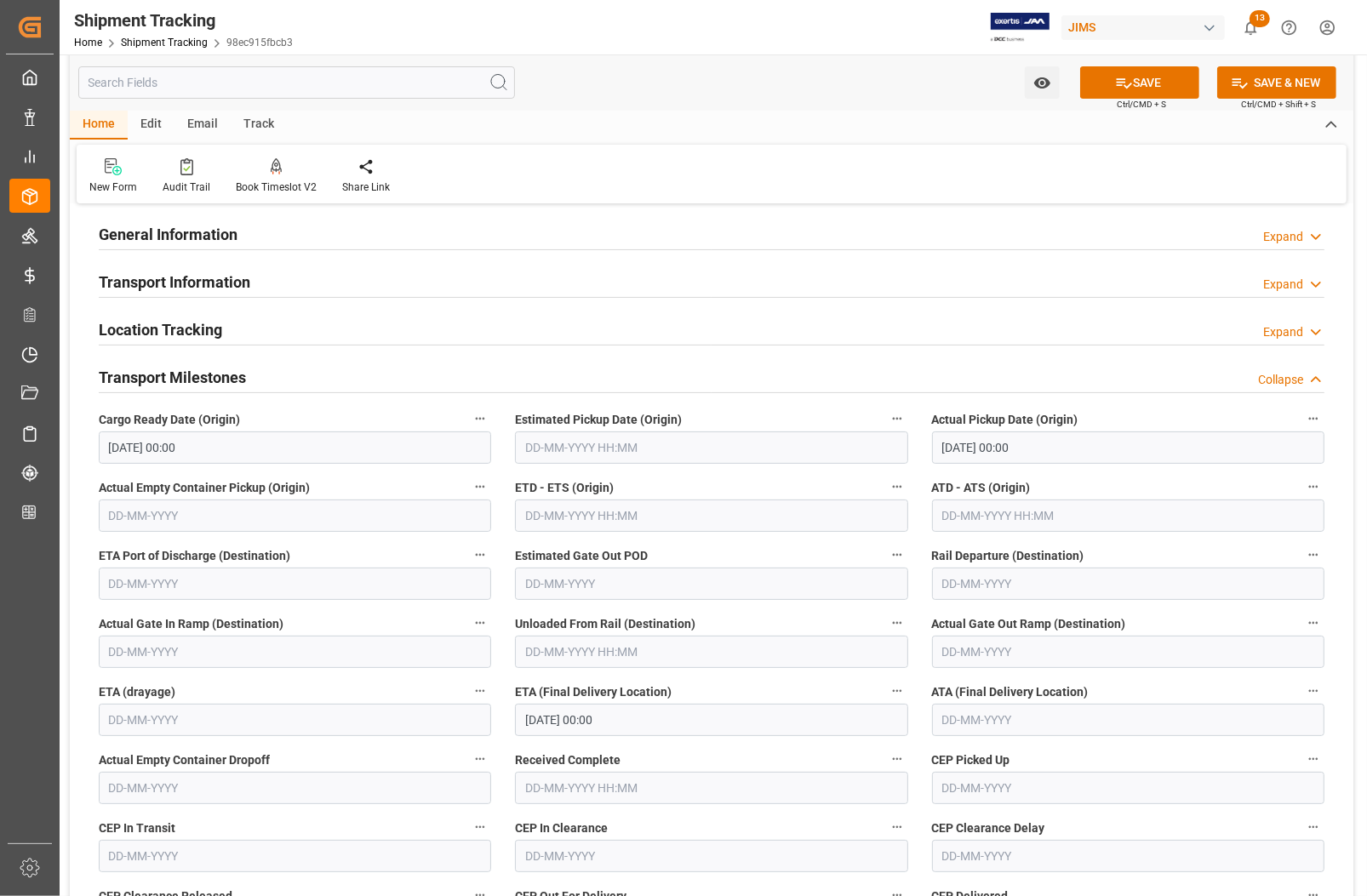
click at [665, 377] on div "Transport Milestones Collapse" at bounding box center [712, 377] width 1226 height 33
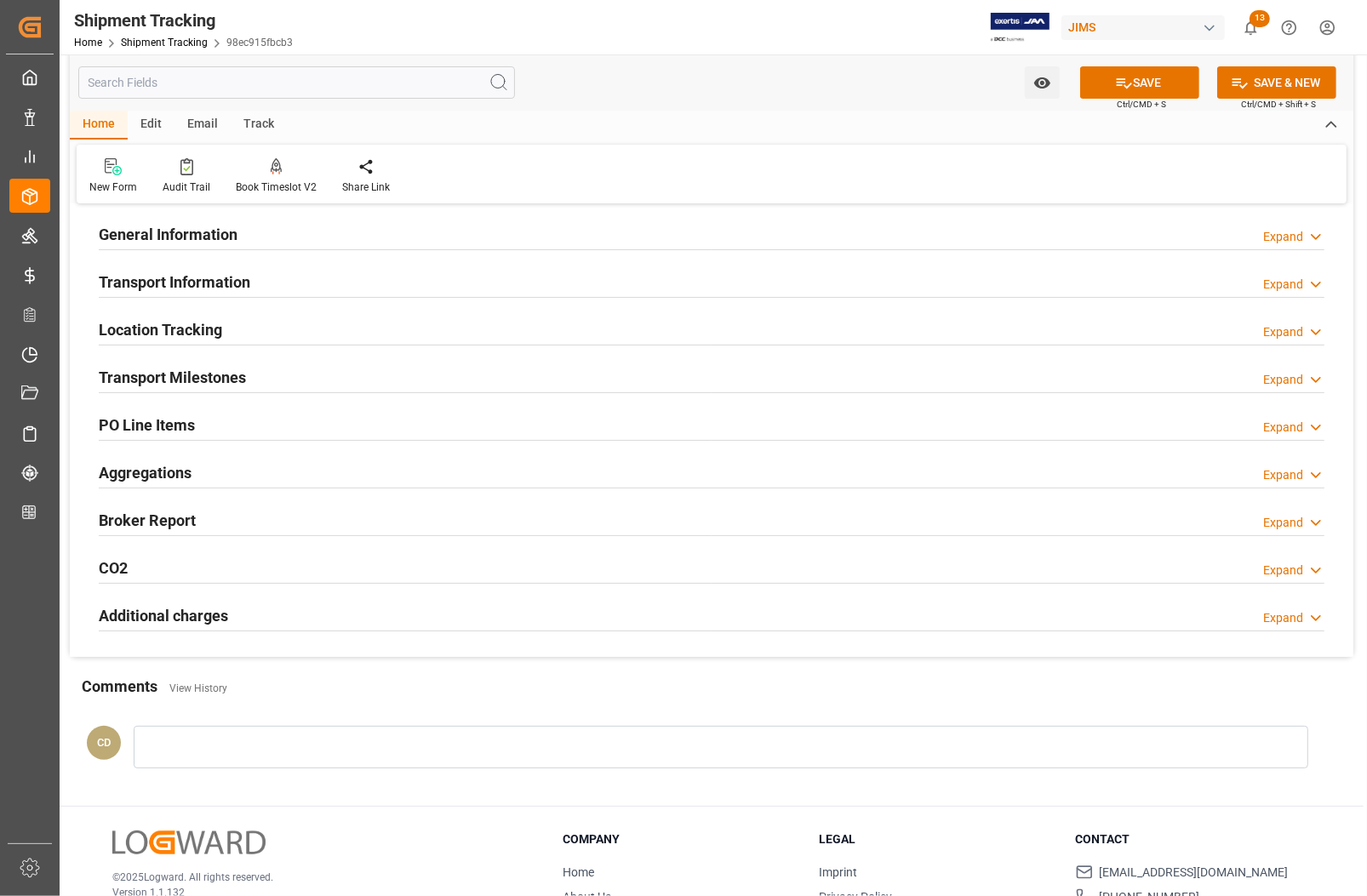
click at [153, 371] on h2 "Transport Milestones" at bounding box center [173, 377] width 147 height 23
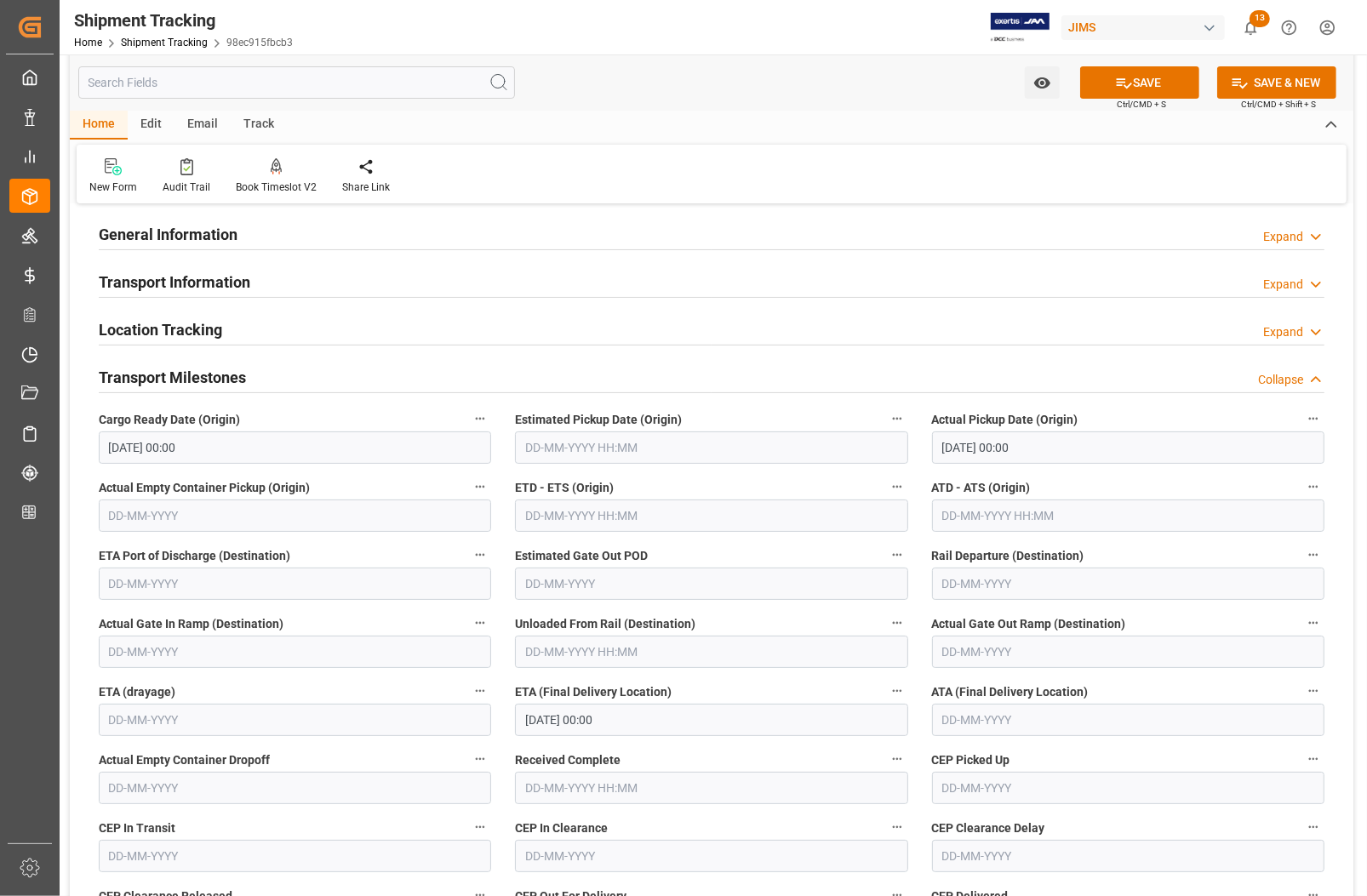
click at [133, 230] on h2 "General Information" at bounding box center [168, 234] width 138 height 23
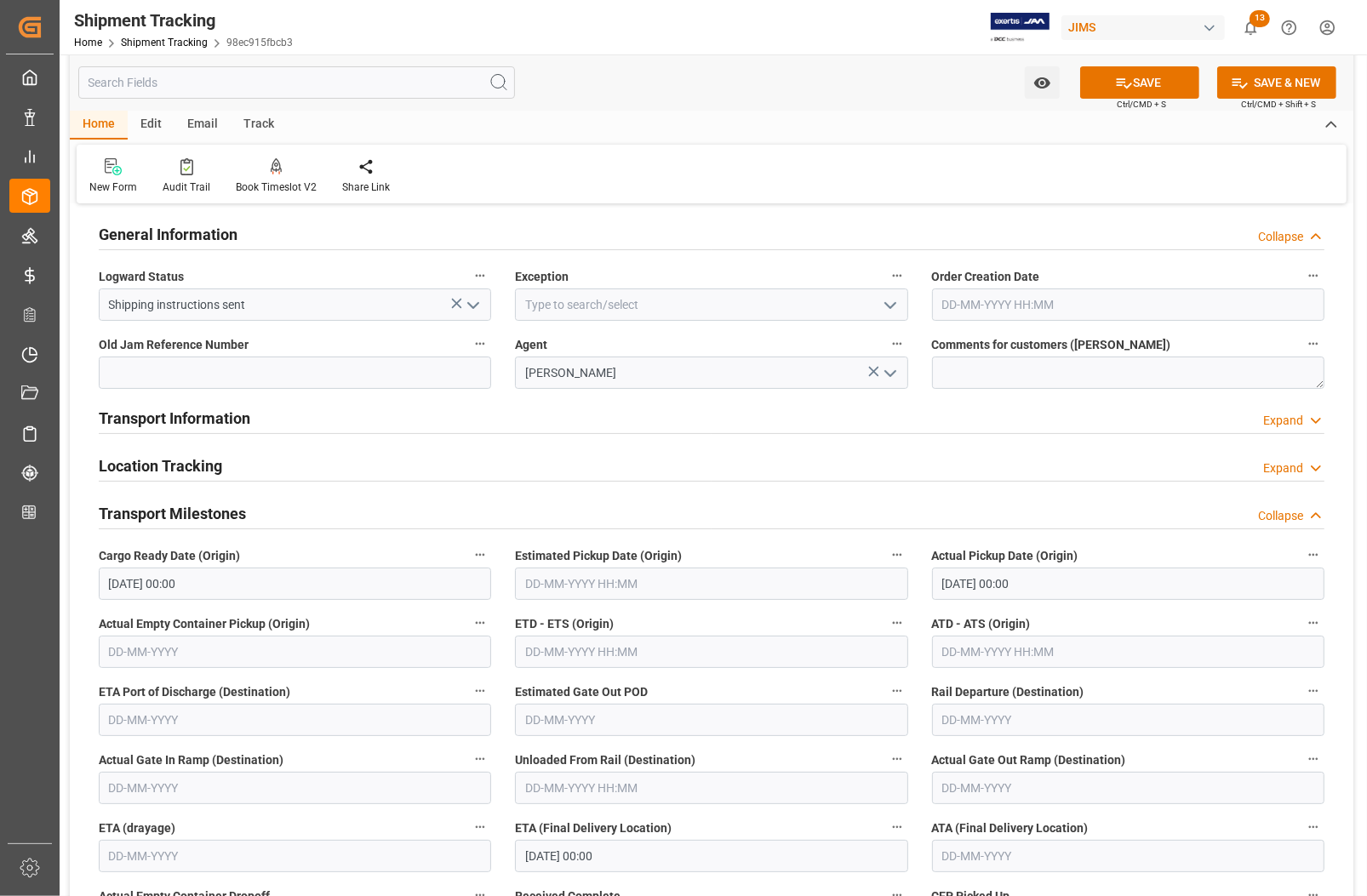
click at [133, 230] on h2 "General Information" at bounding box center [168, 234] width 138 height 23
